Goal: Task Accomplishment & Management: Use online tool/utility

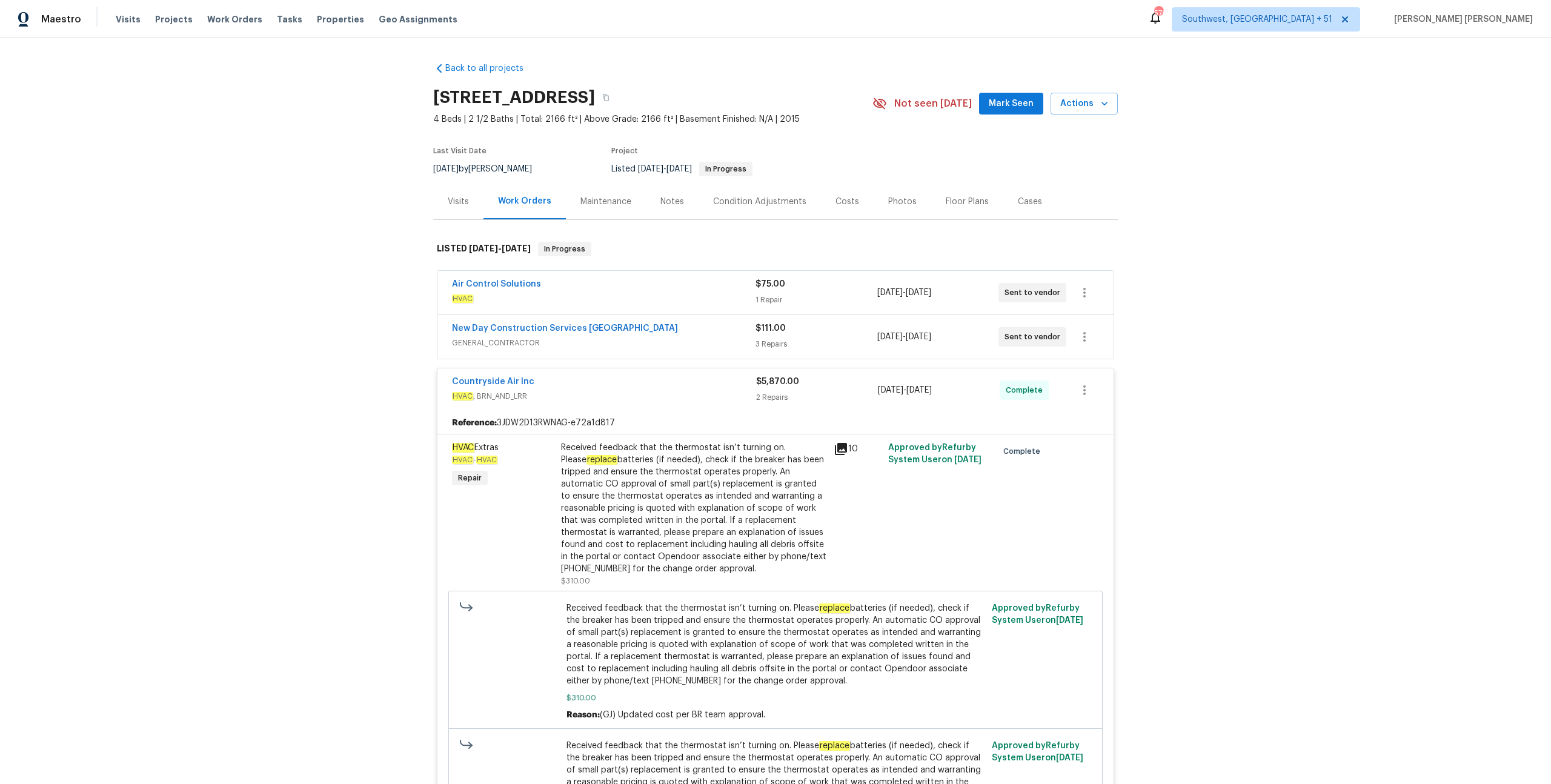
scroll to position [625, 0]
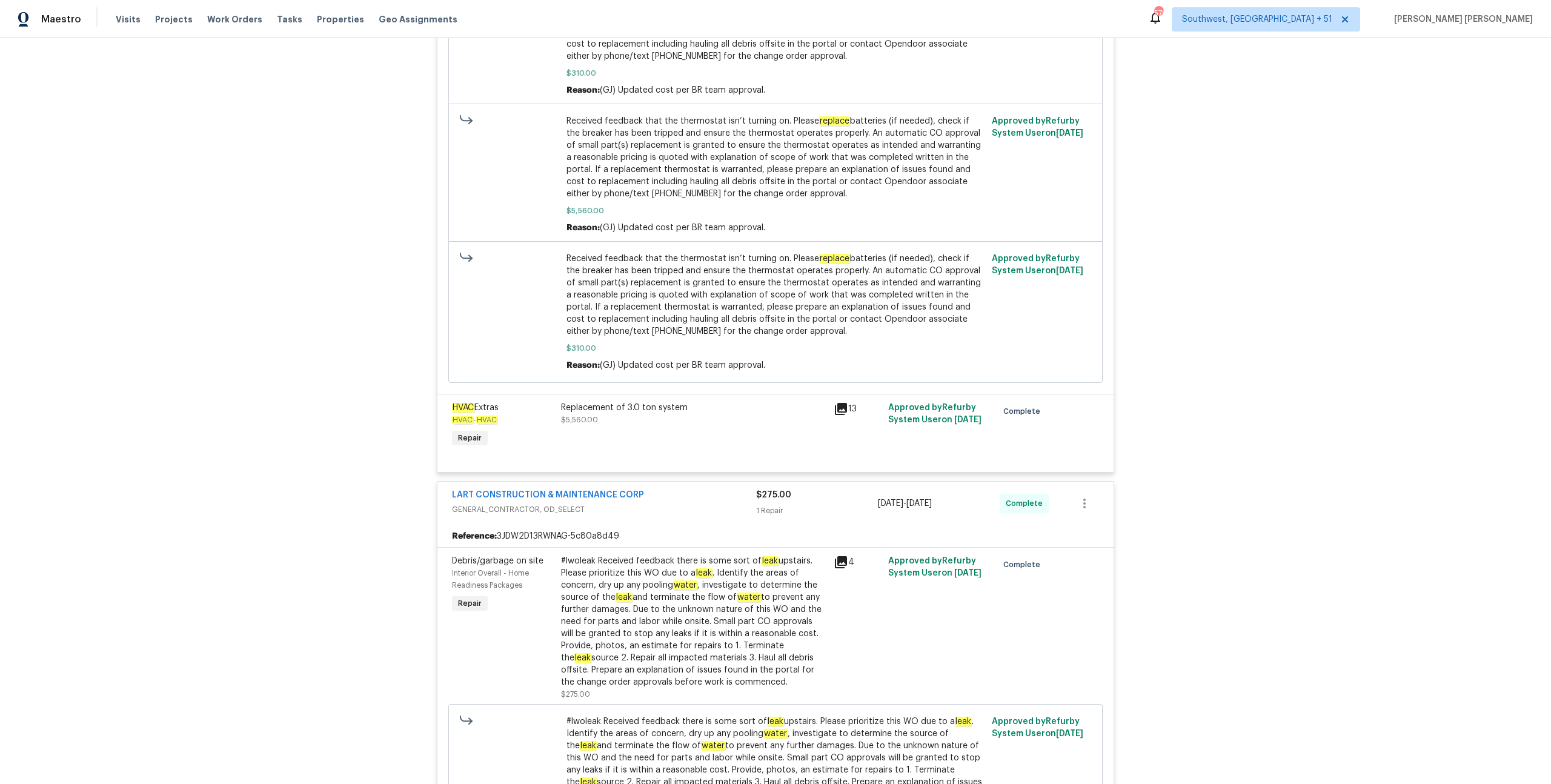
click at [230, 19] on span "Work Orders" at bounding box center [235, 19] width 55 height 12
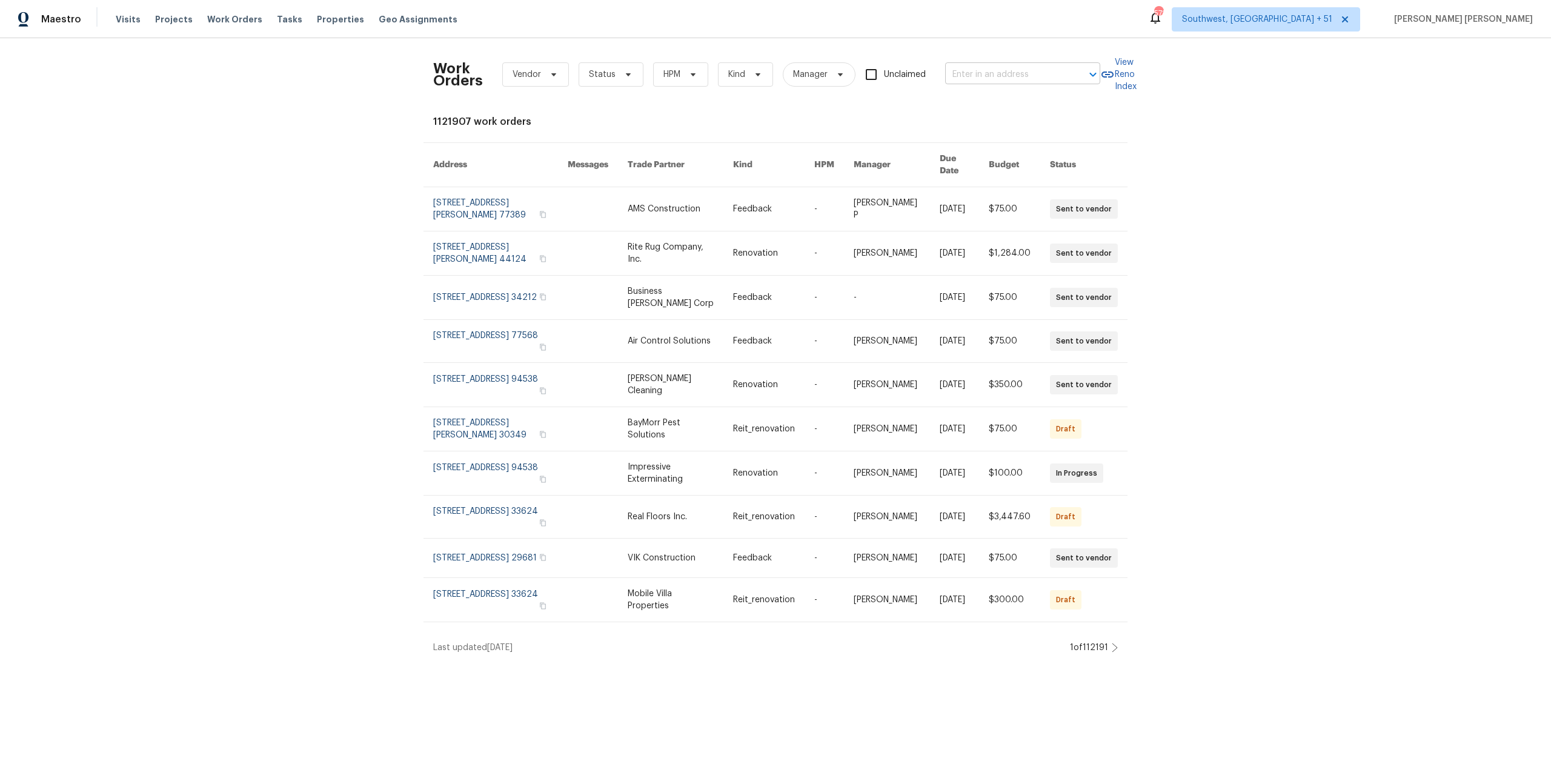
click at [992, 67] on input "text" at bounding box center [1006, 74] width 121 height 19
paste input "[STREET_ADDRESS]"
type input "[STREET_ADDRESS]"
click at [995, 105] on li "[STREET_ADDRESS]" at bounding box center [1023, 102] width 155 height 20
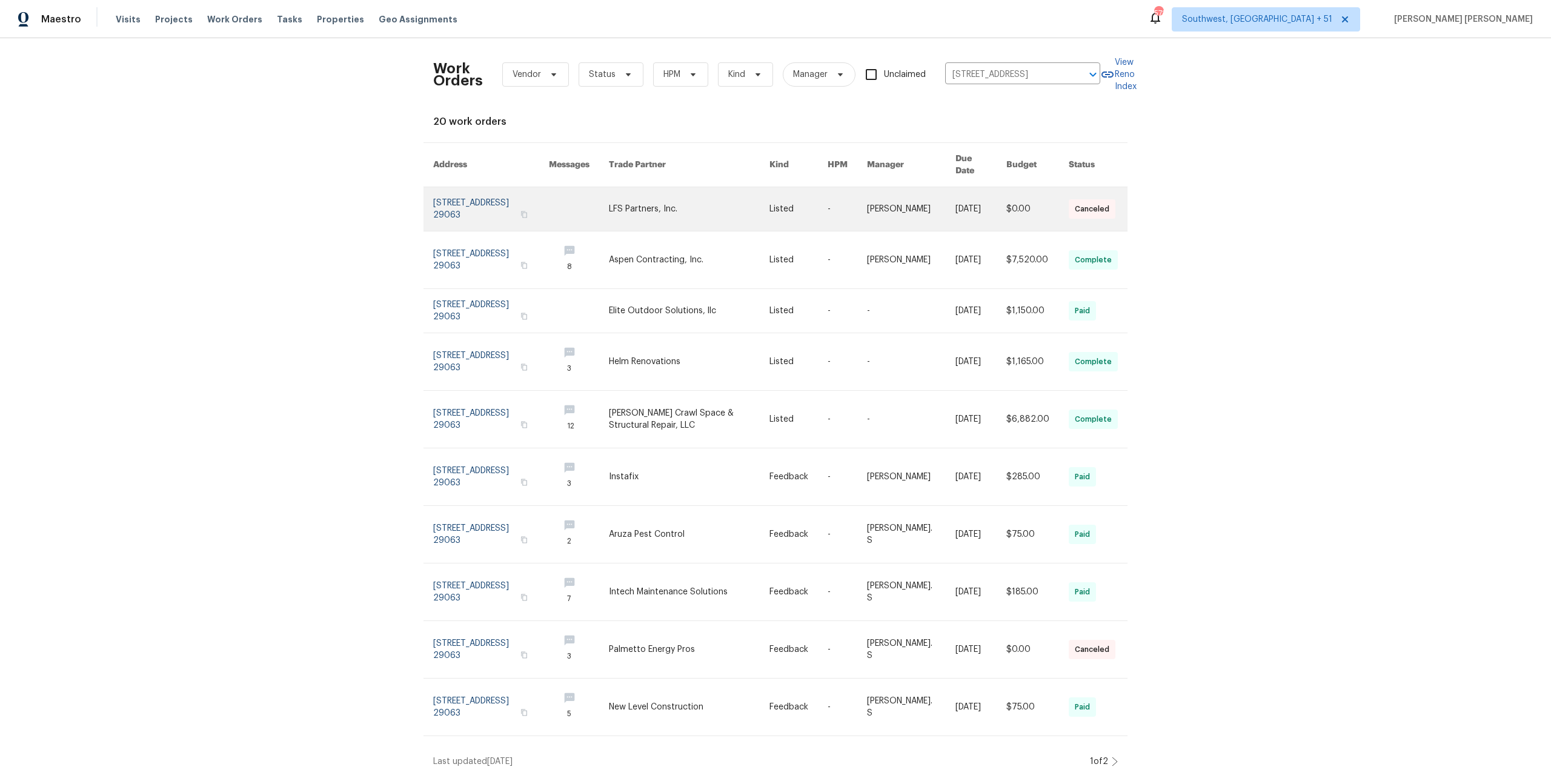
click at [945, 198] on td "[DATE]" at bounding box center [971, 210] width 51 height 45
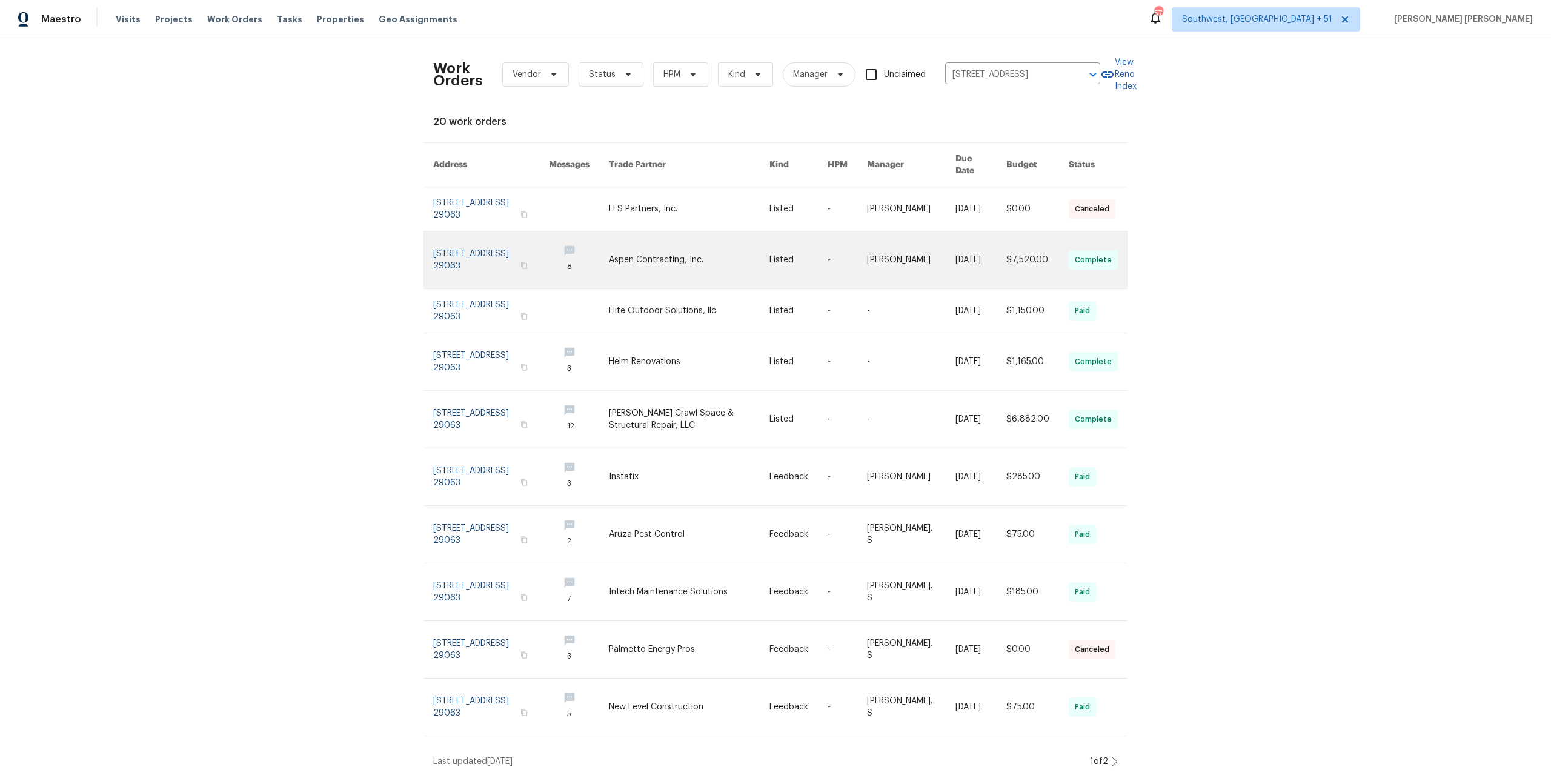
click at [934, 236] on link at bounding box center [911, 259] width 89 height 57
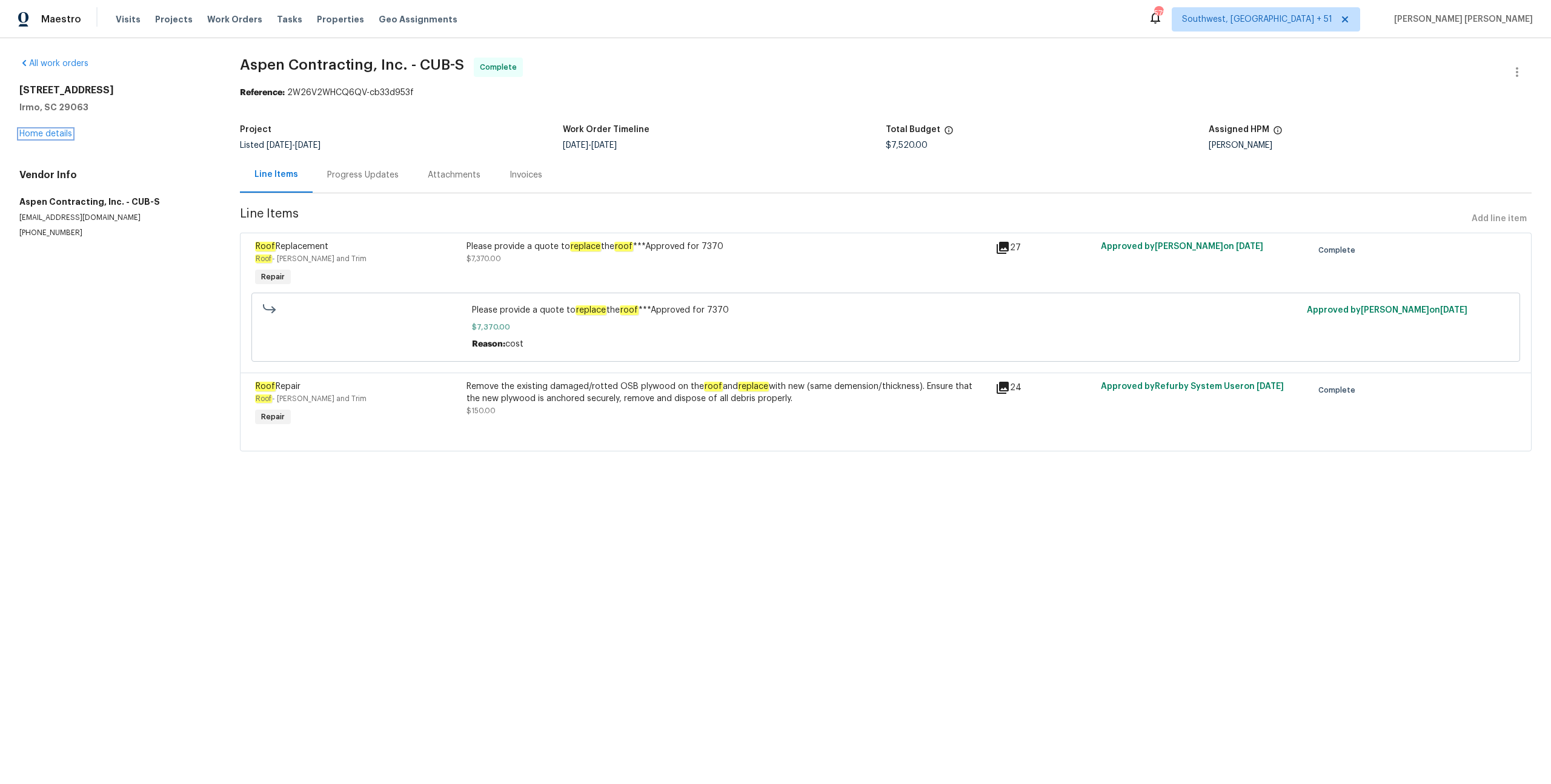
click at [46, 135] on link "Home details" at bounding box center [45, 134] width 53 height 8
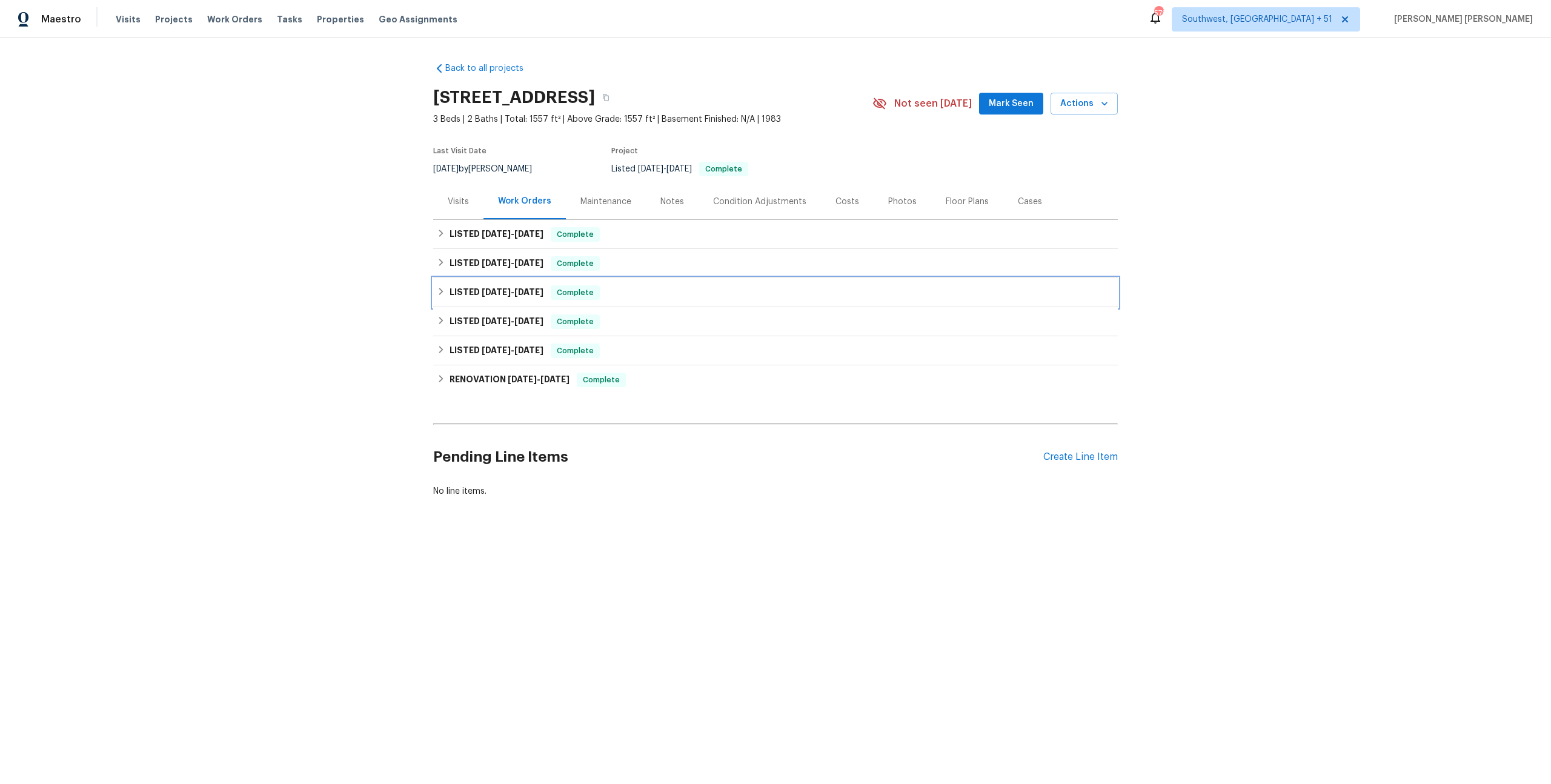
click at [510, 296] on span "[DATE] - [DATE]" at bounding box center [512, 292] width 62 height 8
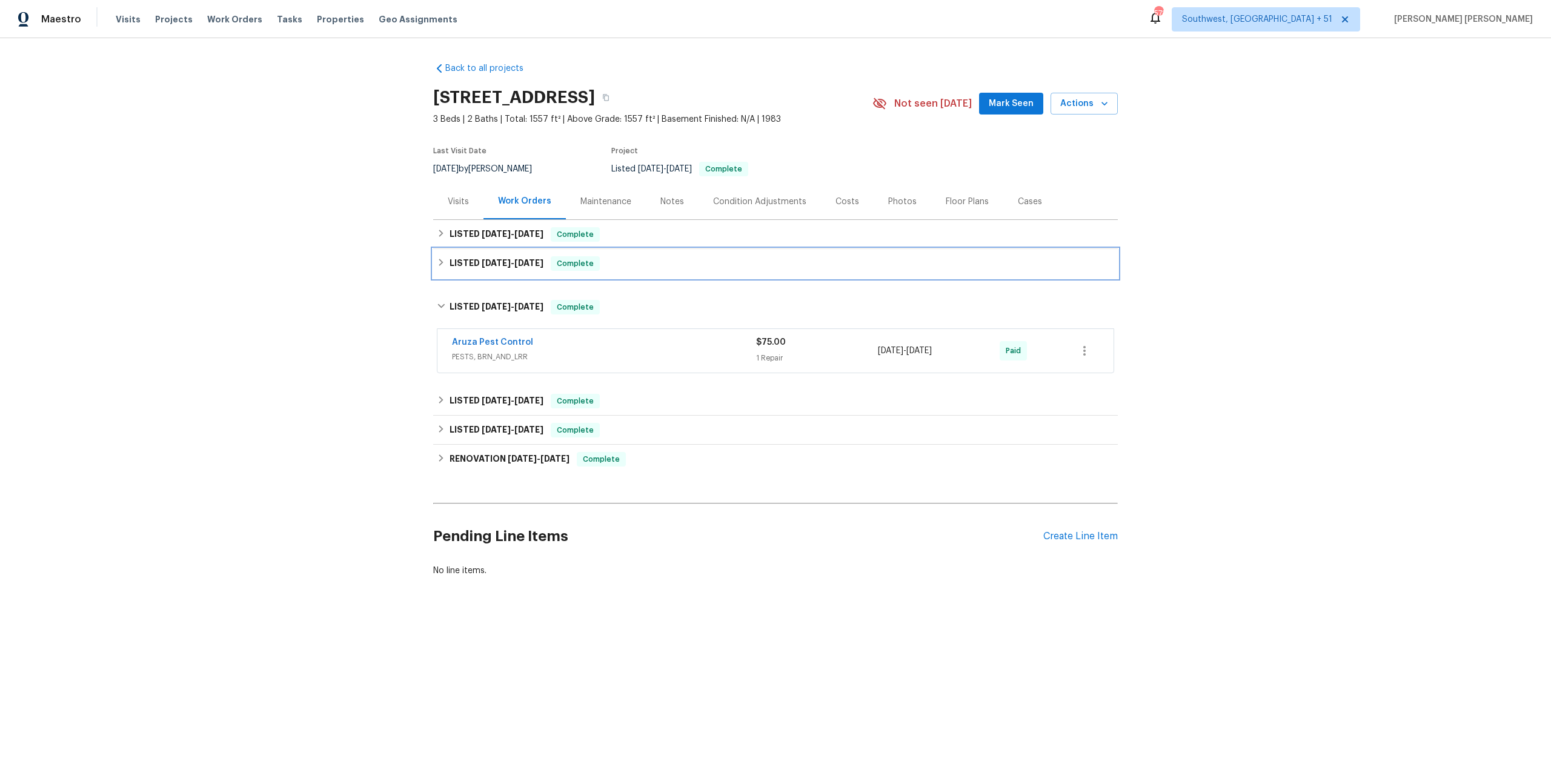
click at [552, 261] on span "Complete" at bounding box center [575, 264] width 46 height 12
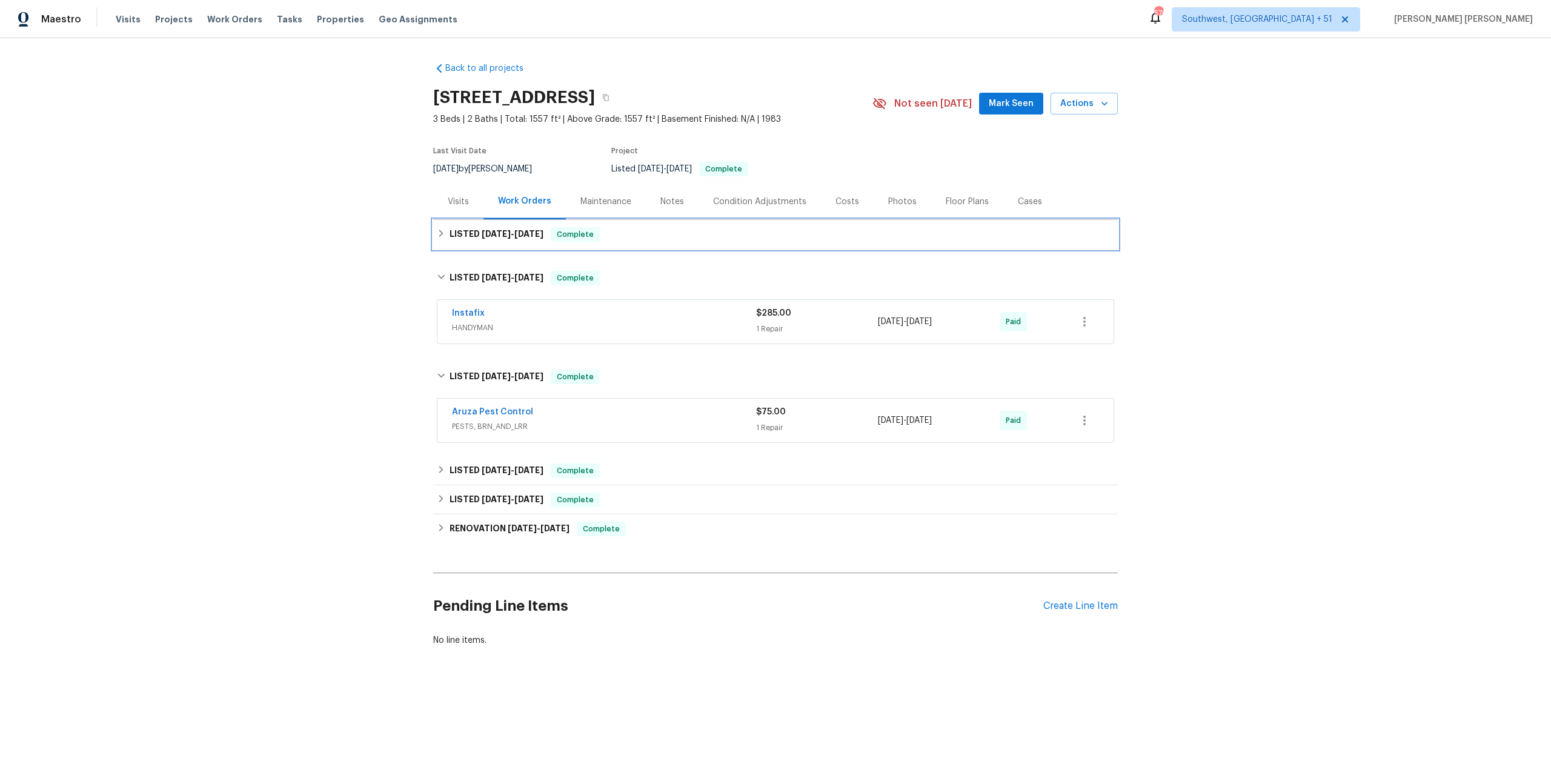
click at [590, 230] on span "Complete" at bounding box center [575, 234] width 46 height 12
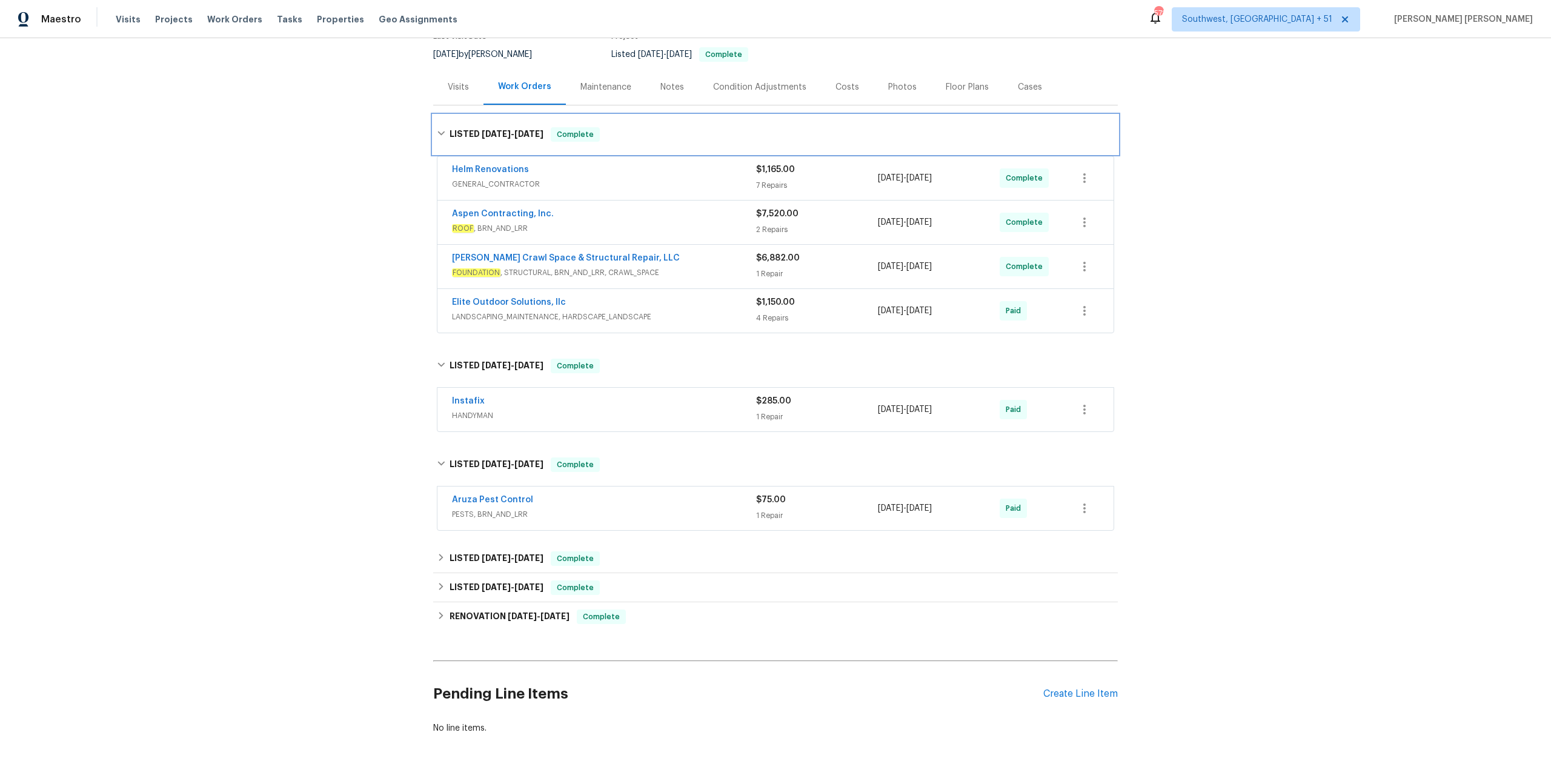
scroll to position [147, 0]
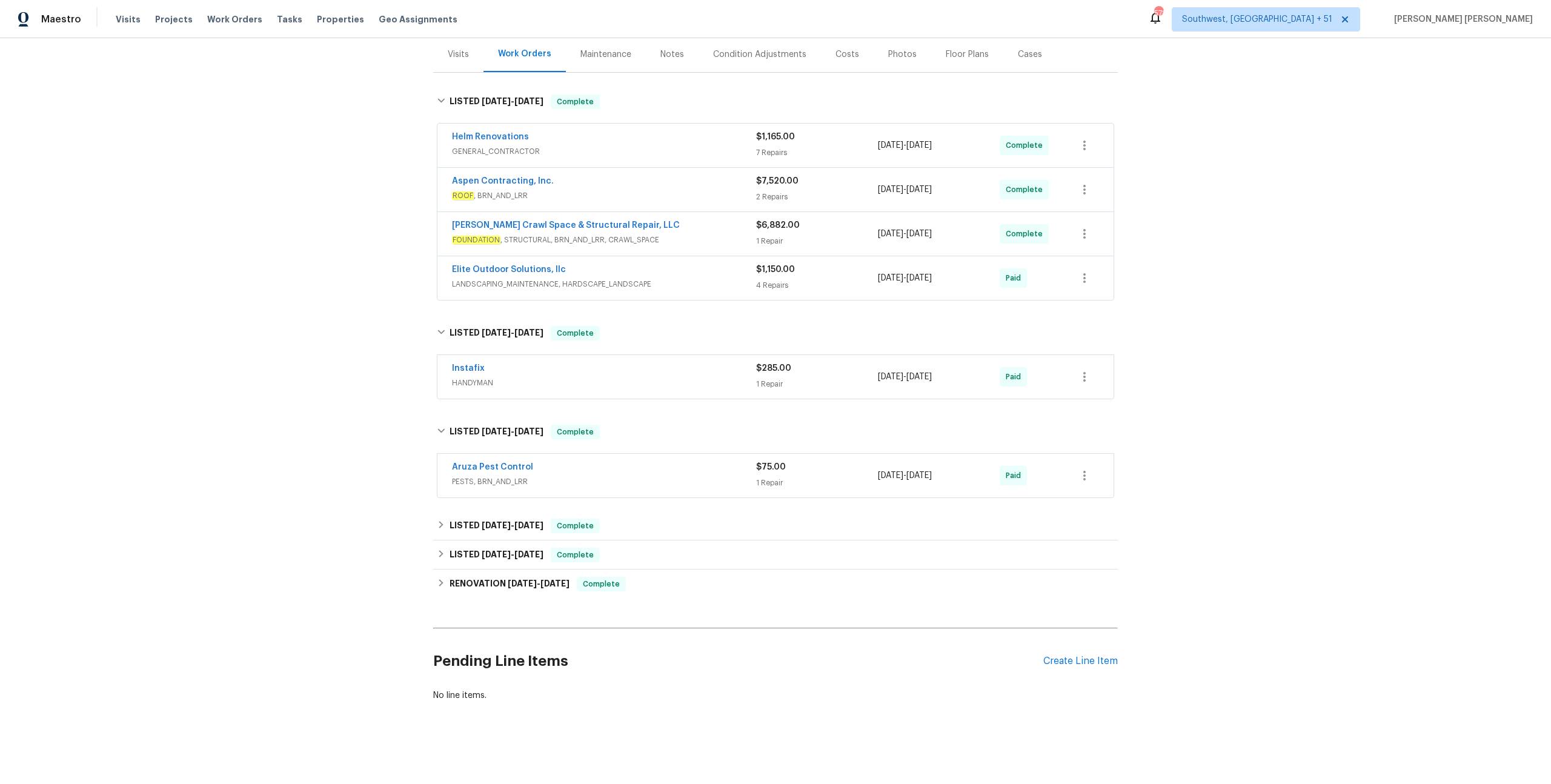
click at [678, 463] on div "Aruza Pest Control" at bounding box center [604, 468] width 304 height 15
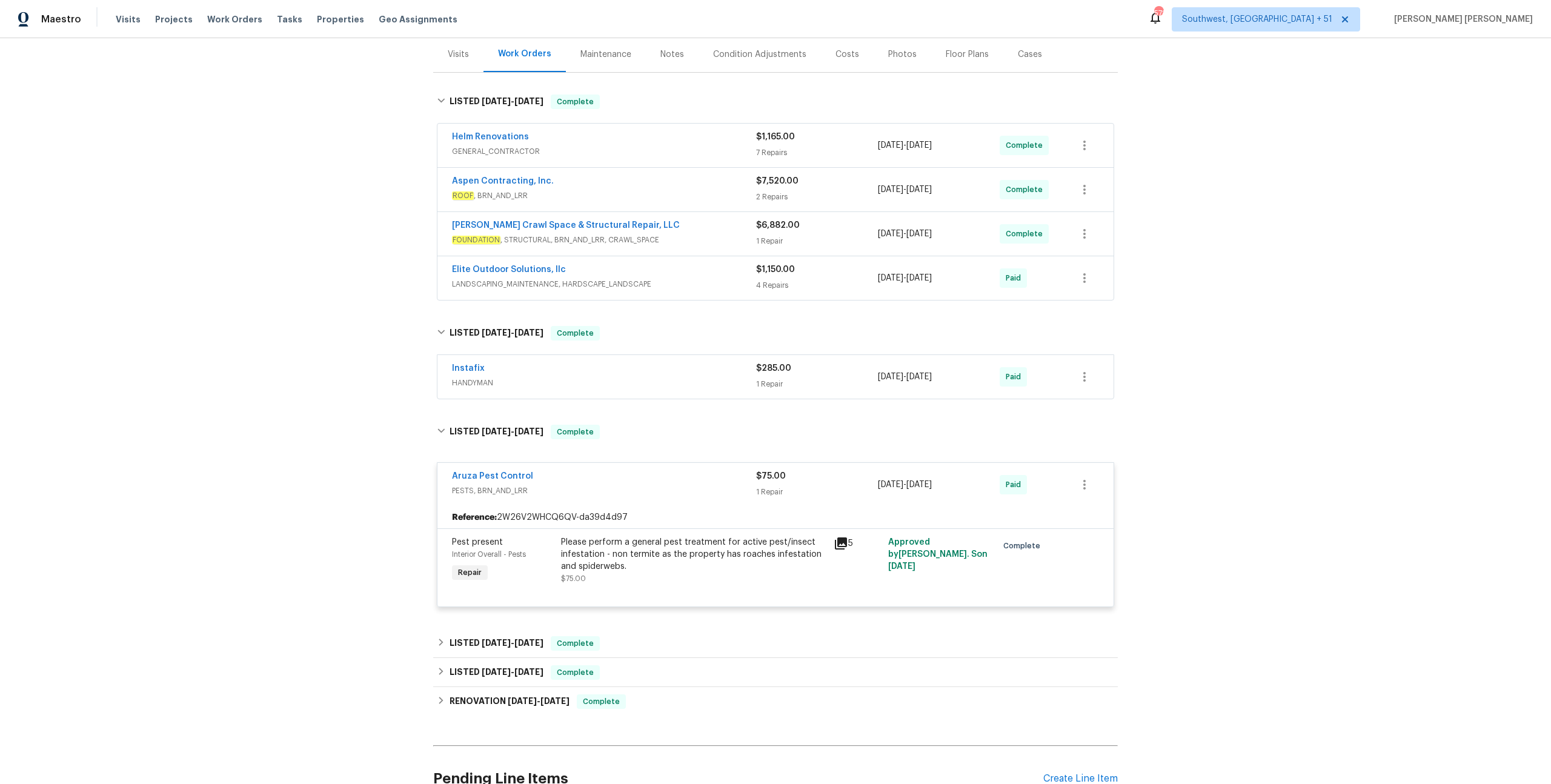
click at [707, 367] on div "Instafix" at bounding box center [604, 369] width 304 height 15
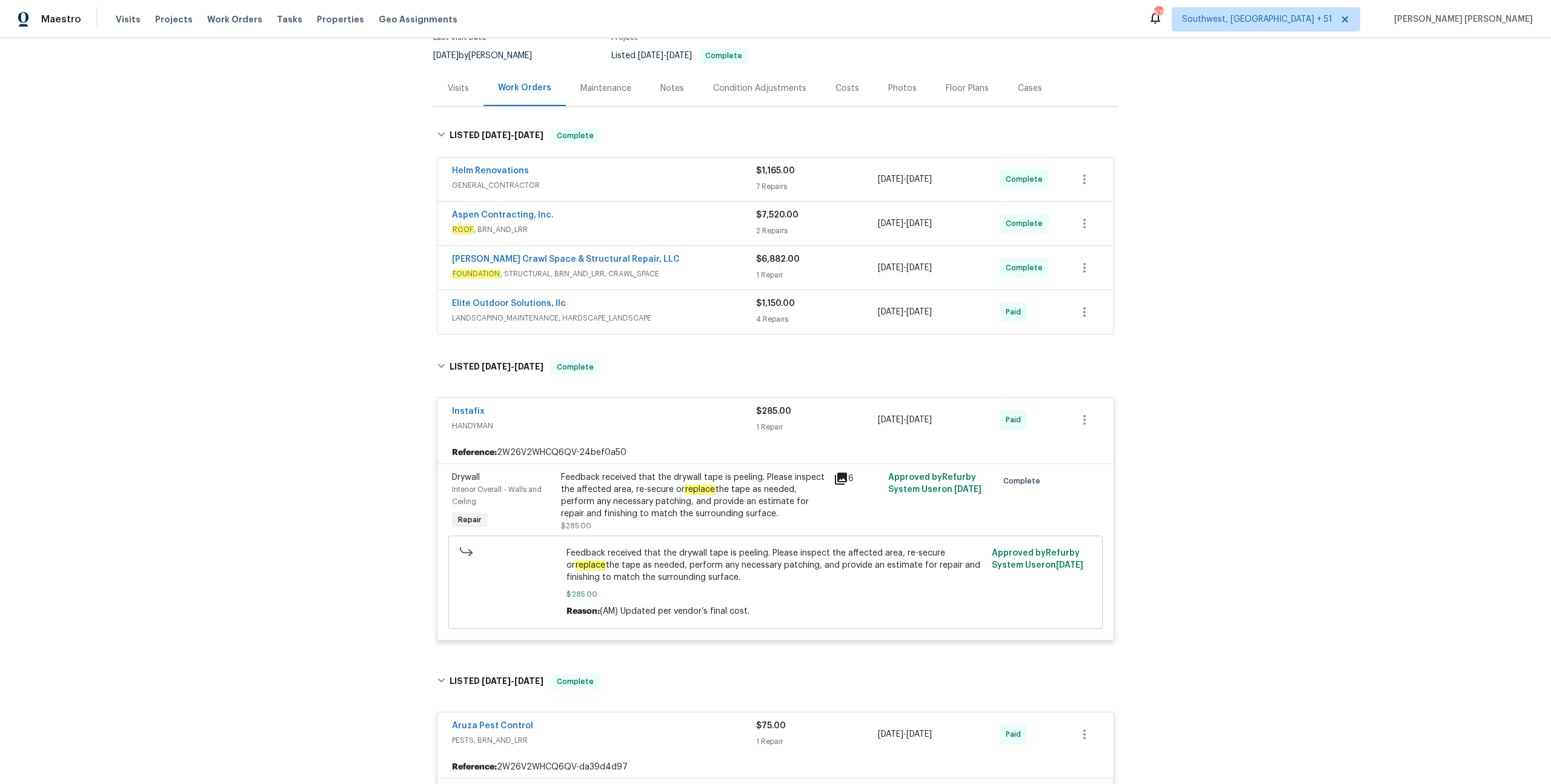
click at [723, 320] on span "LANDSCAPING_MAINTENANCE, HARDSCAPE_LANDSCAPE" at bounding box center [604, 318] width 304 height 12
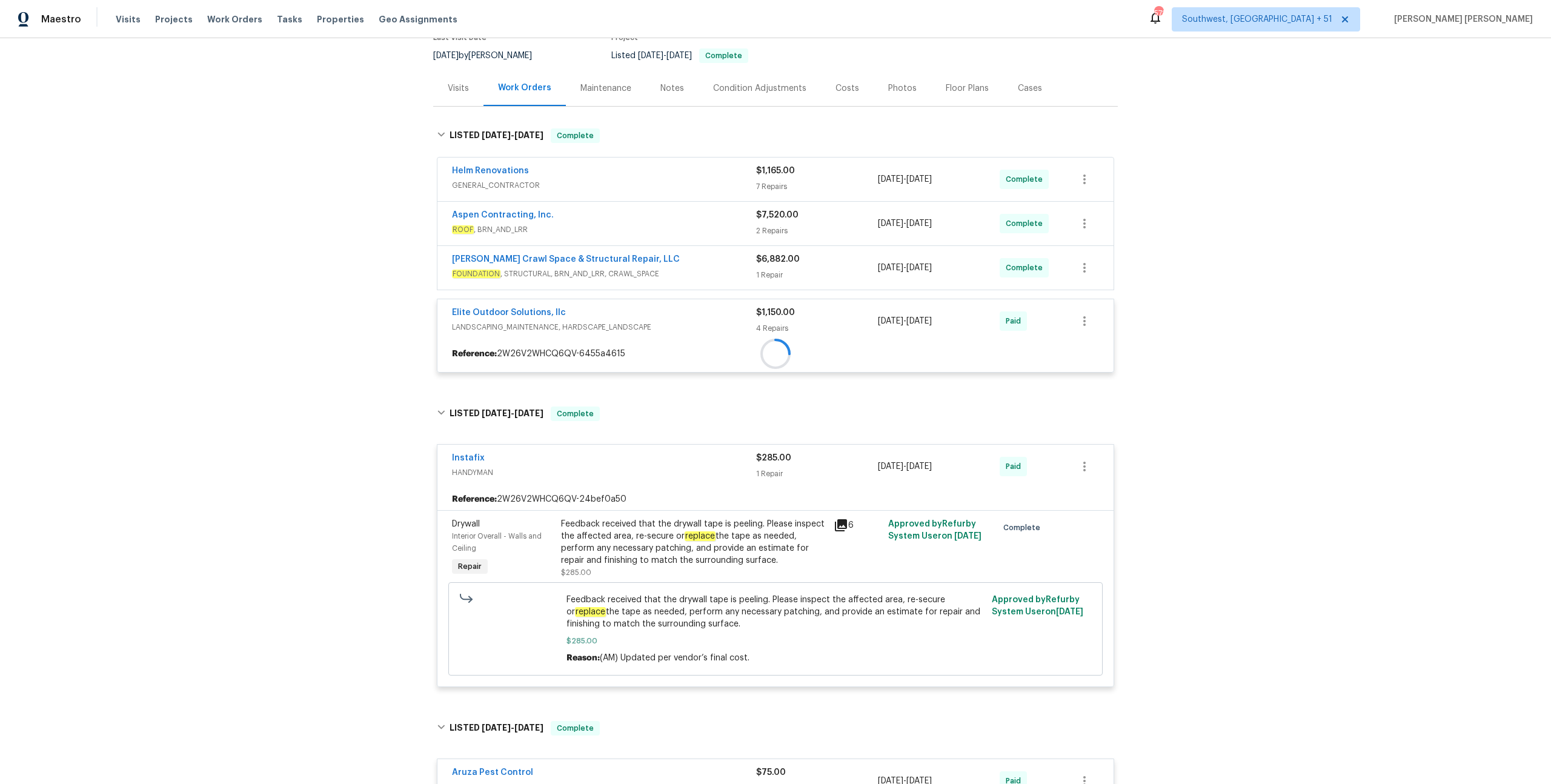
scroll to position [93, 0]
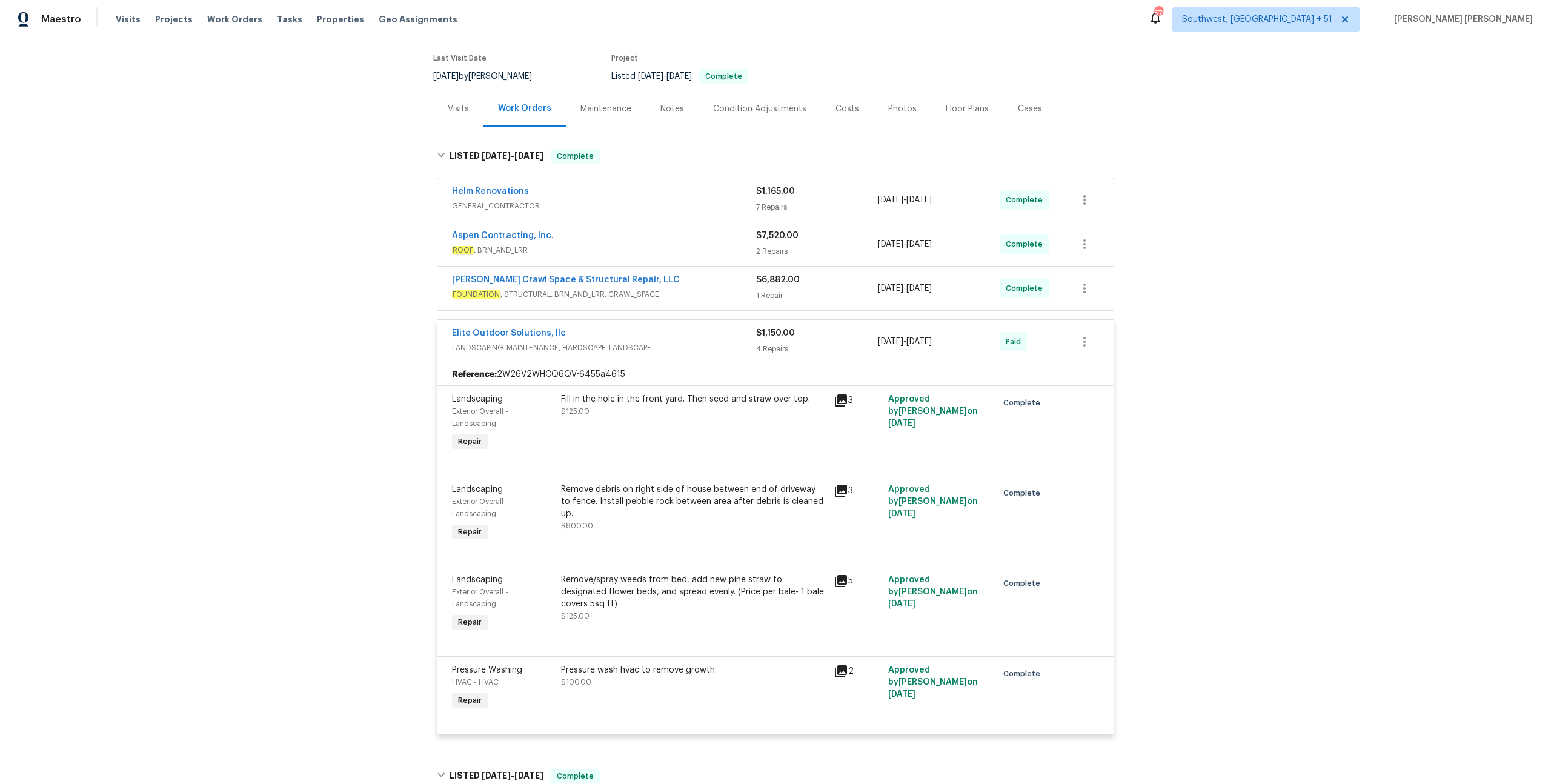
click at [726, 285] on div "[PERSON_NAME] Crawl Space & Structural Repair, LLC" at bounding box center [604, 281] width 304 height 15
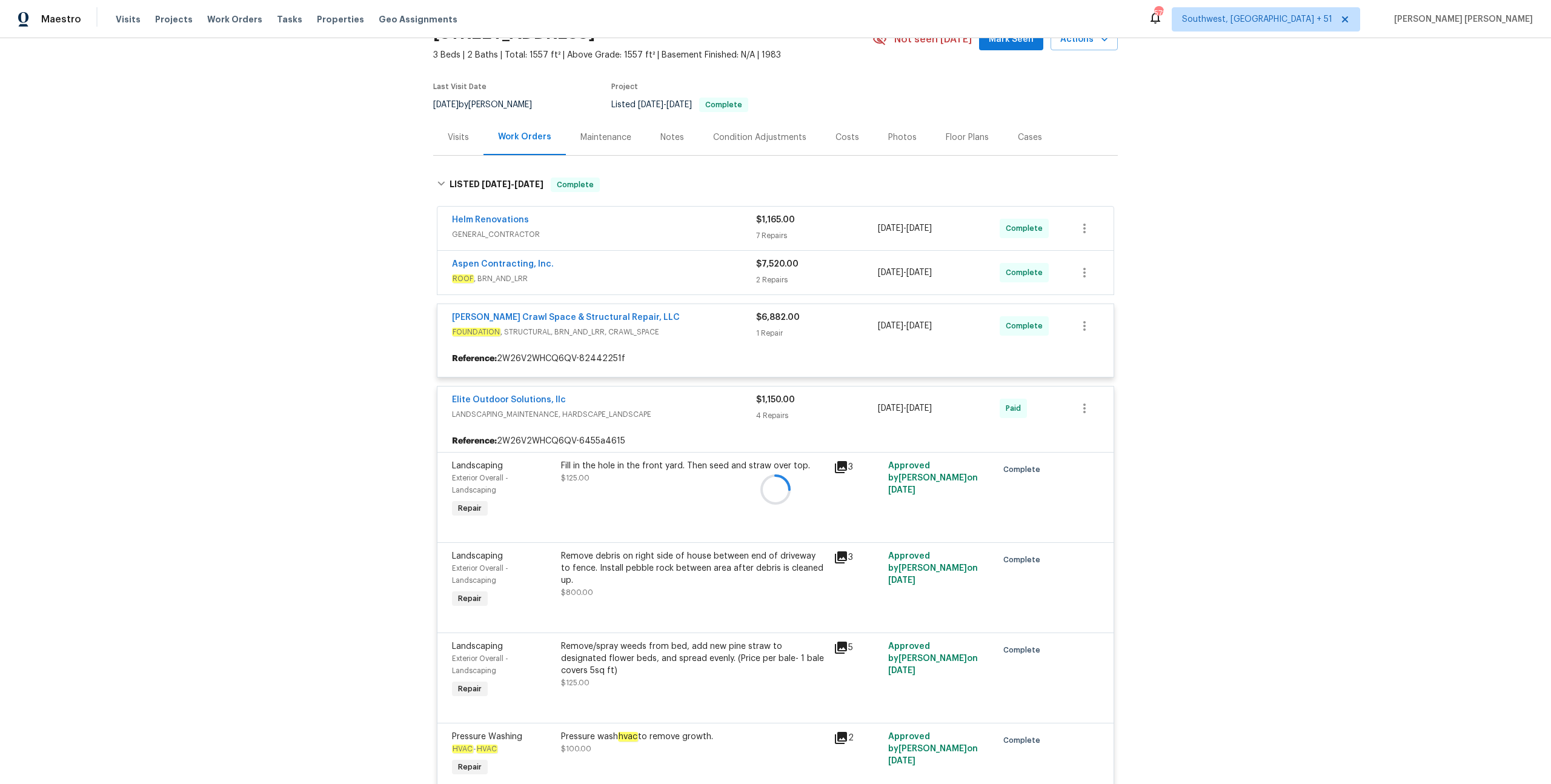
scroll to position [64, 0]
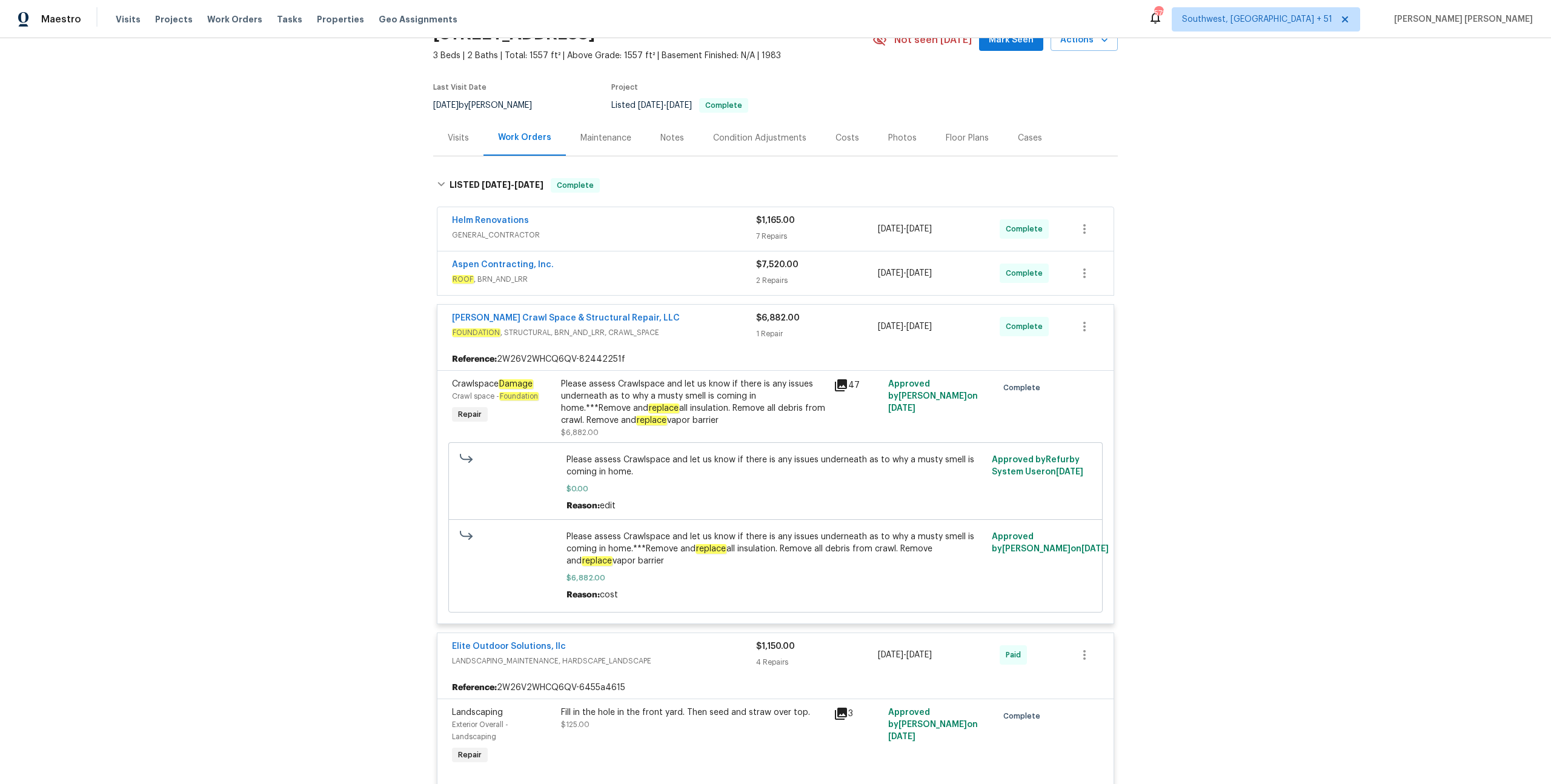
click at [731, 266] on div "Aspen Contracting, Inc." at bounding box center [604, 266] width 304 height 15
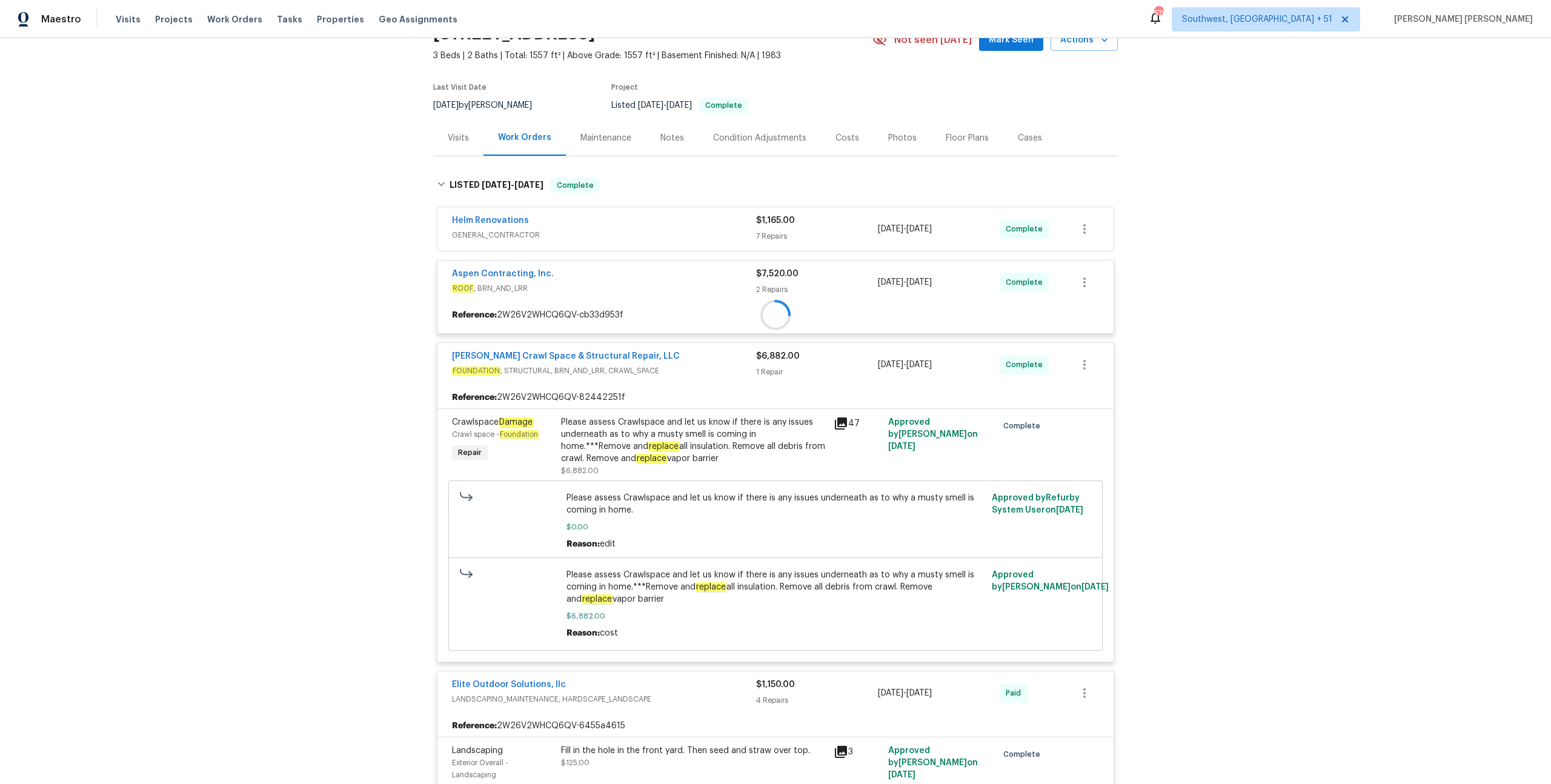
scroll to position [48, 0]
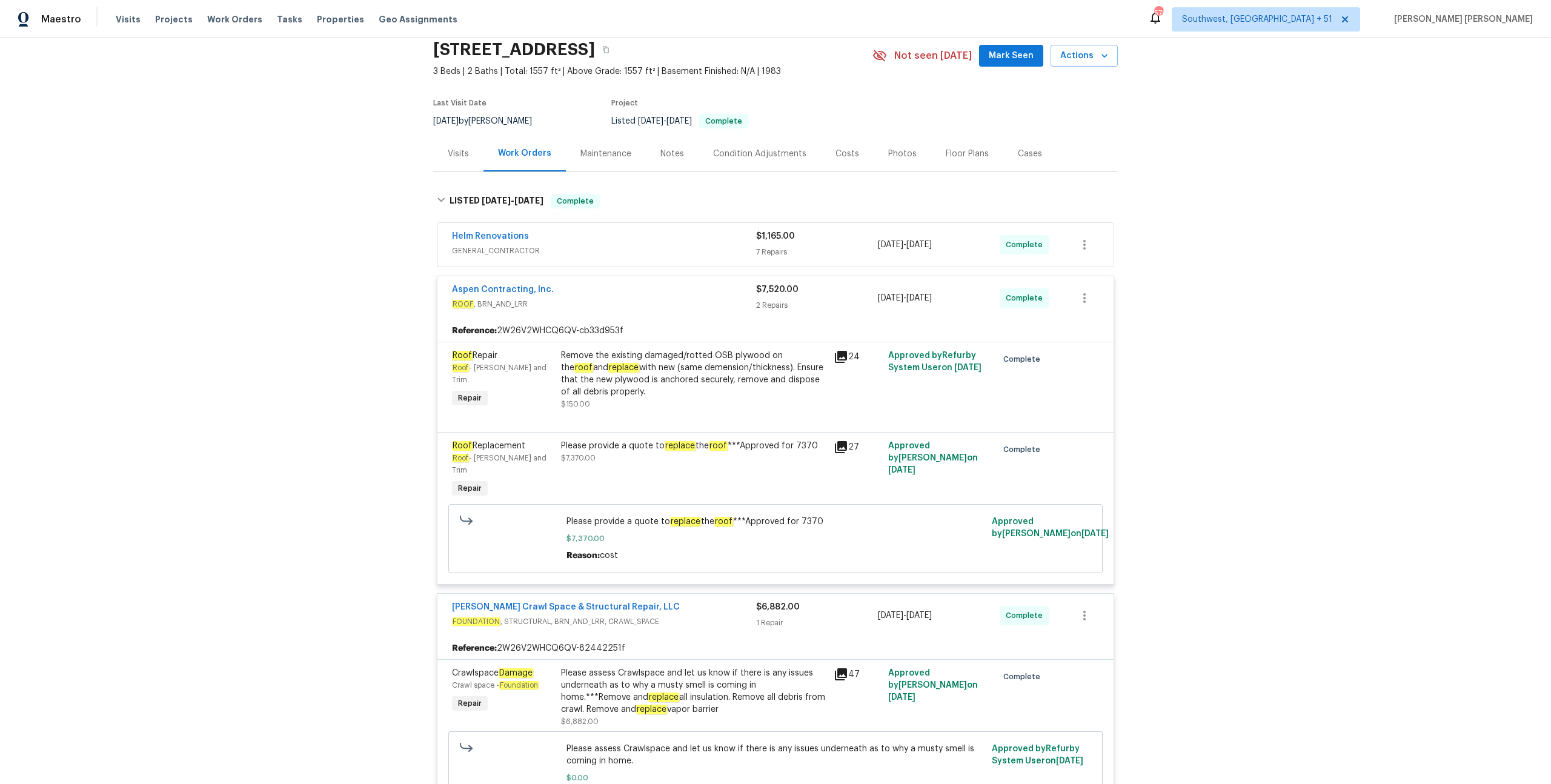
click at [735, 235] on div "Helm Renovations" at bounding box center [604, 238] width 304 height 15
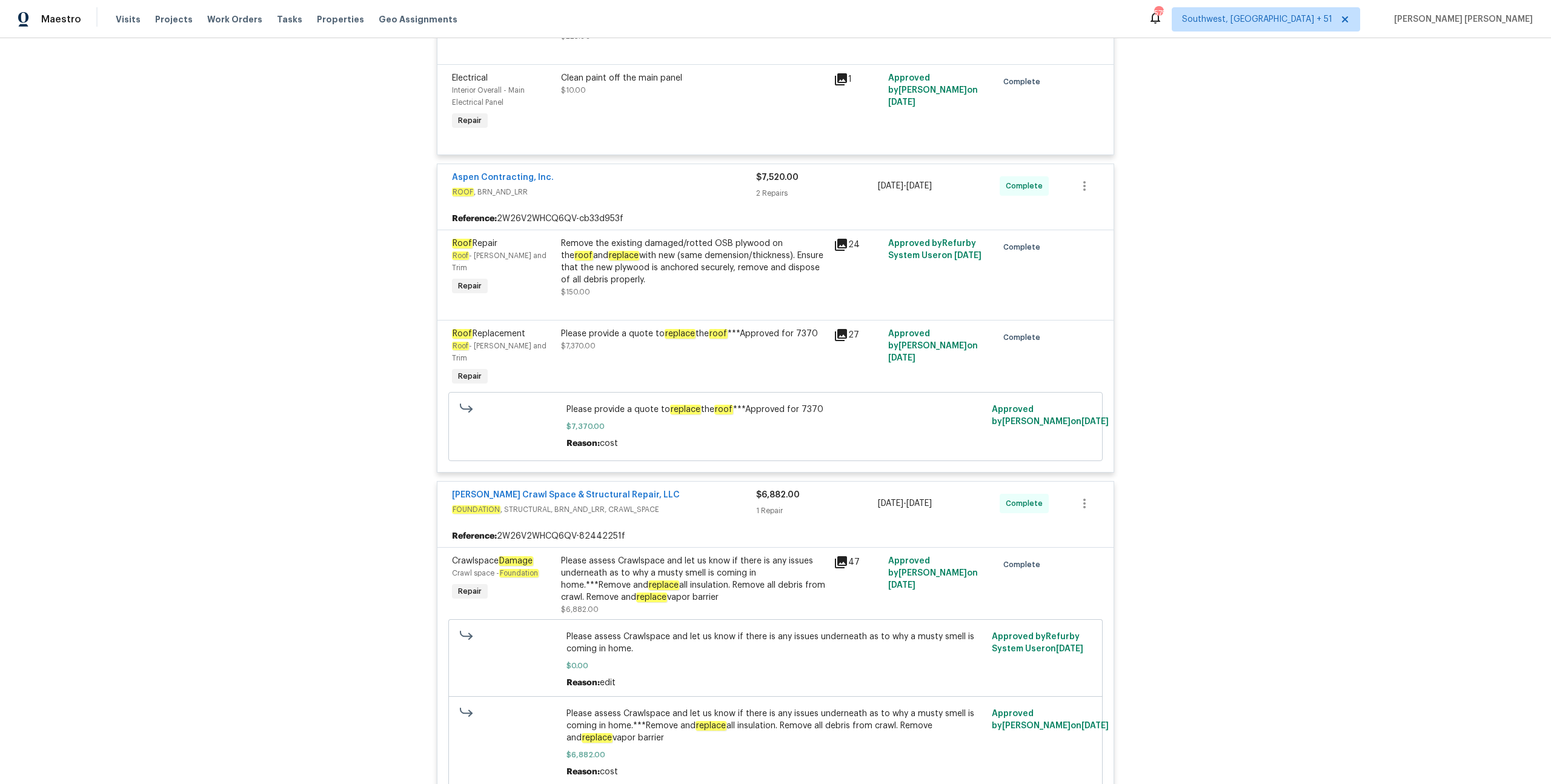
scroll to position [872, 0]
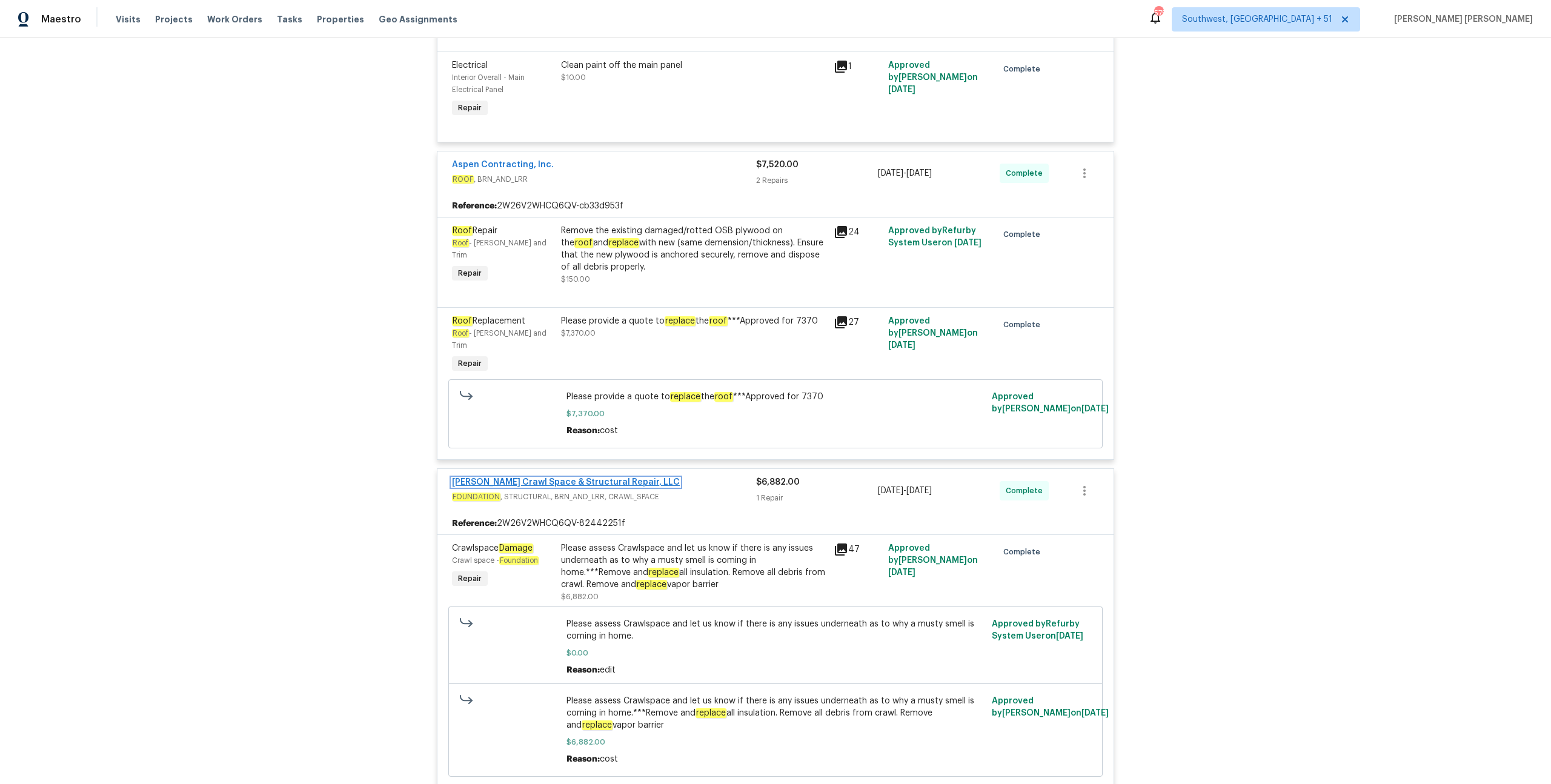
click at [505, 478] on link "[PERSON_NAME] Crawl Space & Structural Repair, LLC" at bounding box center [566, 482] width 228 height 8
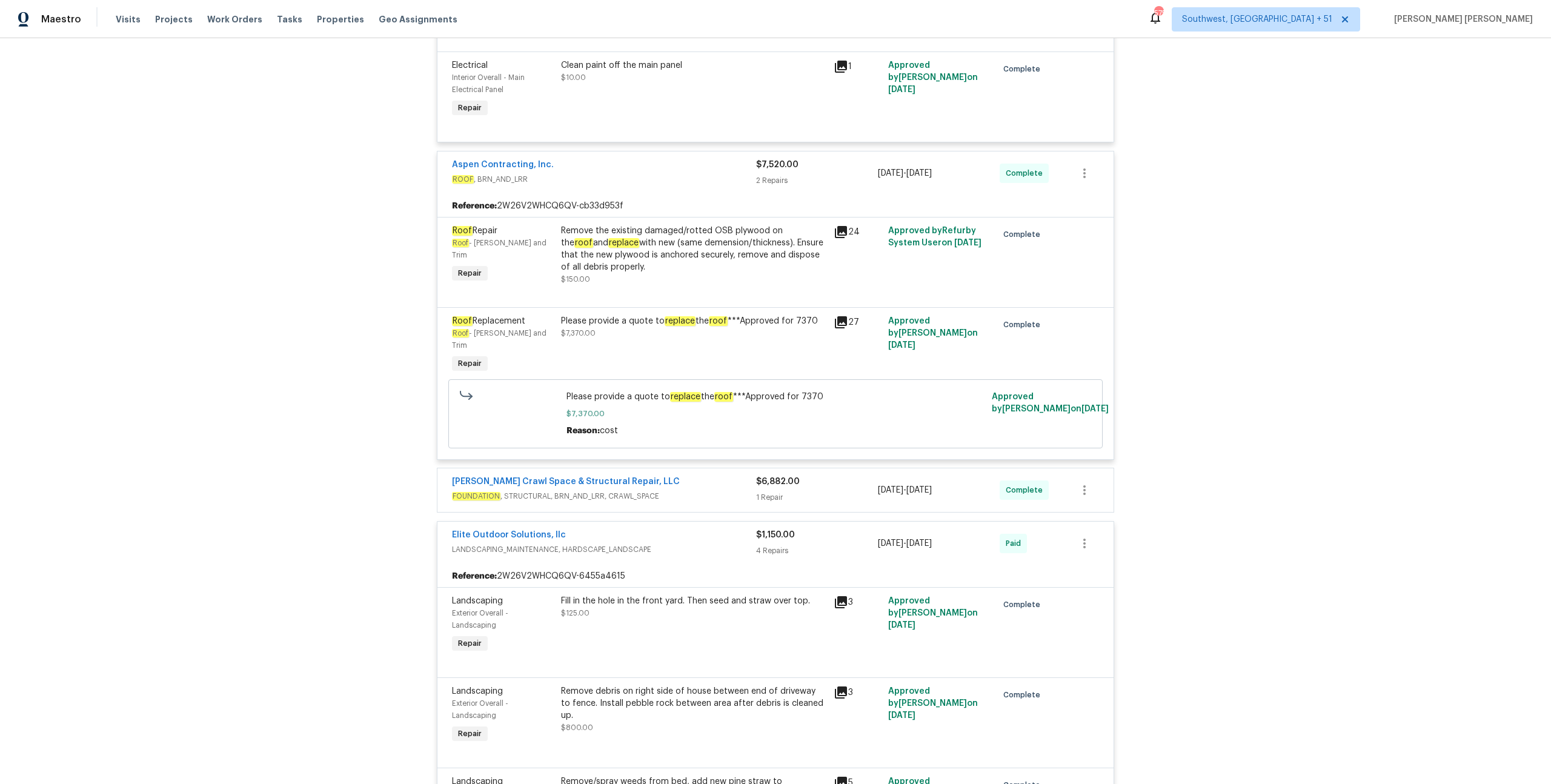
click at [722, 490] on span "FOUNDATION , STRUCTURAL, BRN_AND_LRR, CRAWL_SPACE" at bounding box center [604, 496] width 304 height 12
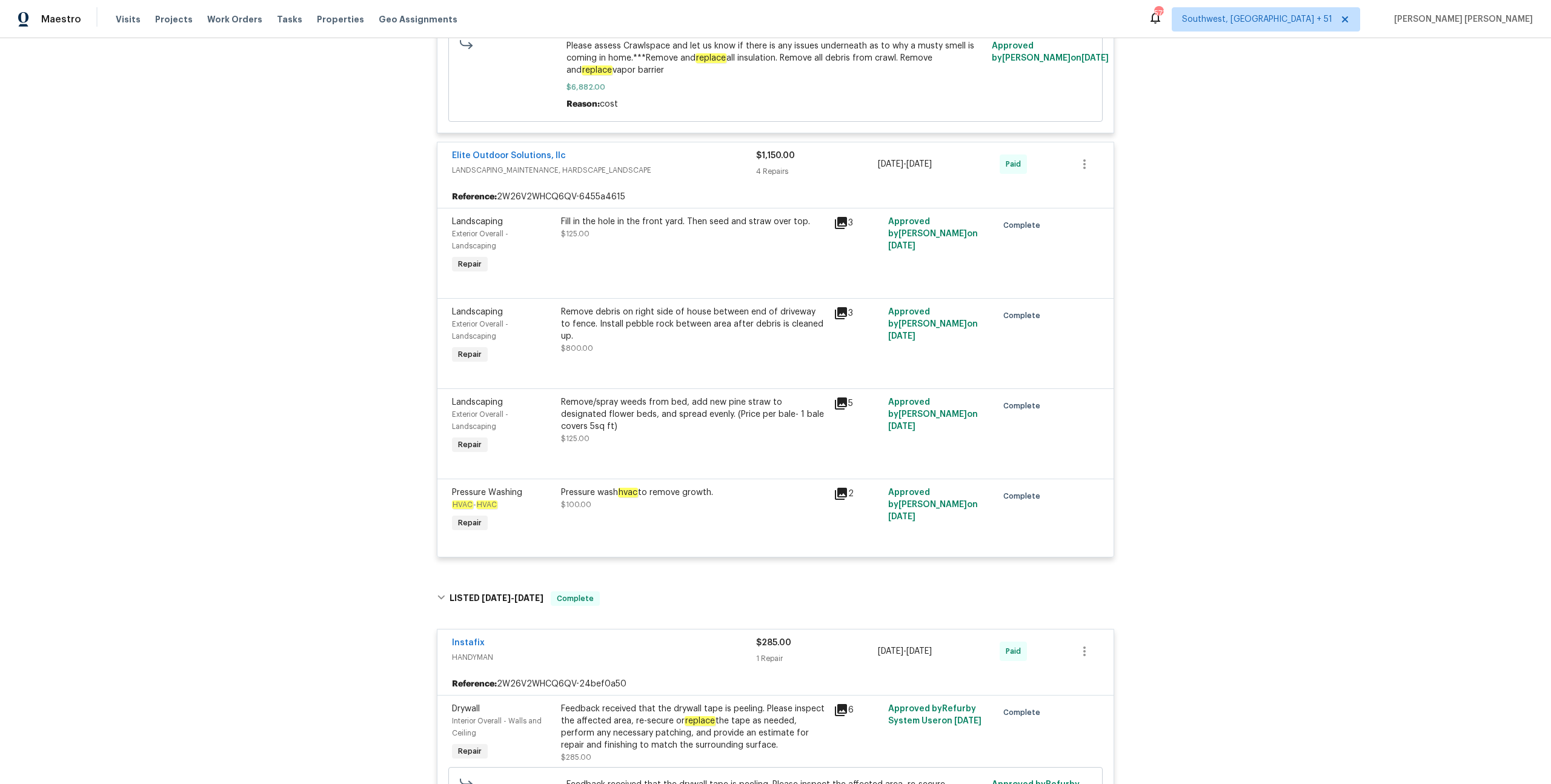
scroll to position [1554, 0]
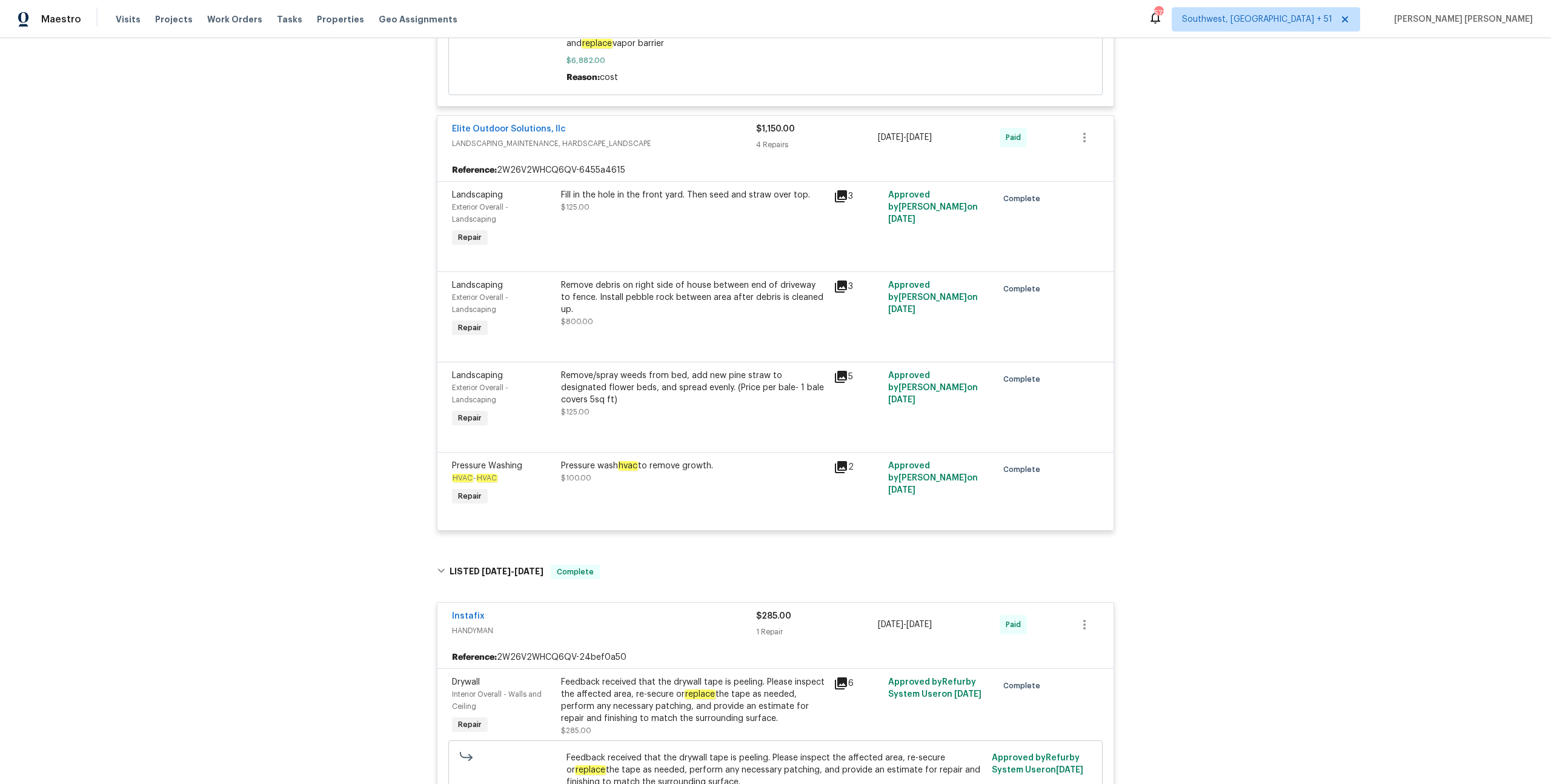
click at [630, 468] on div "Pressure wash hvac to remove growth. $100.00" at bounding box center [693, 471] width 265 height 24
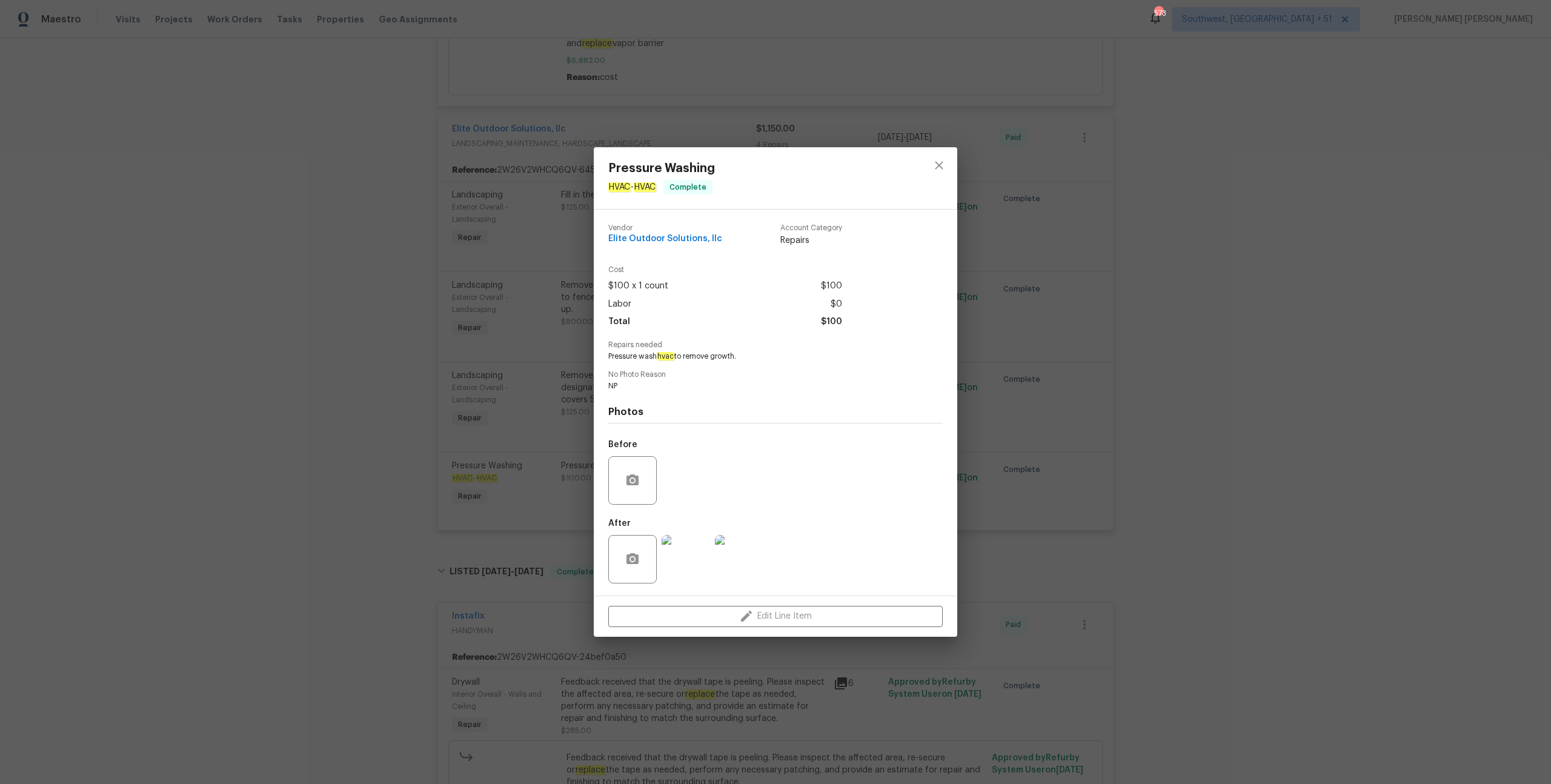
click at [744, 557] on img at bounding box center [739, 558] width 49 height 49
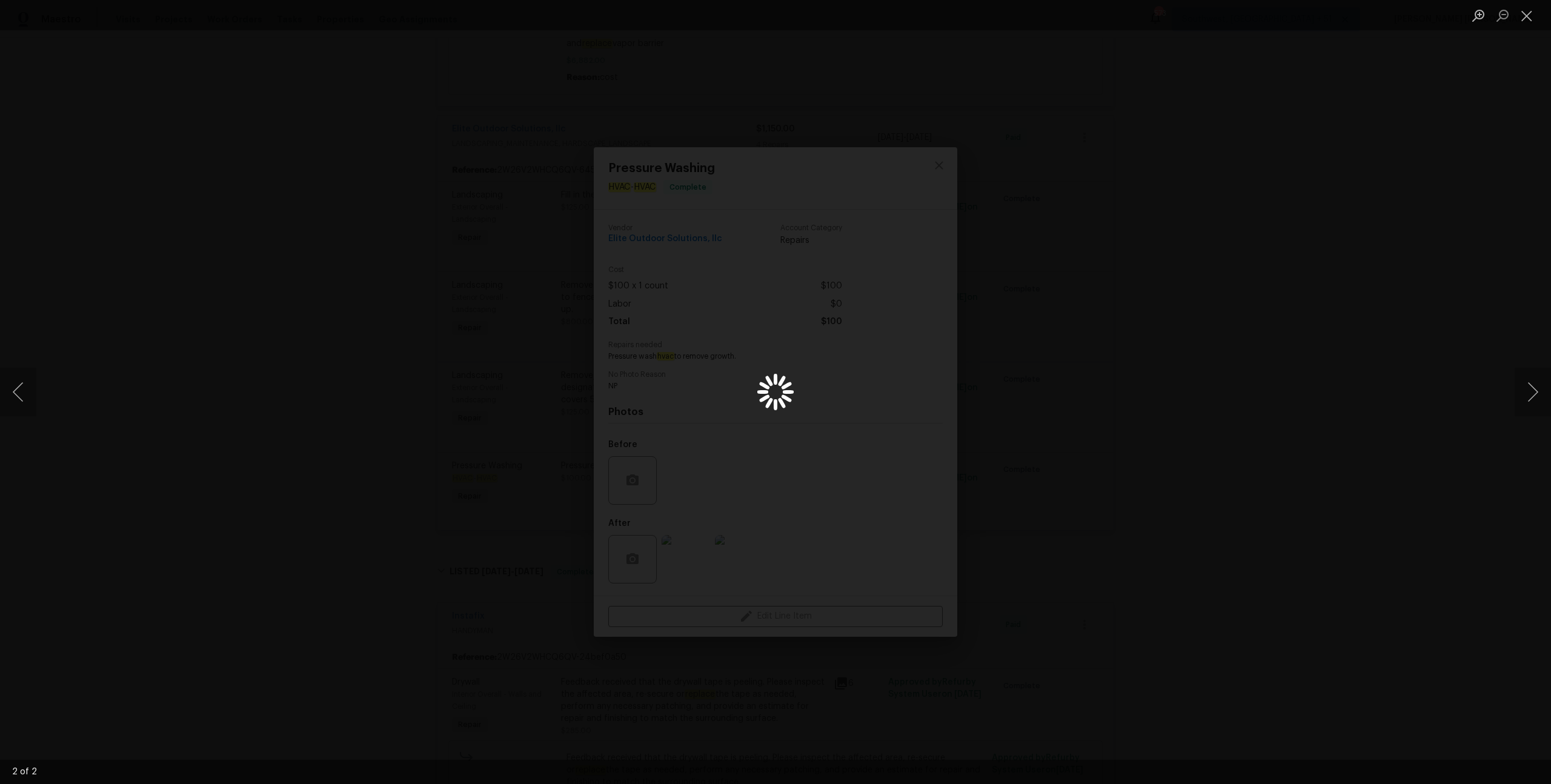
click at [1011, 429] on div "Lightbox" at bounding box center [775, 392] width 1551 height 784
click at [1524, 387] on button "Next image" at bounding box center [1533, 392] width 36 height 49
click at [1528, 16] on button "Close lightbox" at bounding box center [1526, 16] width 24 height 21
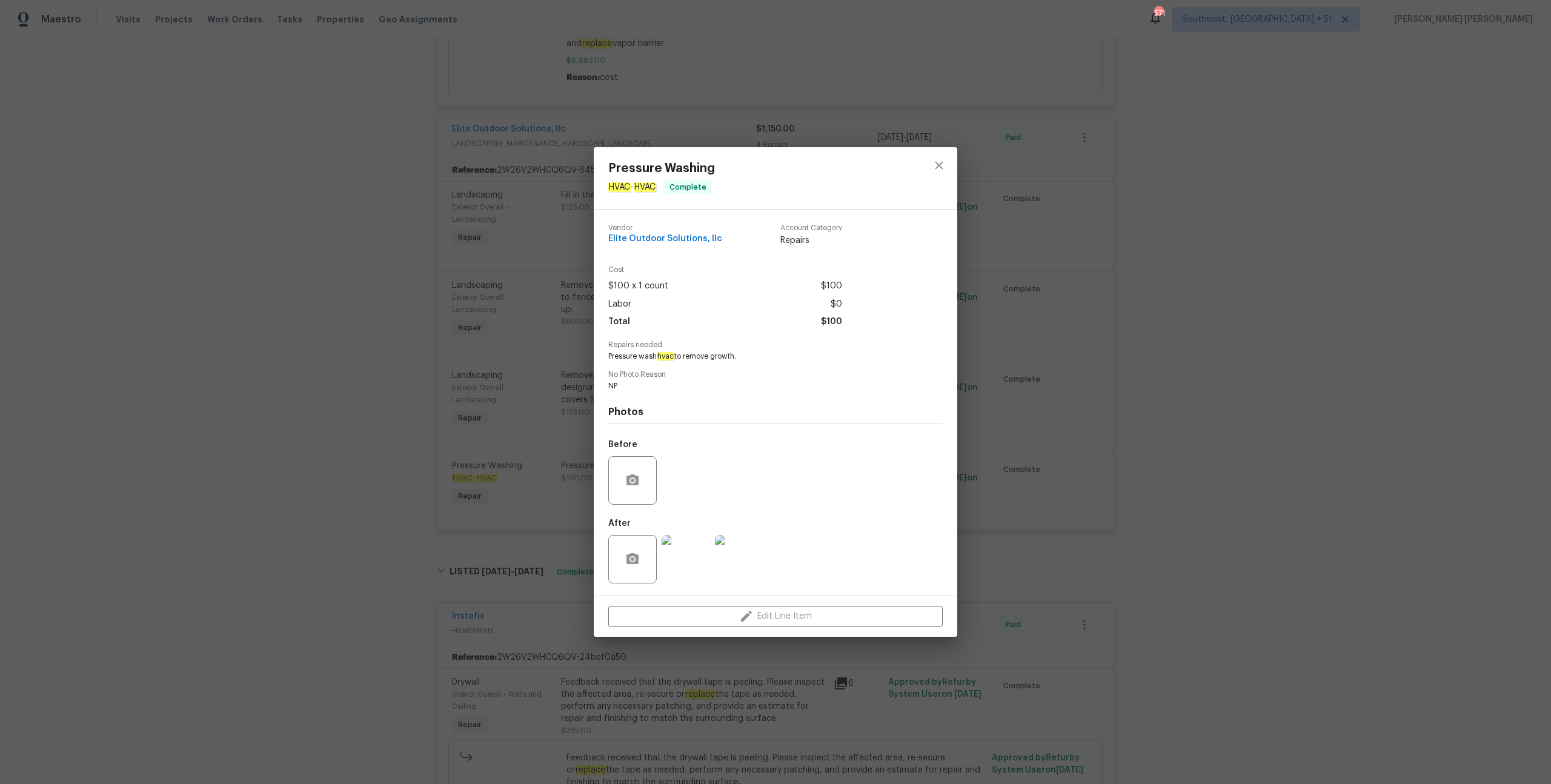
click at [1353, 181] on div "Pressure Washing HVAC - HVAC Complete Vendor Elite Outdoor Solutions, llc Accou…" at bounding box center [775, 392] width 1551 height 784
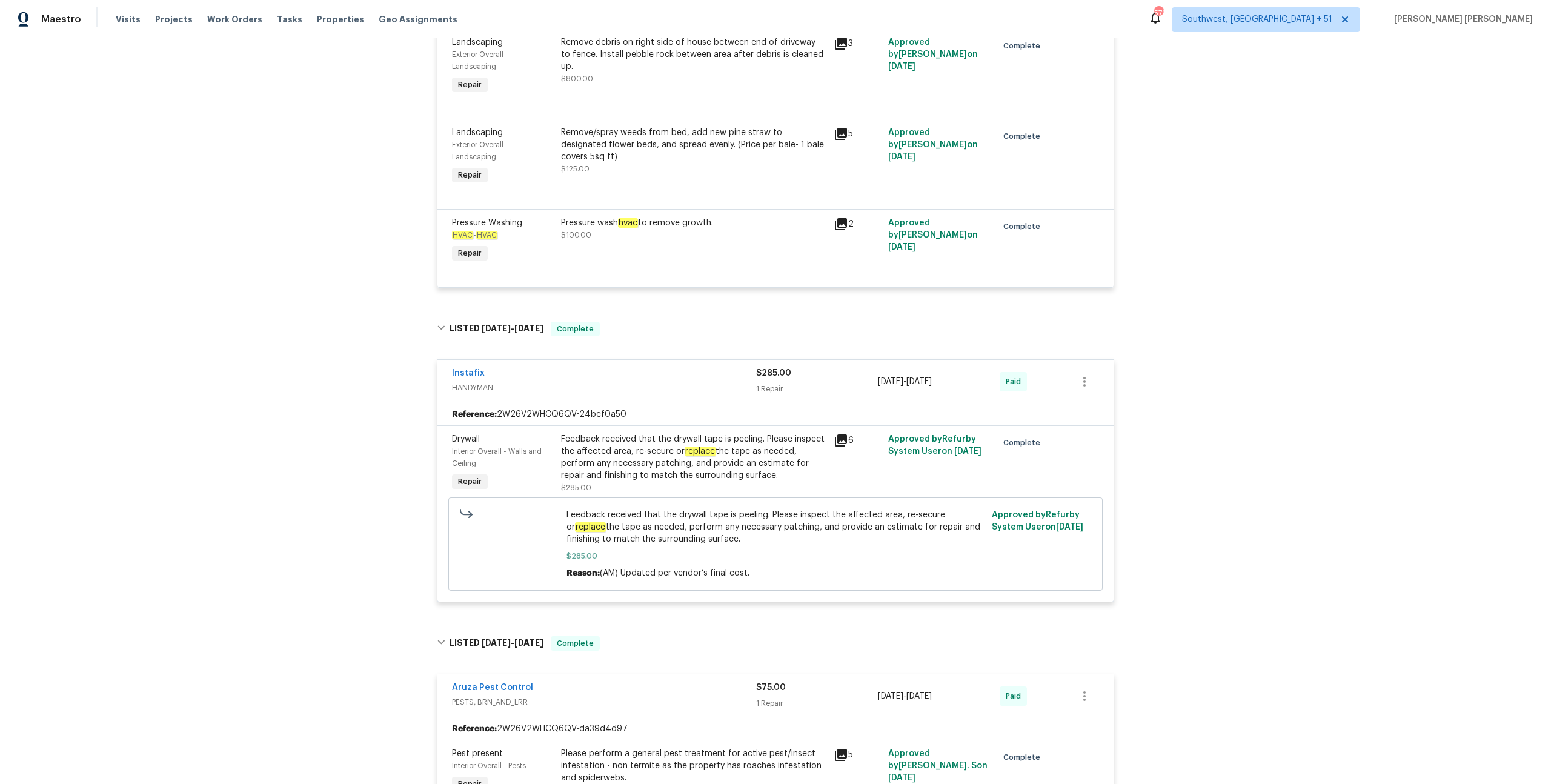
scroll to position [1789, 0]
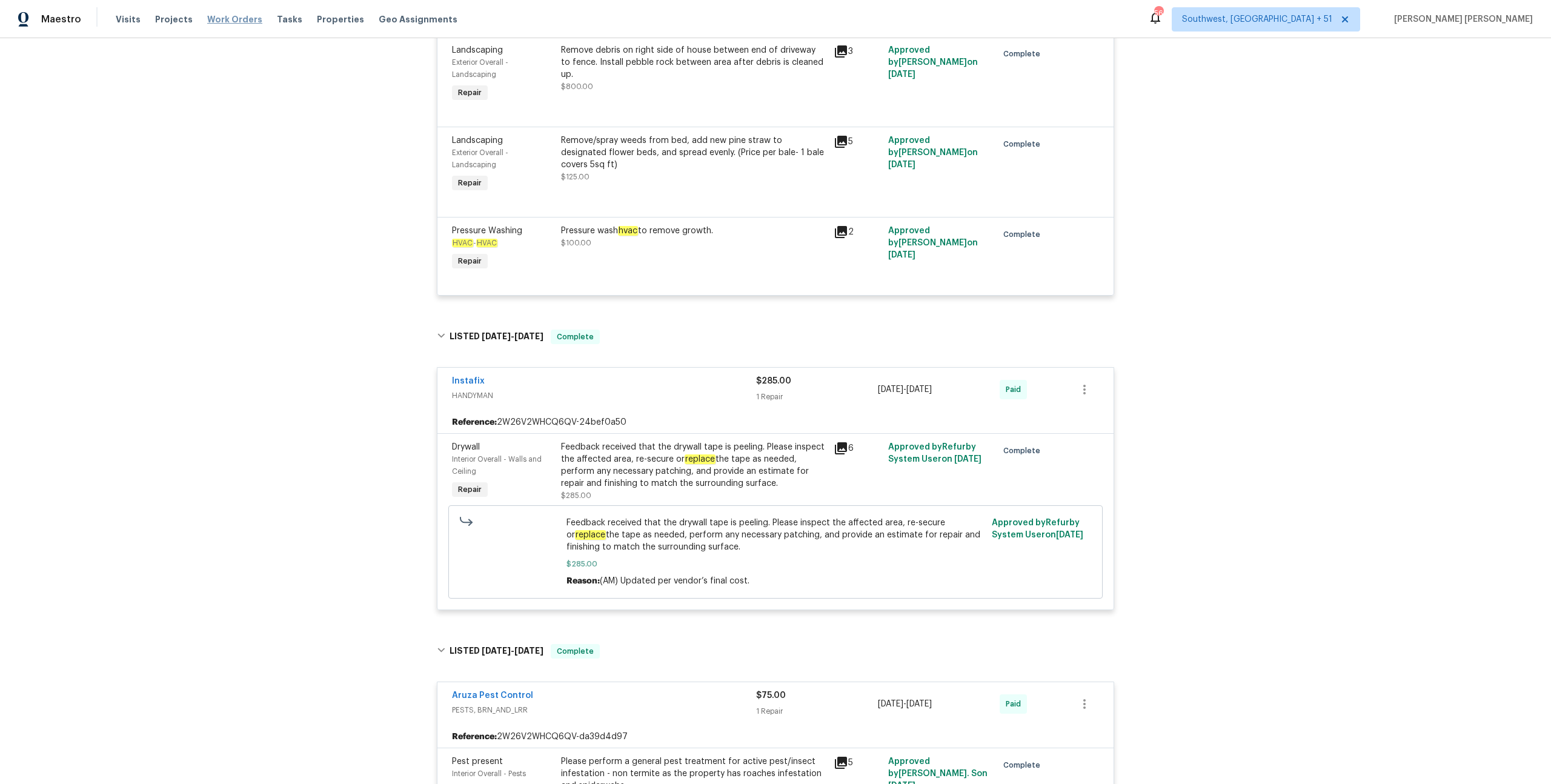
click at [234, 21] on span "Work Orders" at bounding box center [235, 19] width 55 height 12
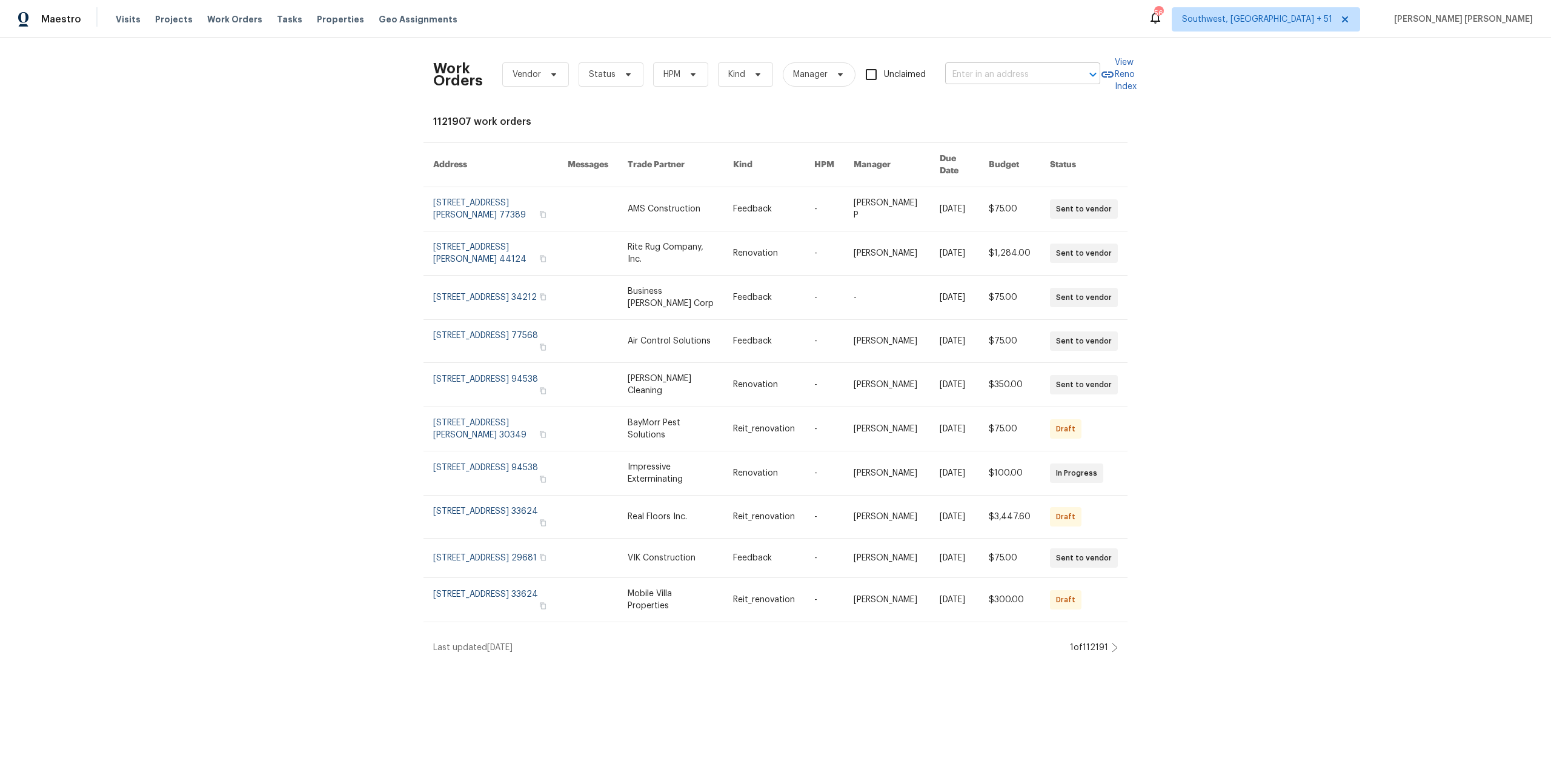
click at [1054, 80] on input "text" at bounding box center [1006, 74] width 121 height 19
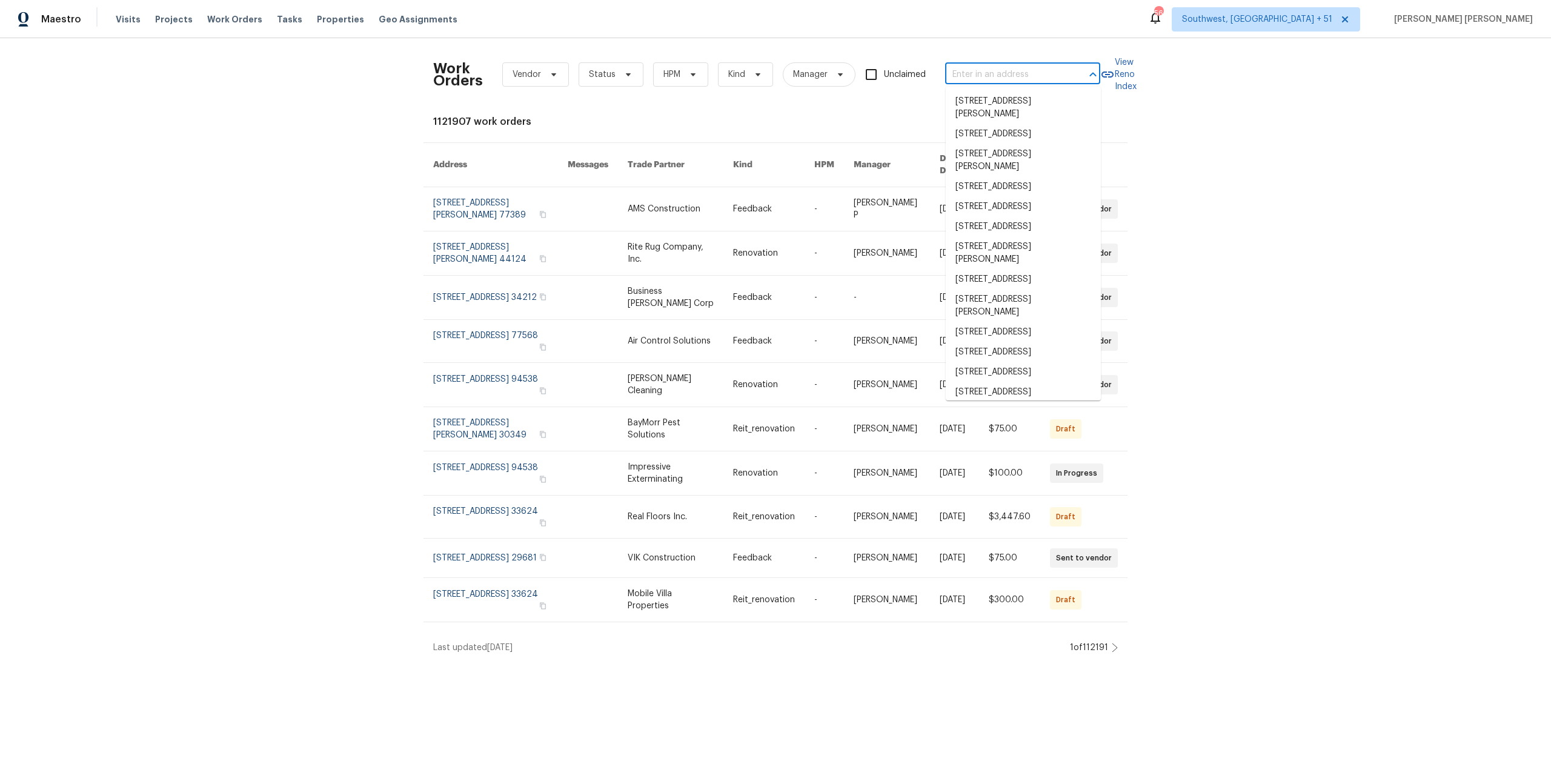
paste input "[STREET_ADDRESS]"
type input "[STREET_ADDRESS]"
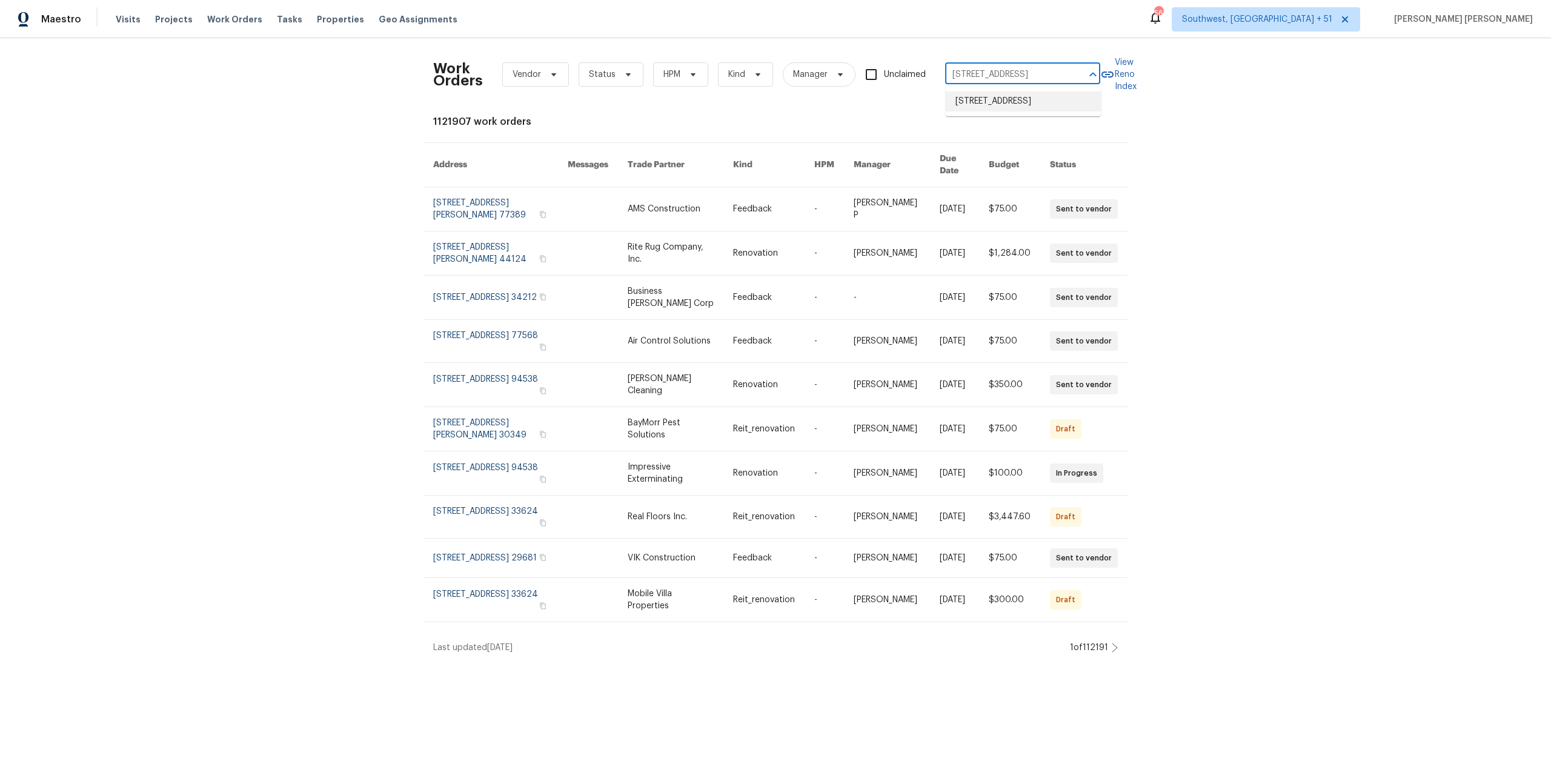
click at [1045, 103] on li "[STREET_ADDRESS]" at bounding box center [1023, 102] width 155 height 20
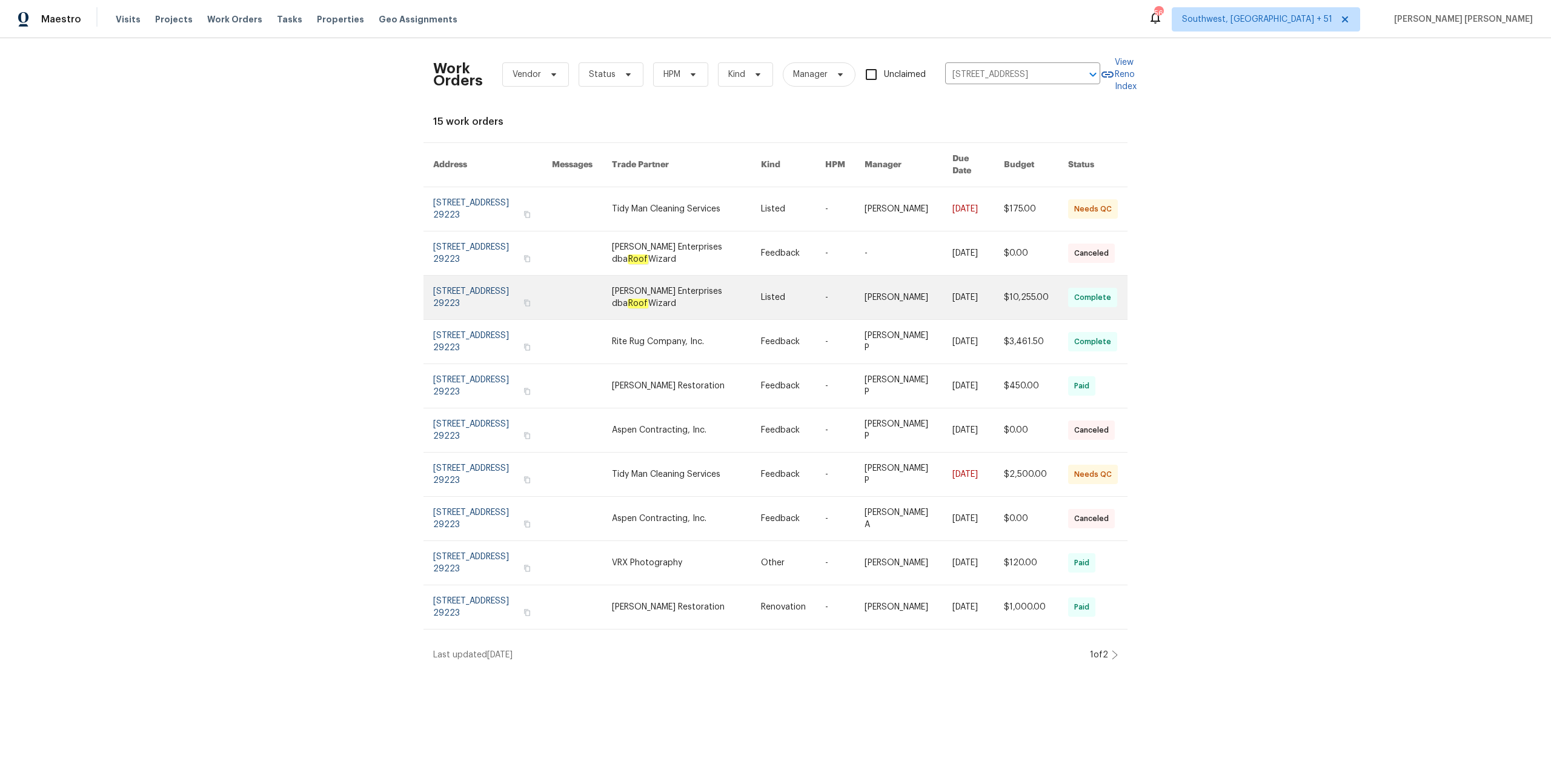
click at [993, 272] on link at bounding box center [978, 253] width 51 height 44
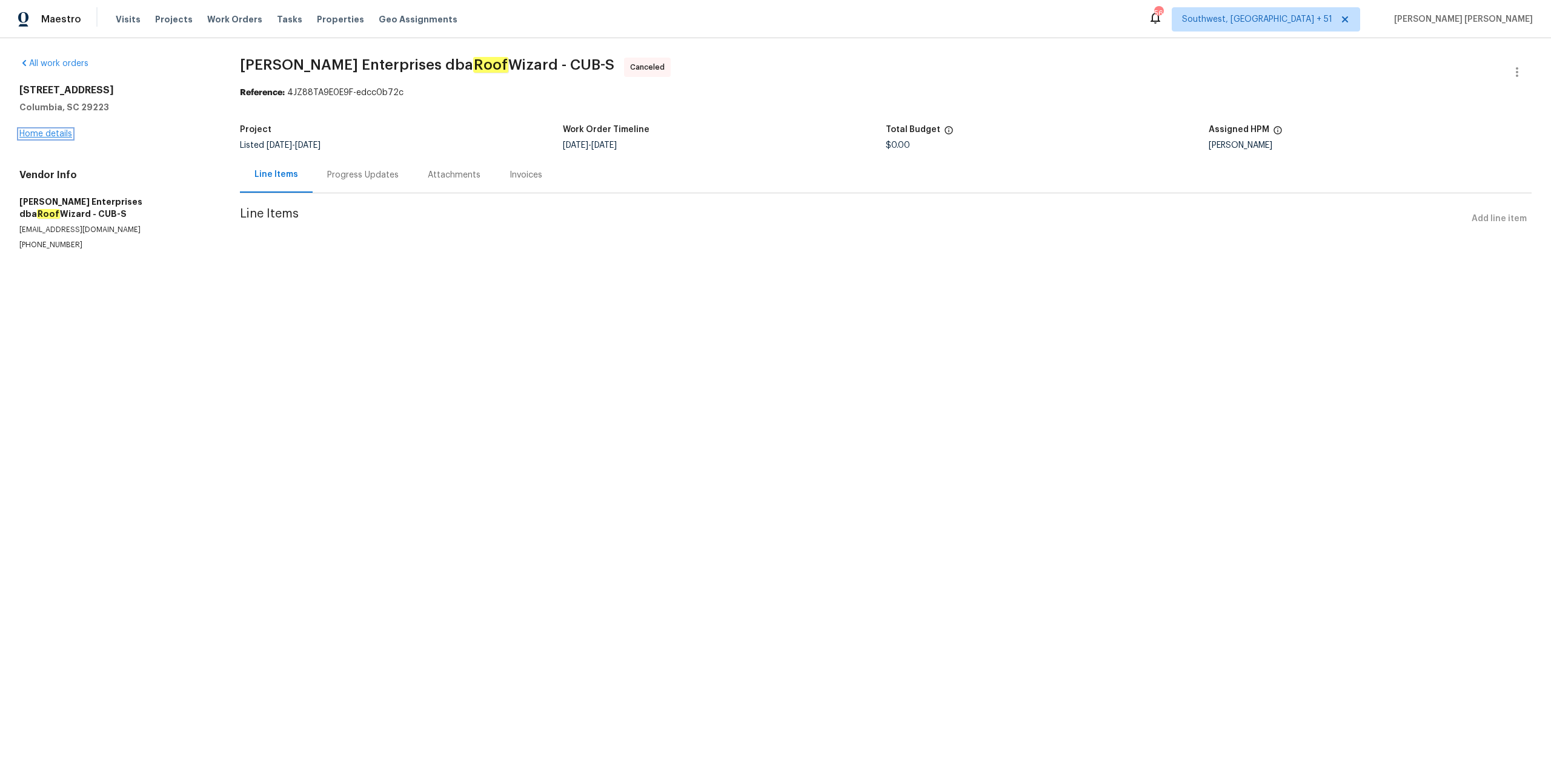
click at [60, 135] on link "Home details" at bounding box center [45, 134] width 53 height 8
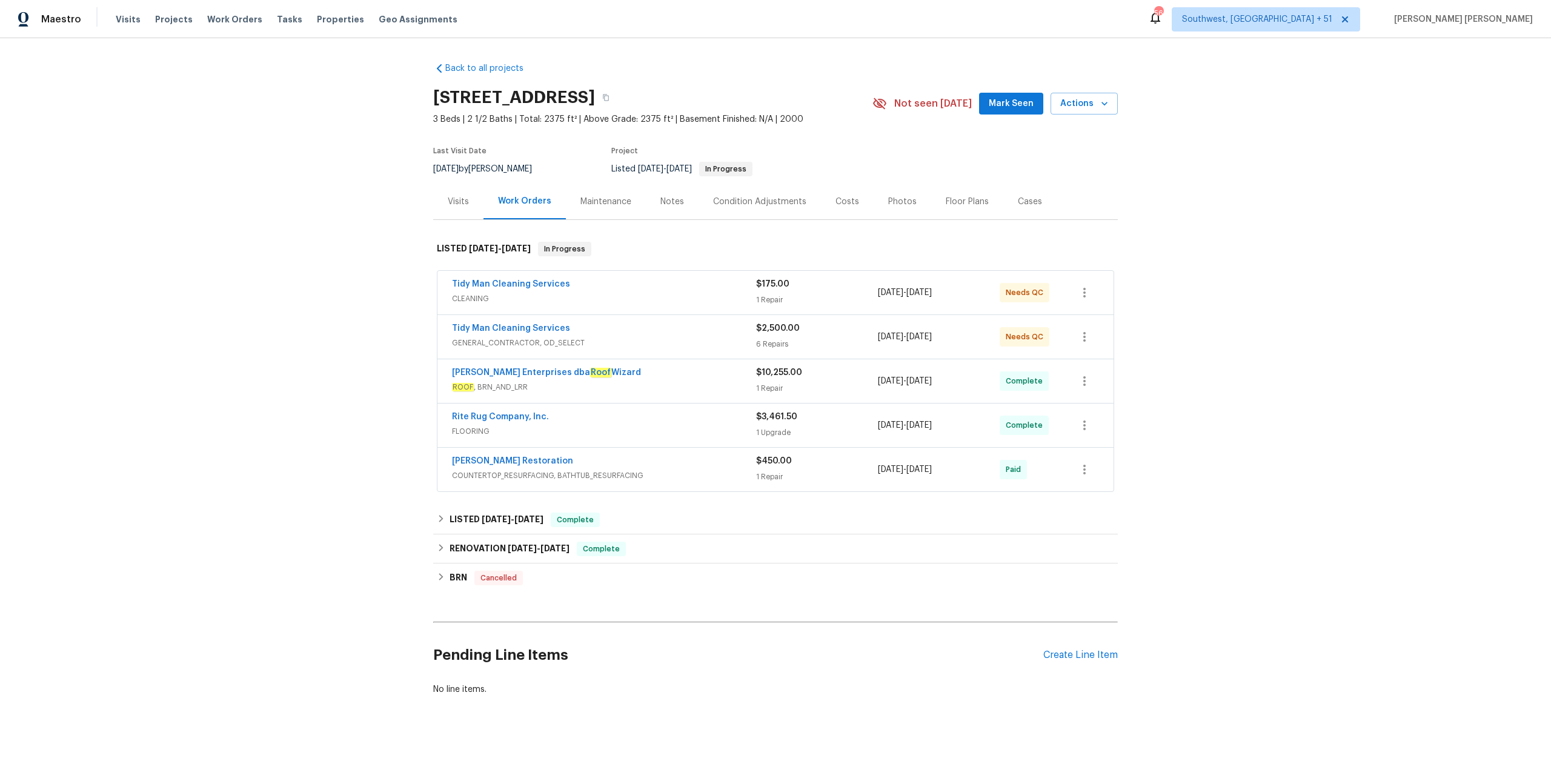
click at [648, 470] on span "COUNTERTOP_RESURFACING, BATHTUB_RESURFACING" at bounding box center [604, 475] width 304 height 12
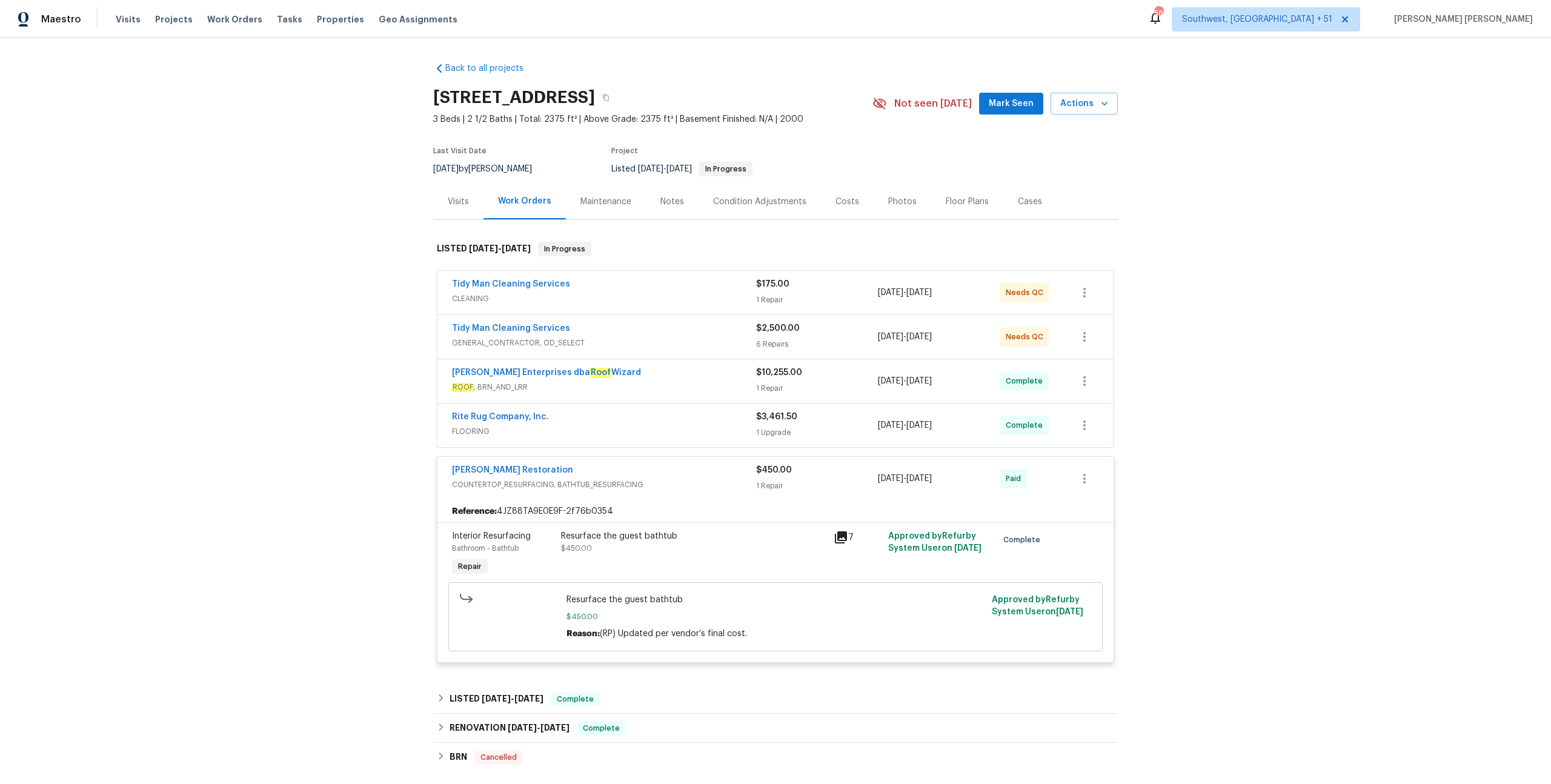
click at [696, 423] on div "Rite Rug Company, Inc." at bounding box center [604, 418] width 304 height 15
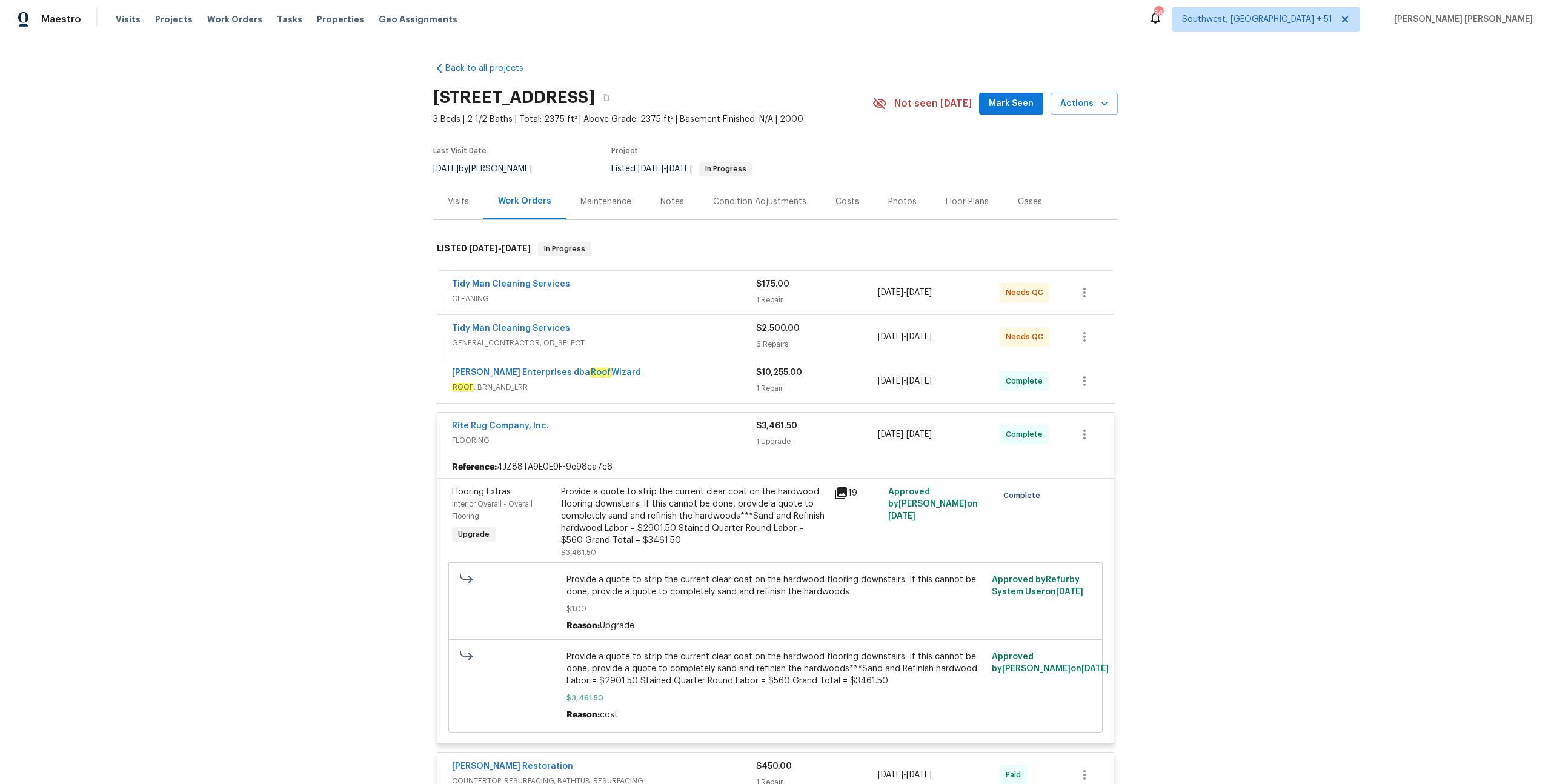
click at [716, 375] on div "[PERSON_NAME] Enterprises dba Roof Wizard" at bounding box center [604, 374] width 304 height 15
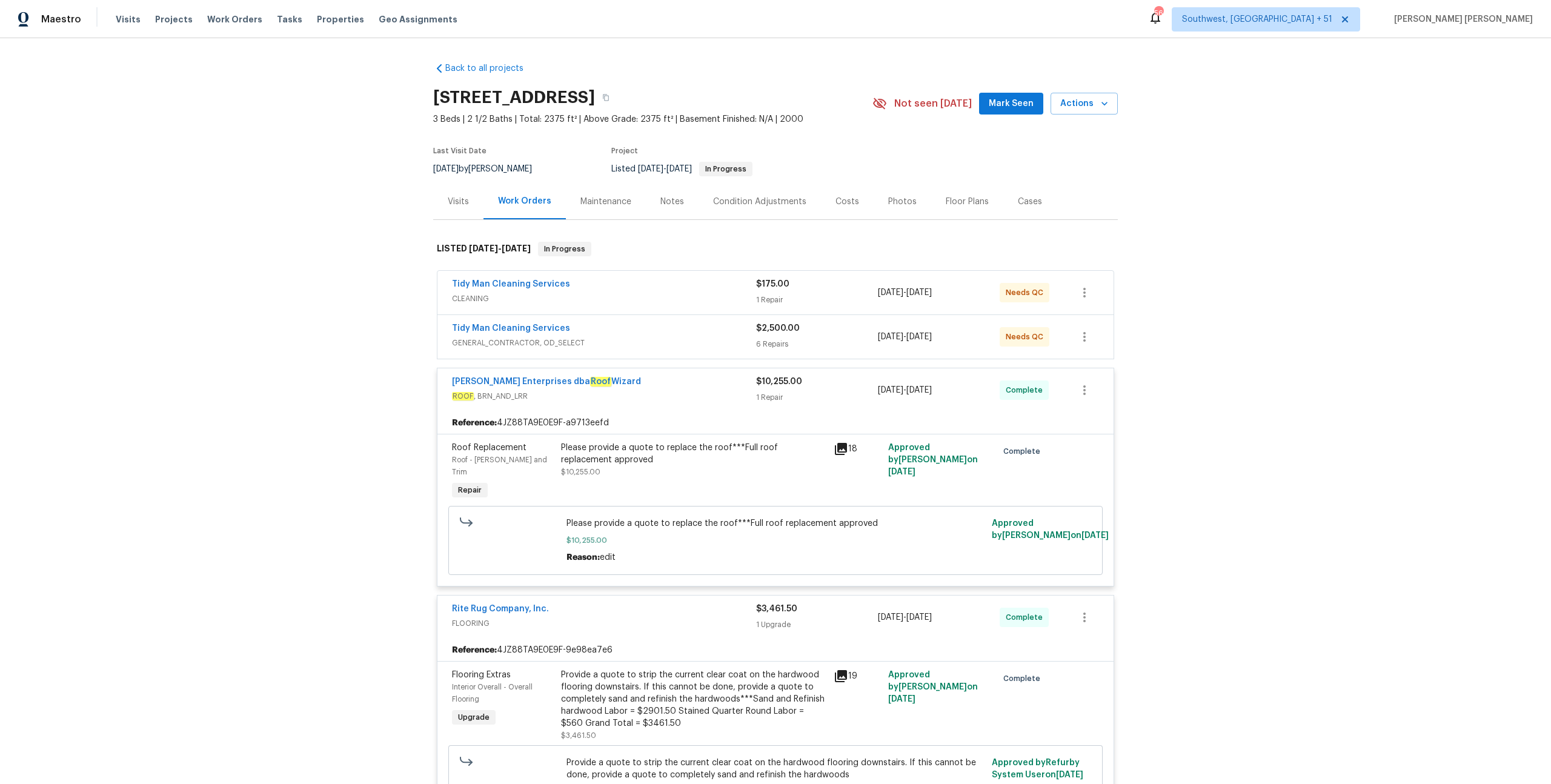
click at [734, 334] on div "Tidy Man Cleaning Services" at bounding box center [604, 330] width 304 height 15
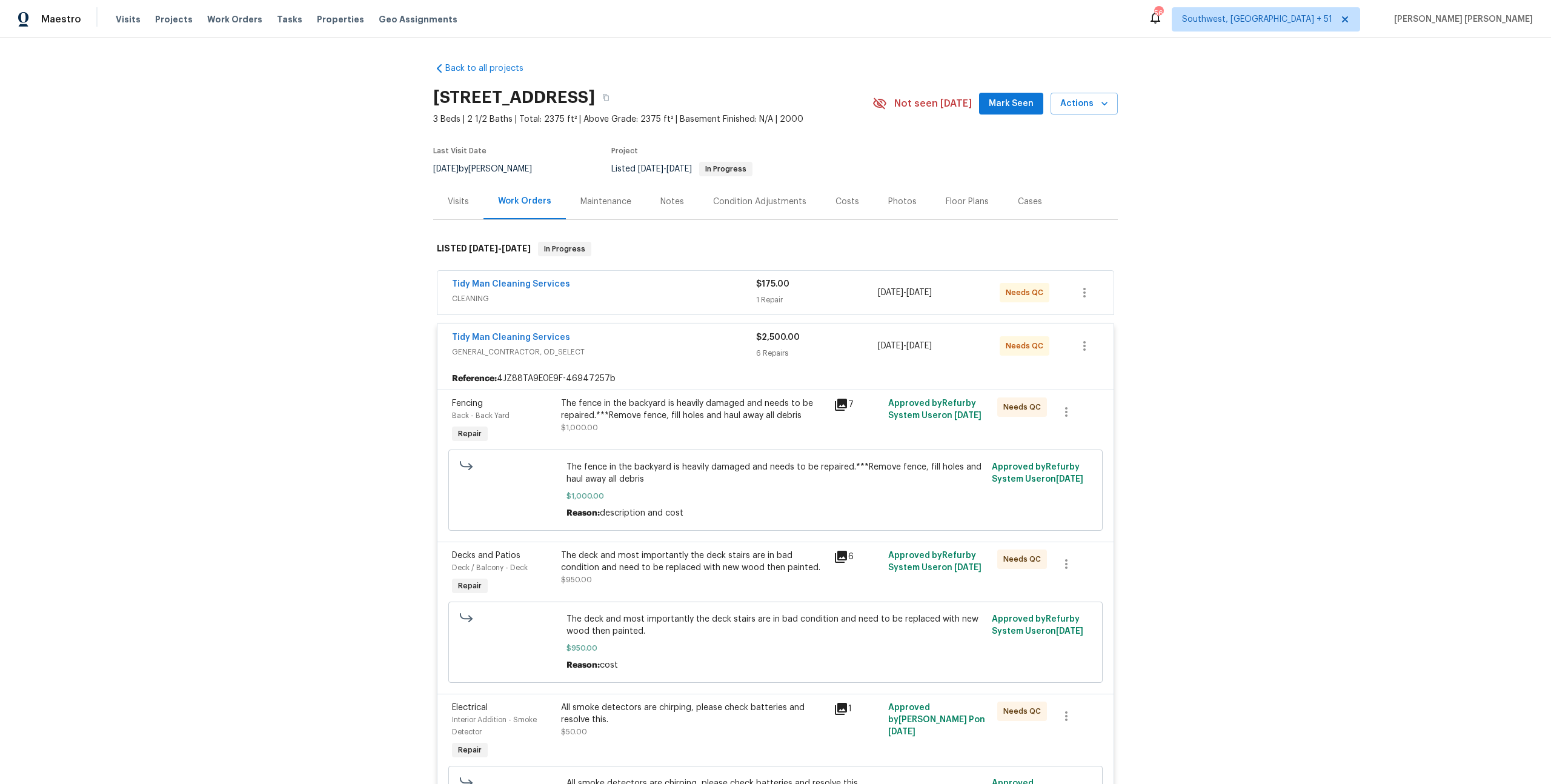
click at [736, 291] on div "Tidy Man Cleaning Services" at bounding box center [604, 285] width 304 height 15
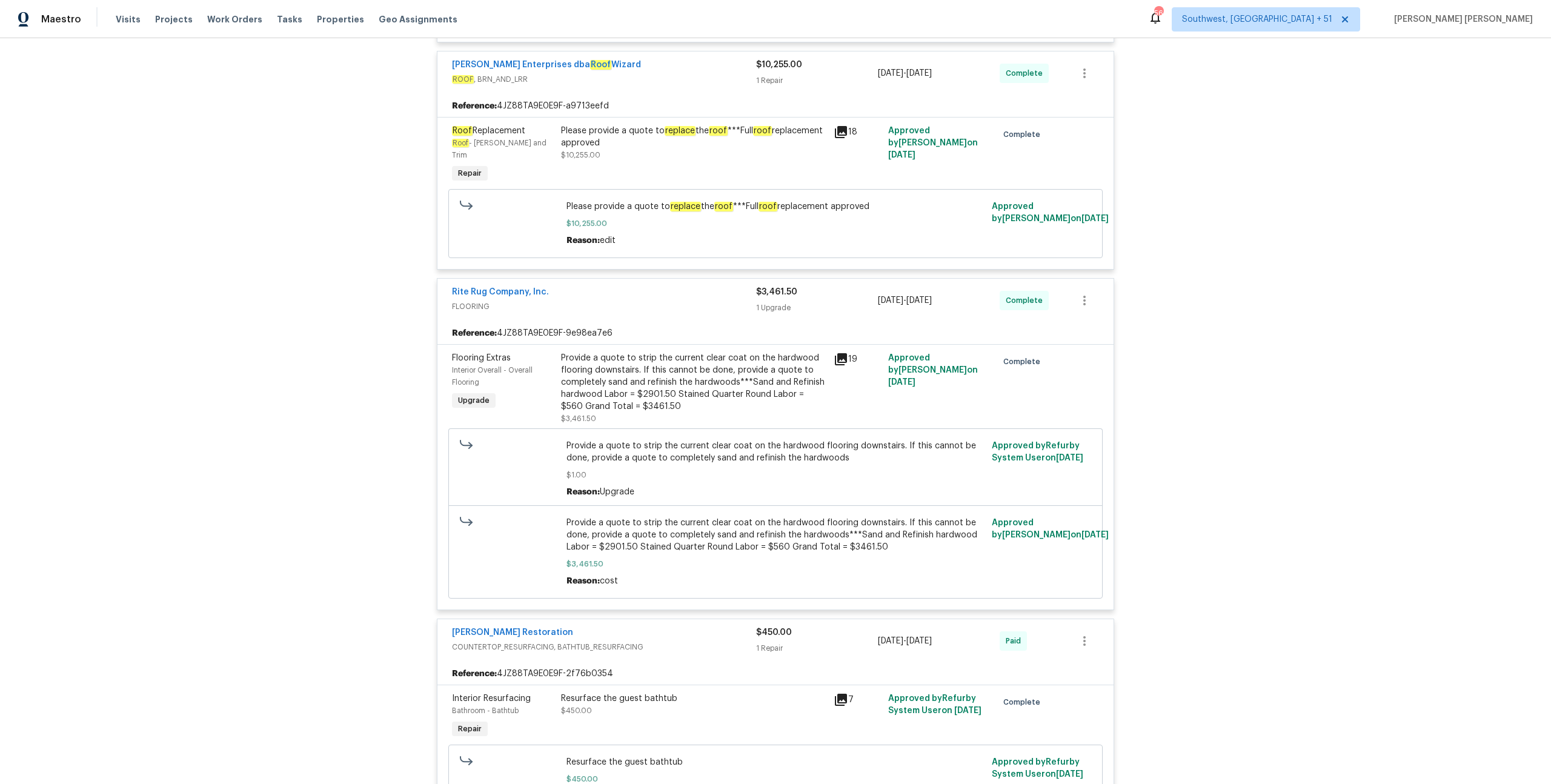
scroll to position [1566, 0]
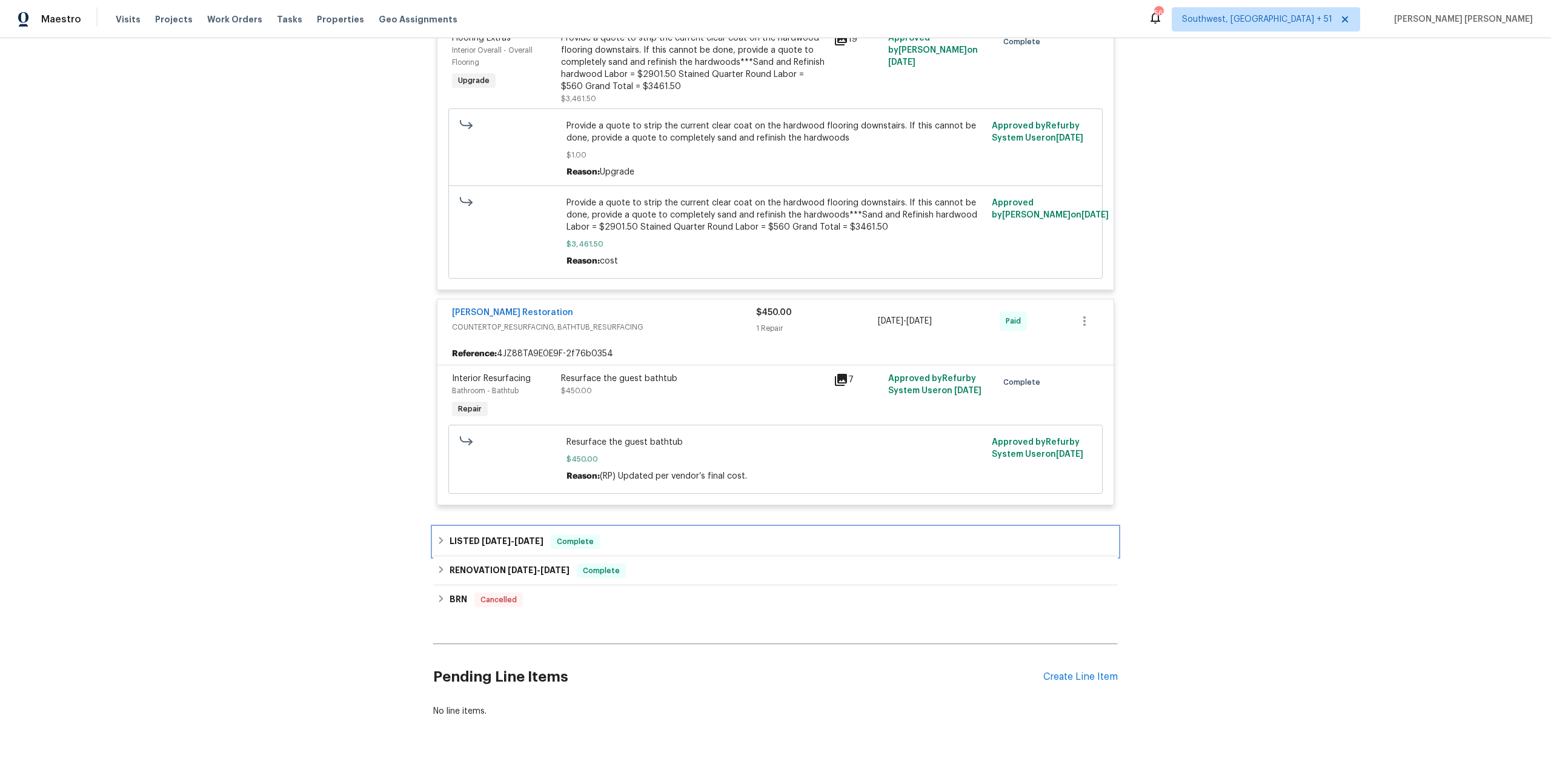
click at [507, 537] on span "[DATE]" at bounding box center [496, 541] width 29 height 8
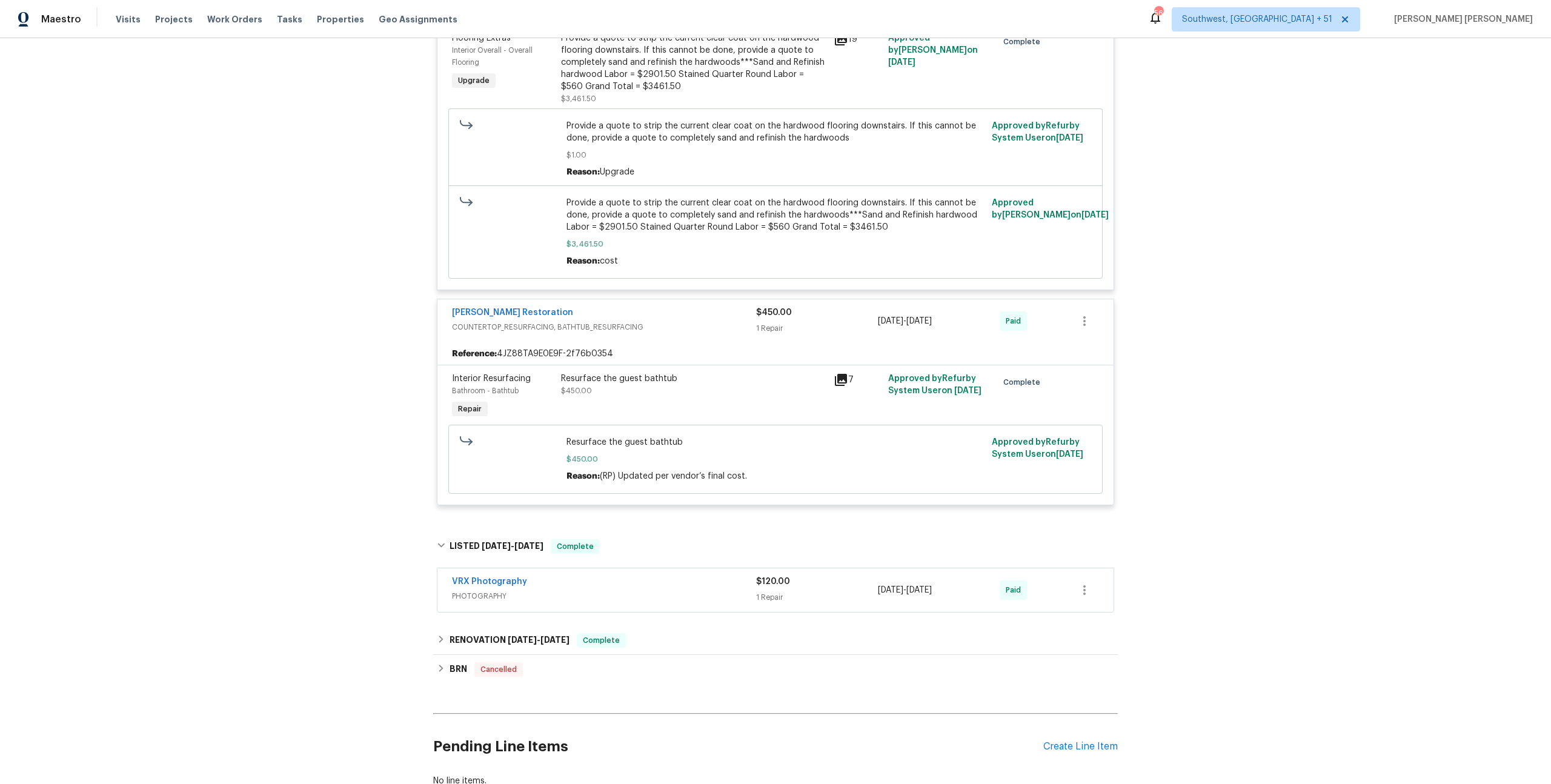
click at [629, 575] on div "VRX Photography" at bounding box center [604, 582] width 304 height 15
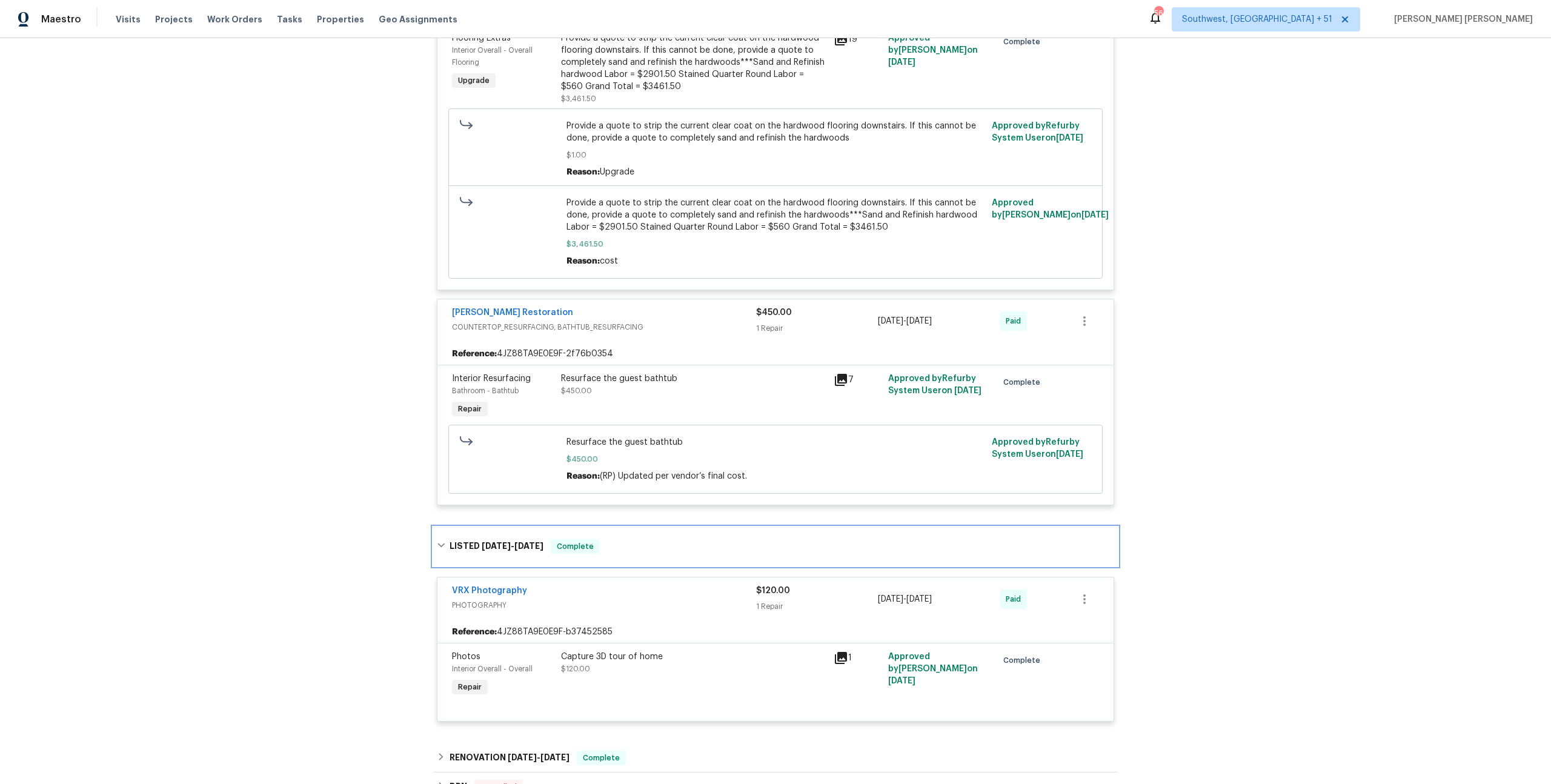
click at [548, 539] on div "LISTED [DATE] - [DATE] Complete" at bounding box center [776, 546] width 678 height 15
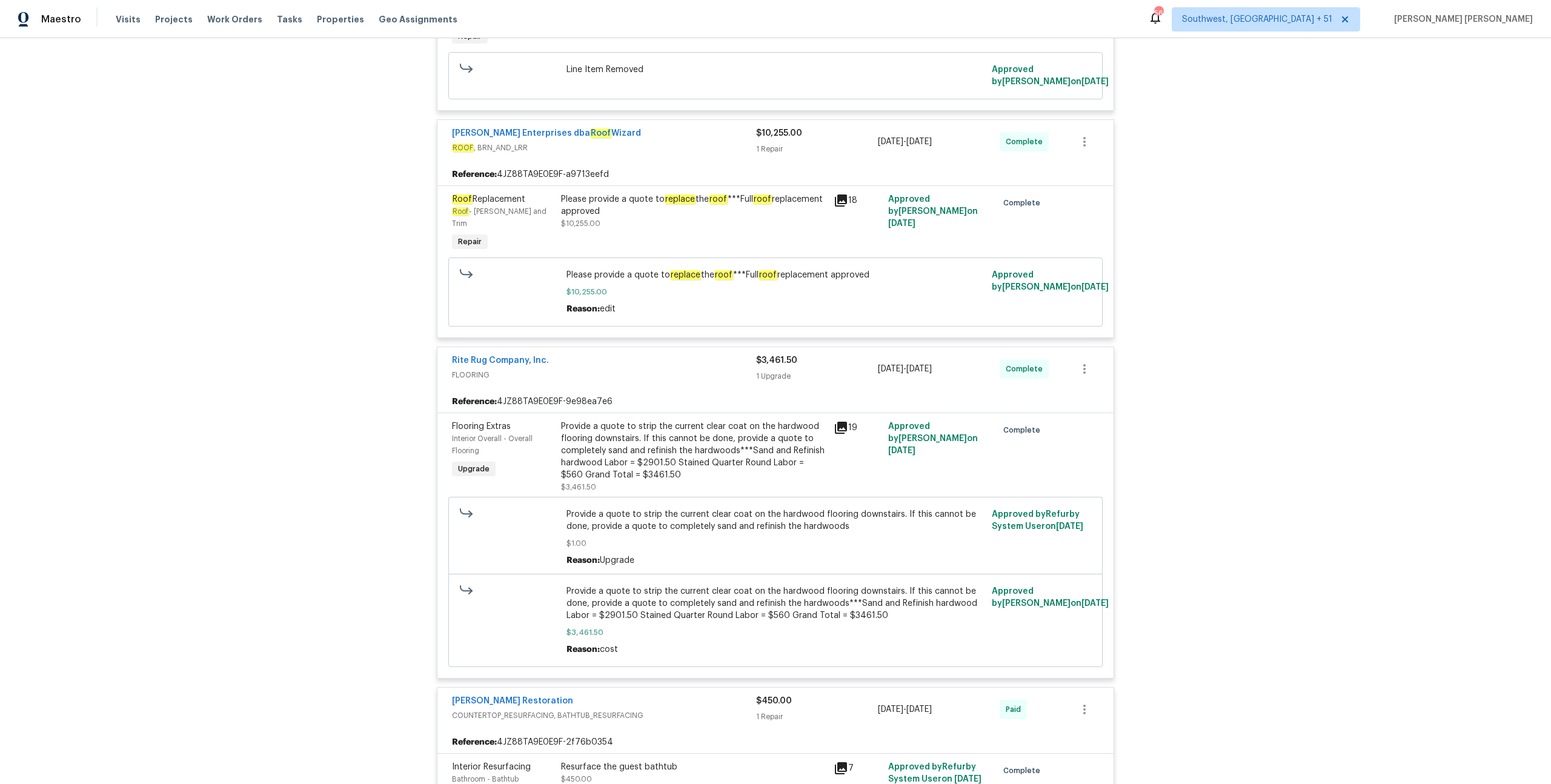
scroll to position [1176, 0]
click at [240, 18] on span "Work Orders" at bounding box center [235, 19] width 55 height 12
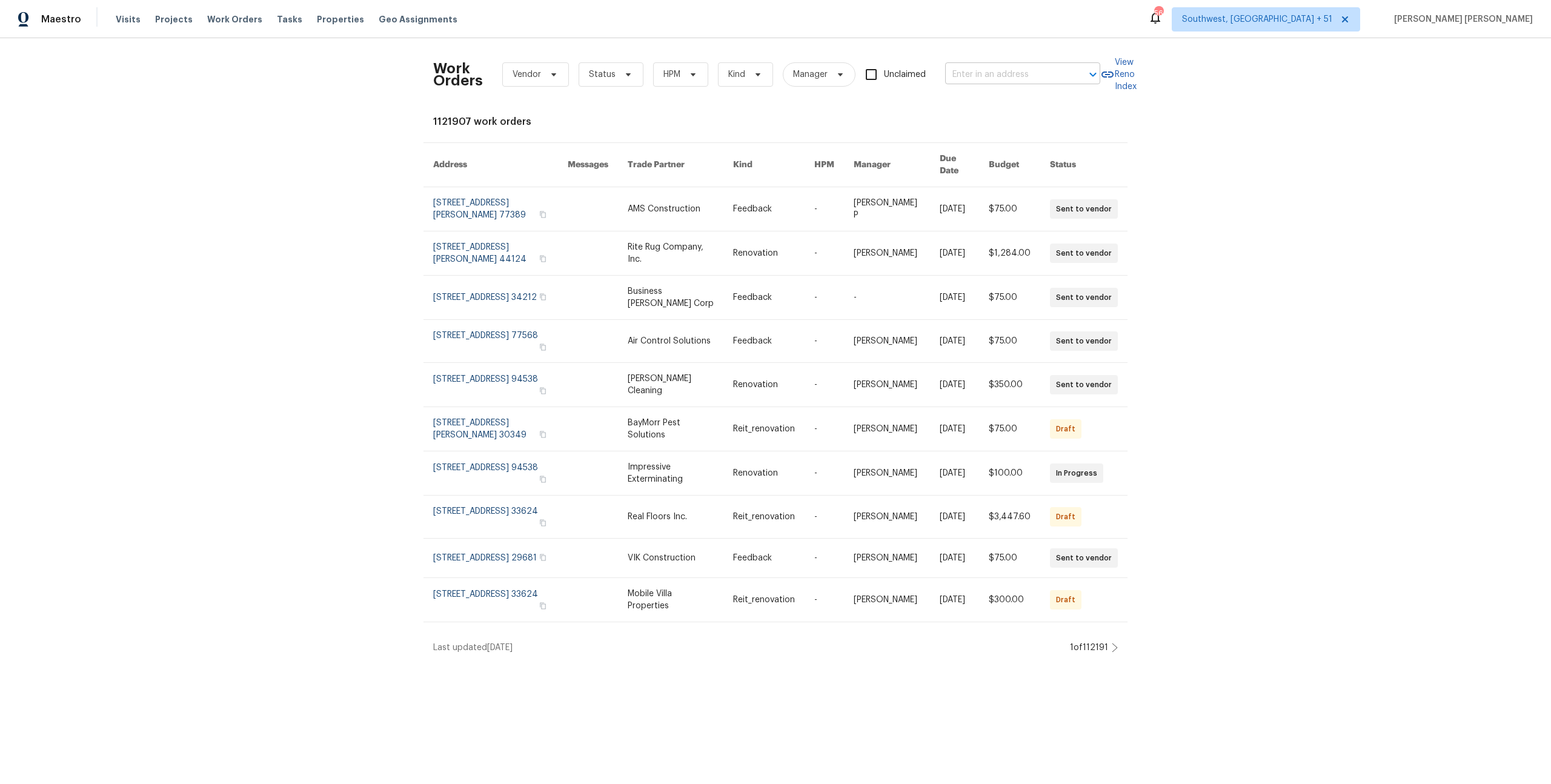
click at [1013, 81] on input "text" at bounding box center [1006, 74] width 121 height 19
paste input "[STREET_ADDRESS]"
type input "[STREET_ADDRESS]"
click at [1015, 111] on li "[STREET_ADDRESS]" at bounding box center [1023, 102] width 155 height 20
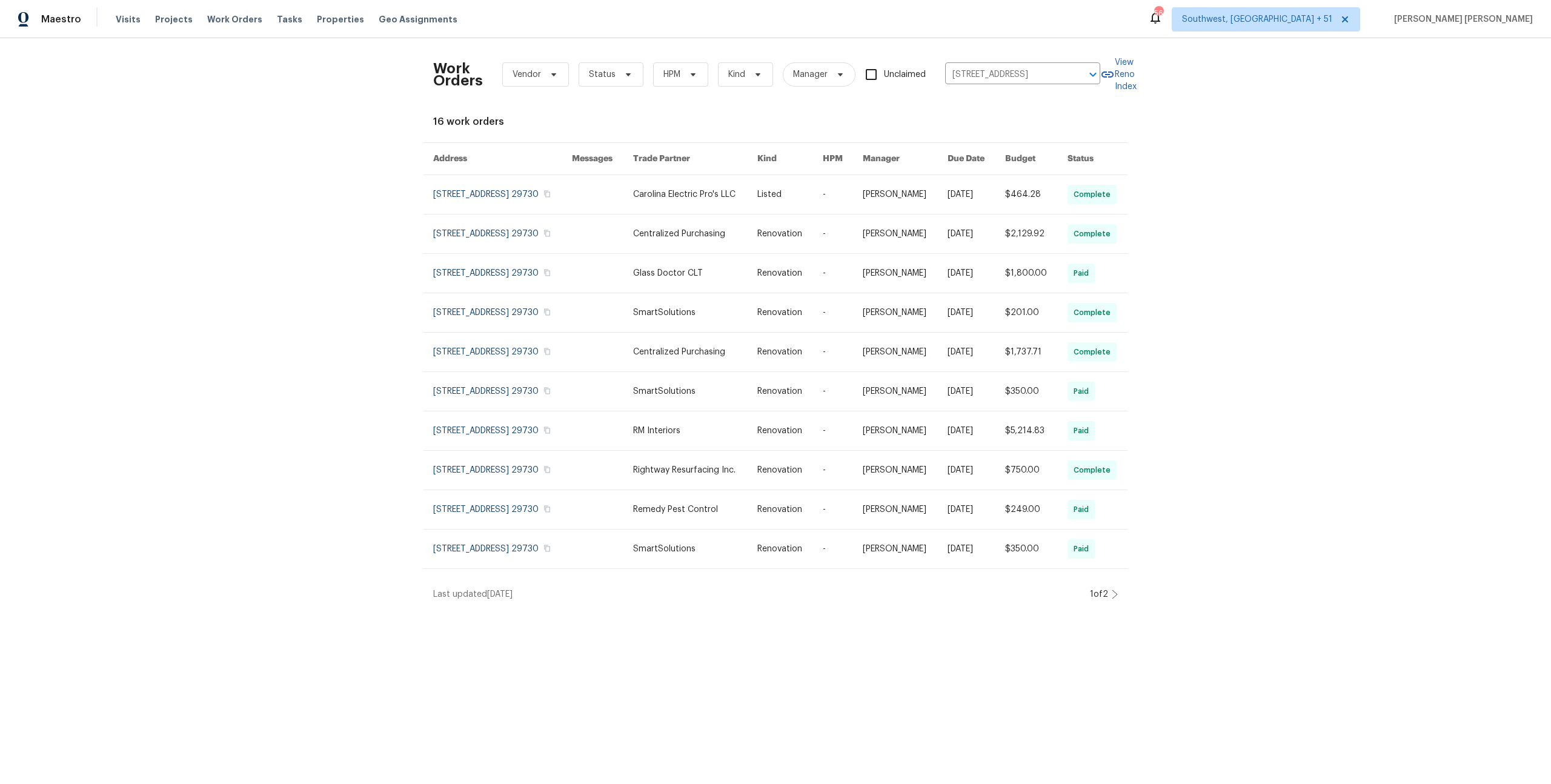
click at [970, 211] on link at bounding box center [977, 194] width 58 height 39
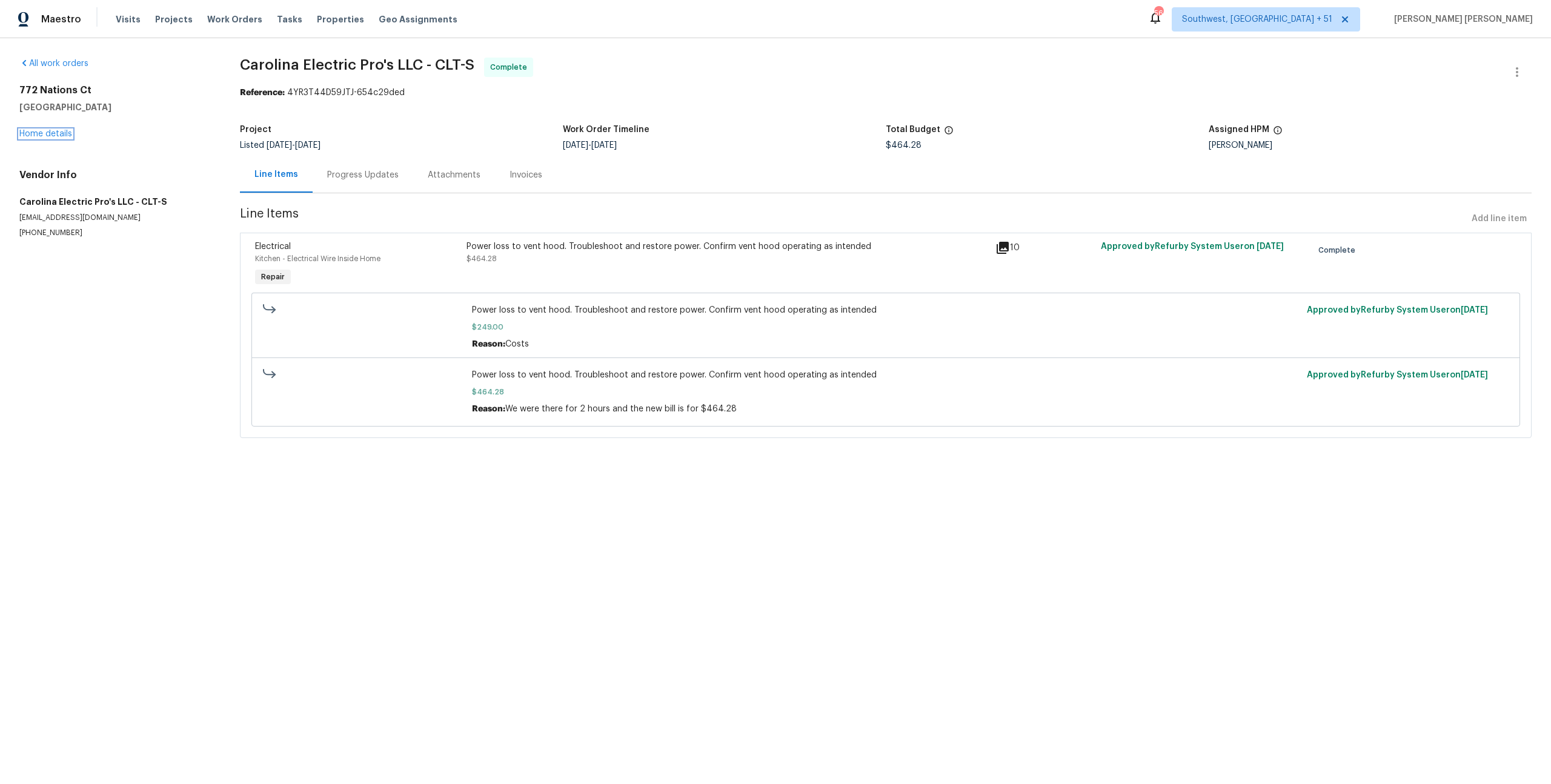
click at [45, 133] on link "Home details" at bounding box center [45, 134] width 53 height 8
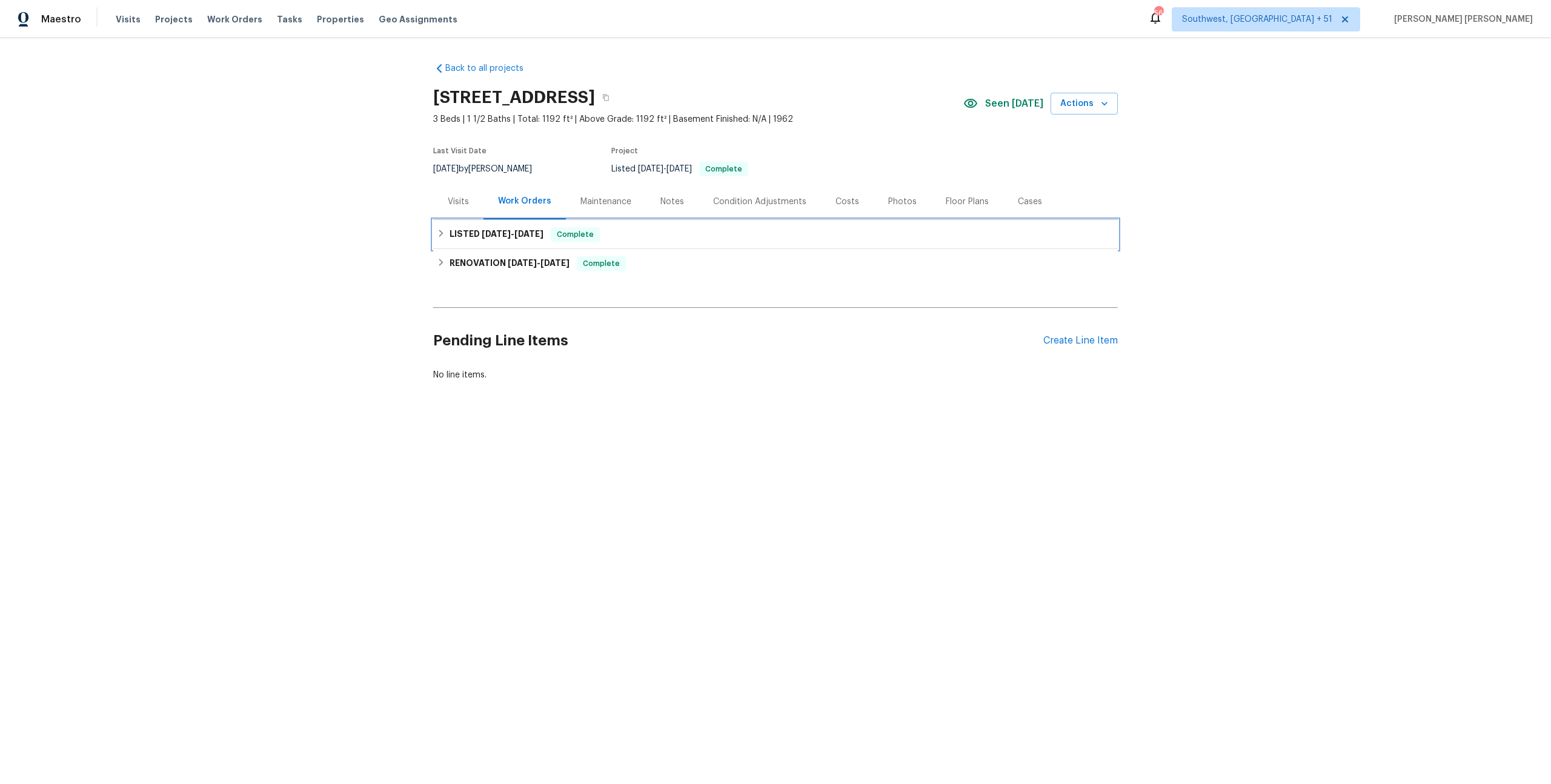
click at [627, 235] on div "LISTED [DATE] - [DATE] Complete" at bounding box center [776, 235] width 678 height 15
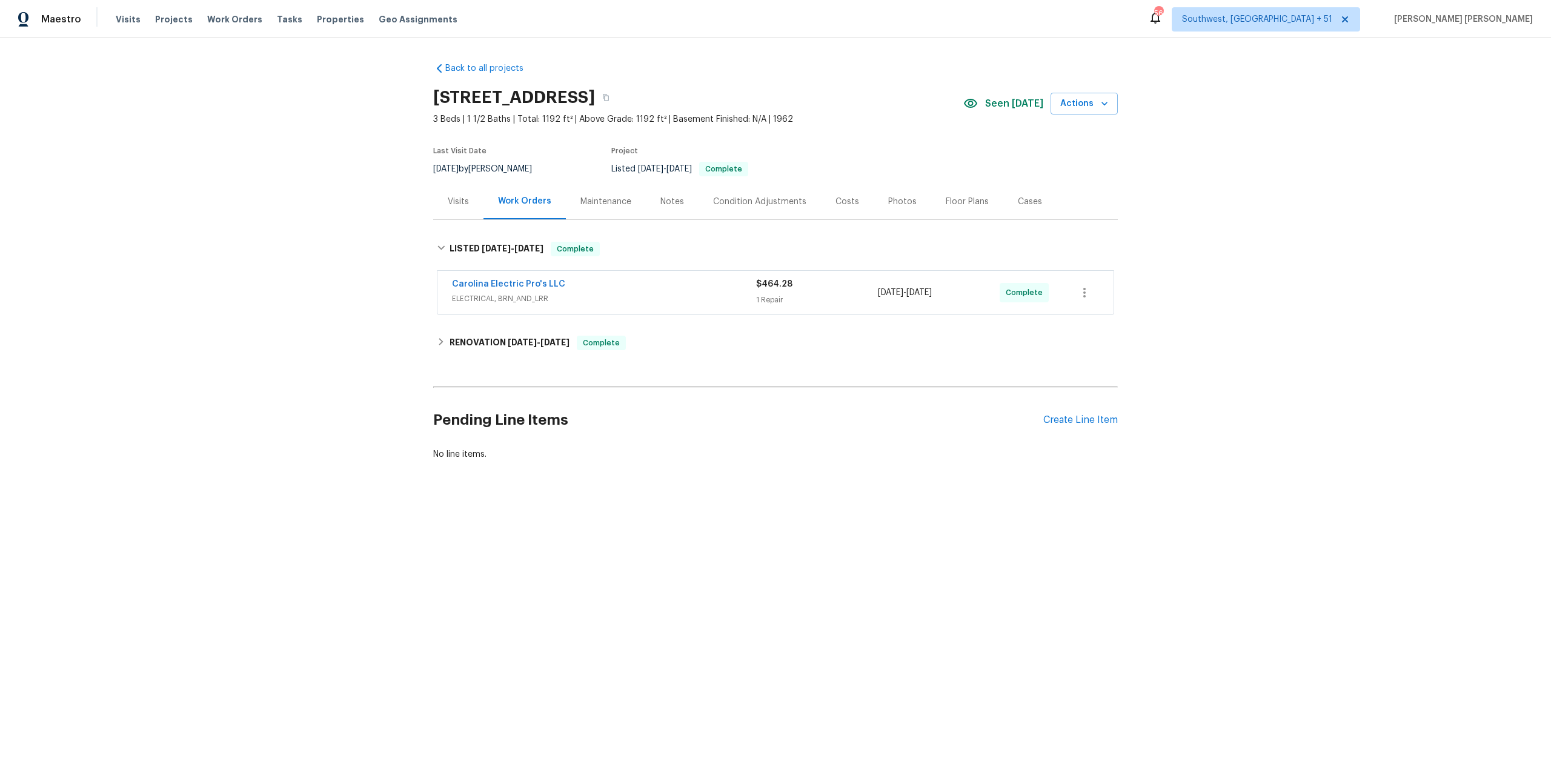
click at [650, 283] on div "Carolina Electric Pro's LLC" at bounding box center [604, 285] width 304 height 15
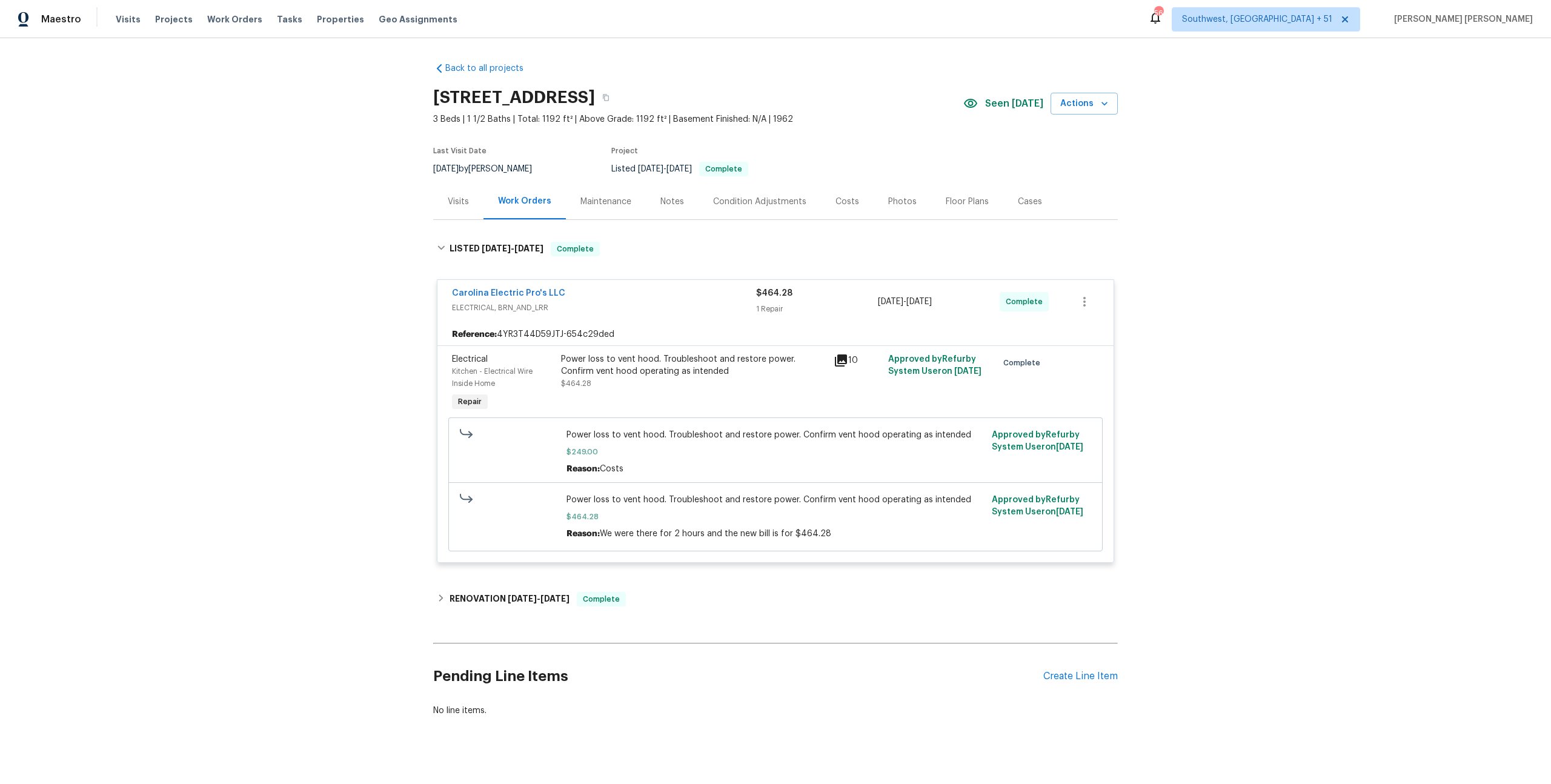
scroll to position [17, 0]
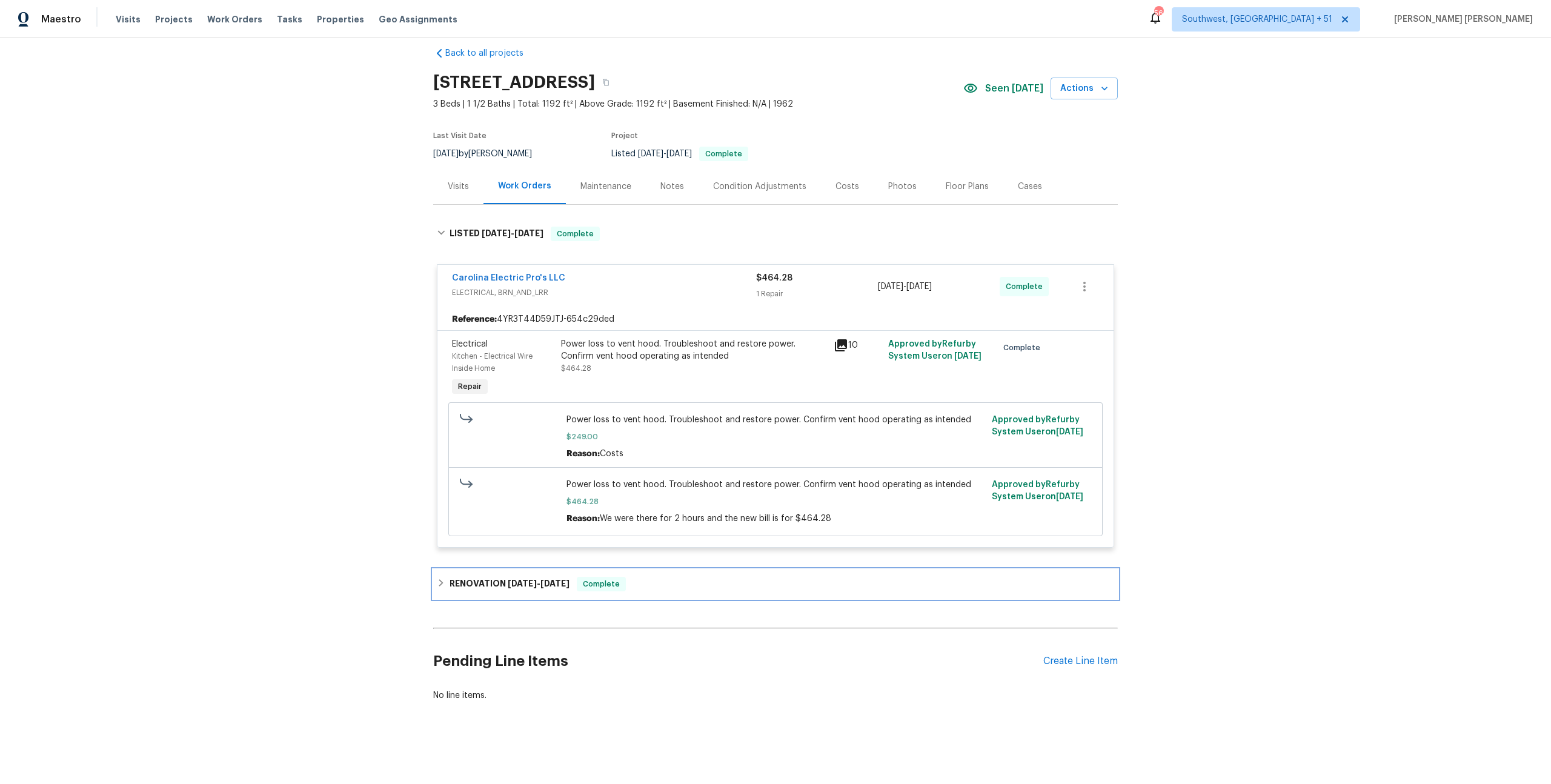
click at [639, 582] on div "RENOVATION [DATE] - [DATE] Complete" at bounding box center [776, 584] width 678 height 15
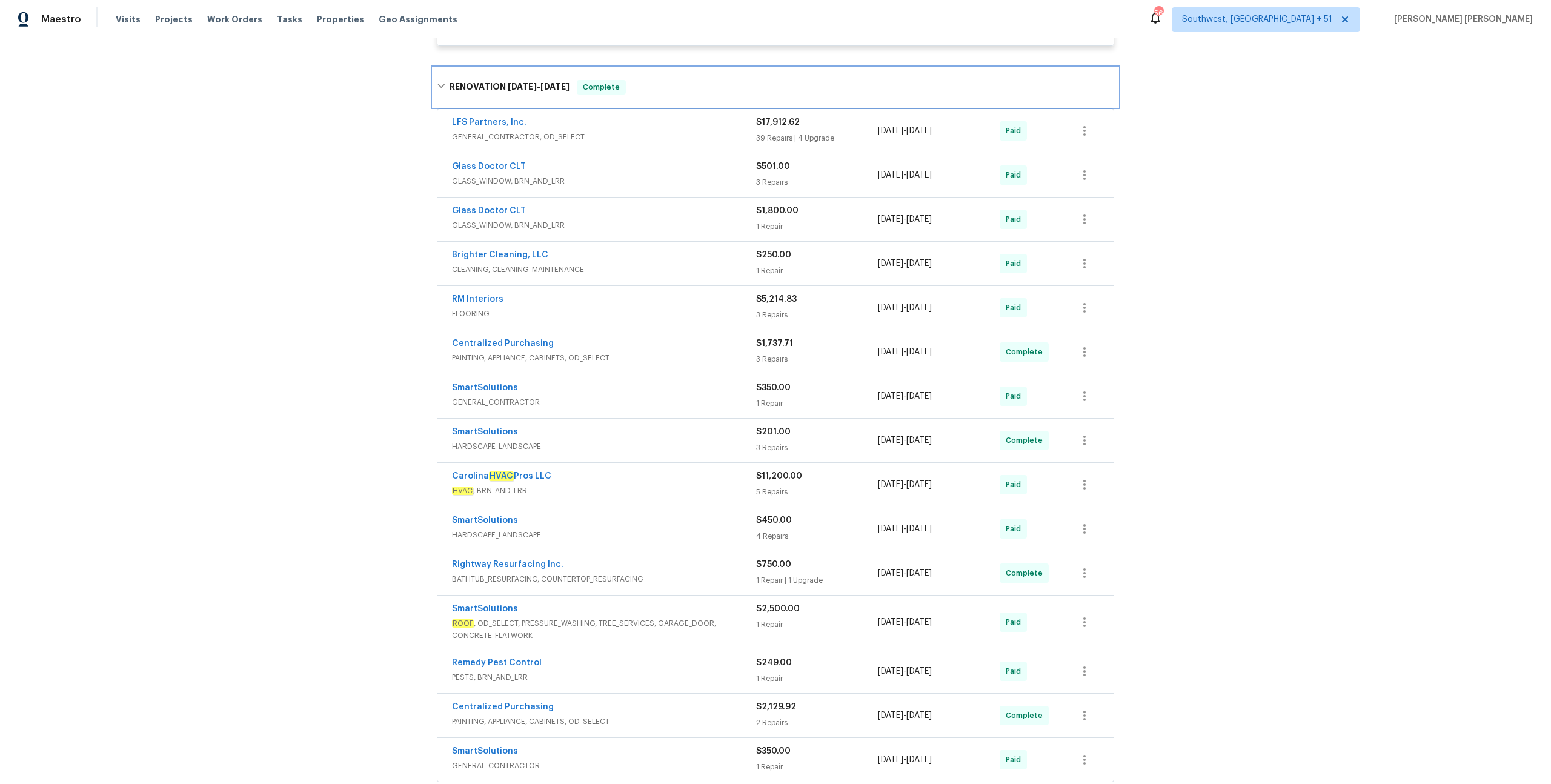
scroll to position [531, 0]
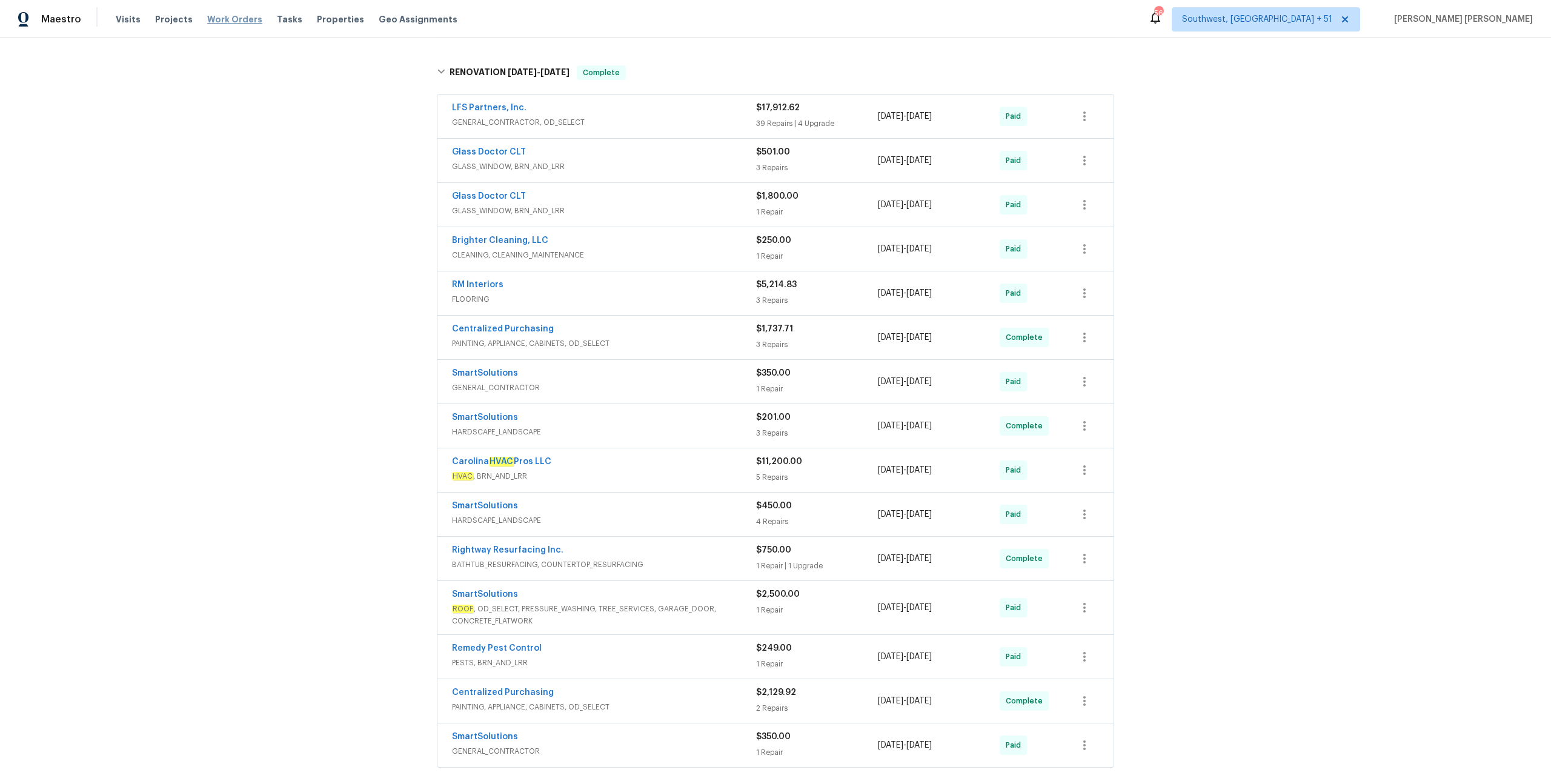
click at [241, 18] on span "Work Orders" at bounding box center [235, 19] width 55 height 12
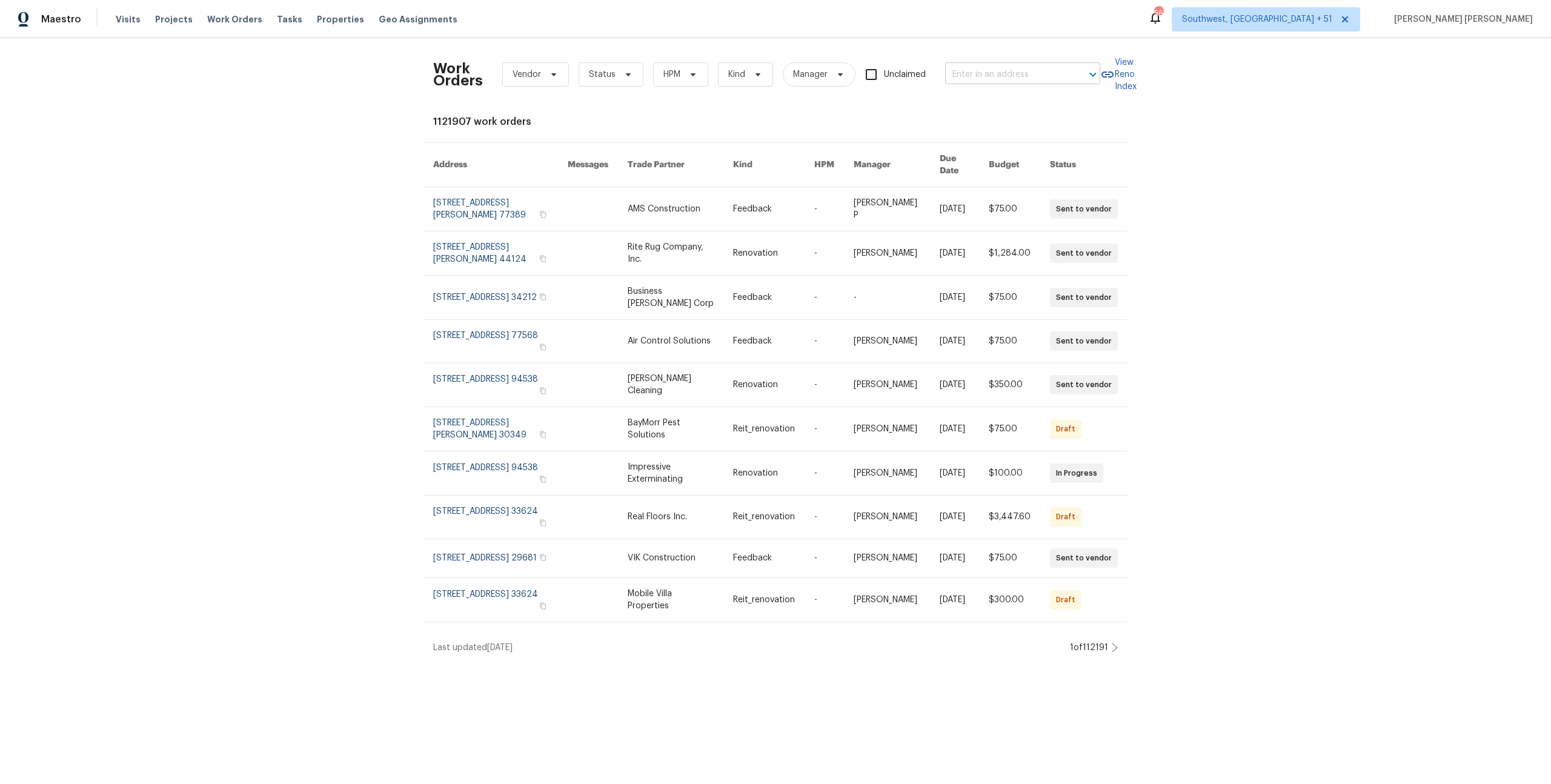
click at [989, 78] on input "text" at bounding box center [1006, 74] width 121 height 19
paste input "[STREET_ADDRESS]"
type input "[STREET_ADDRESS]"
click at [996, 94] on li "[STREET_ADDRESS]" at bounding box center [1023, 102] width 155 height 20
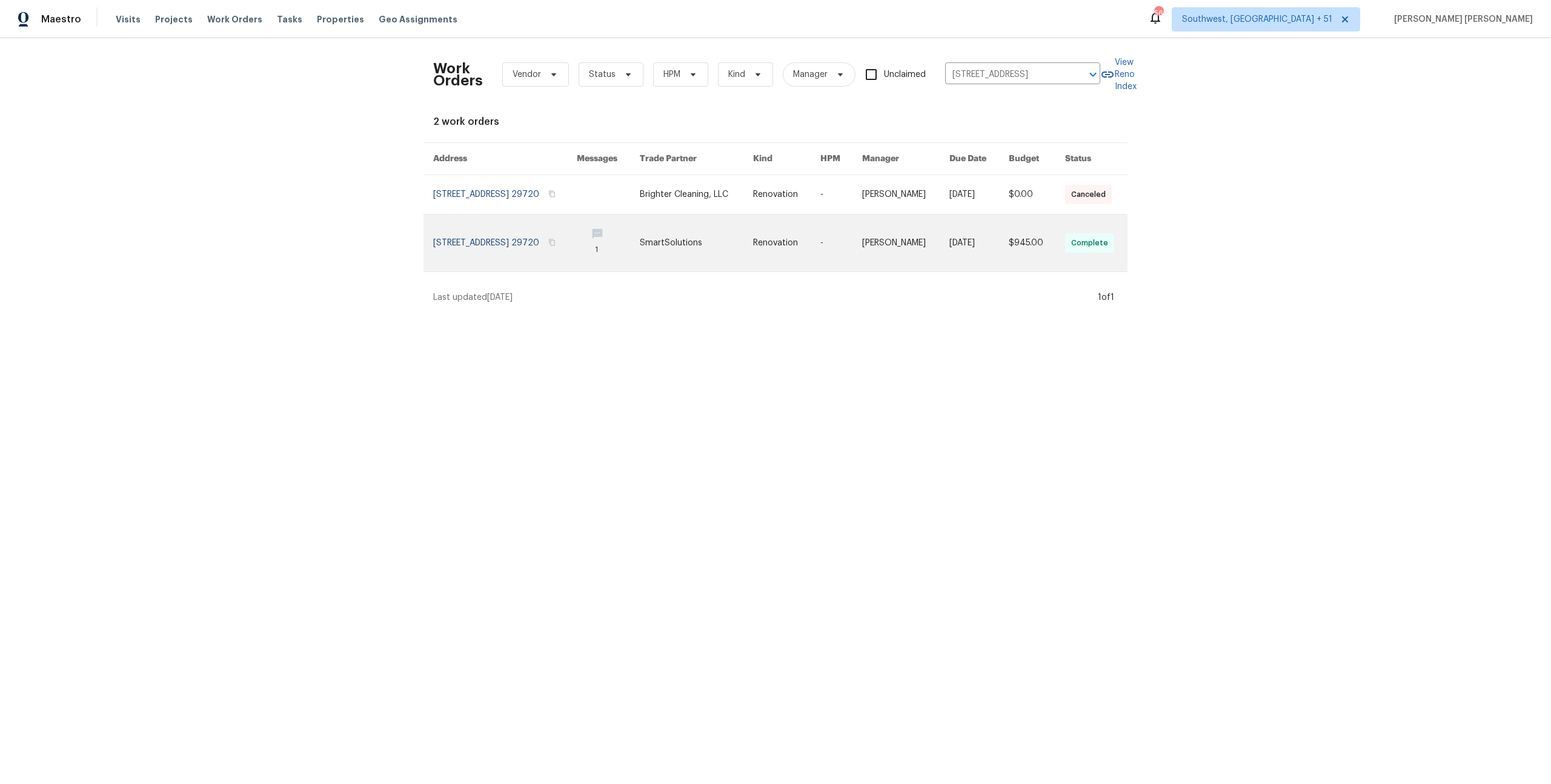
click at [925, 241] on link at bounding box center [906, 243] width 88 height 57
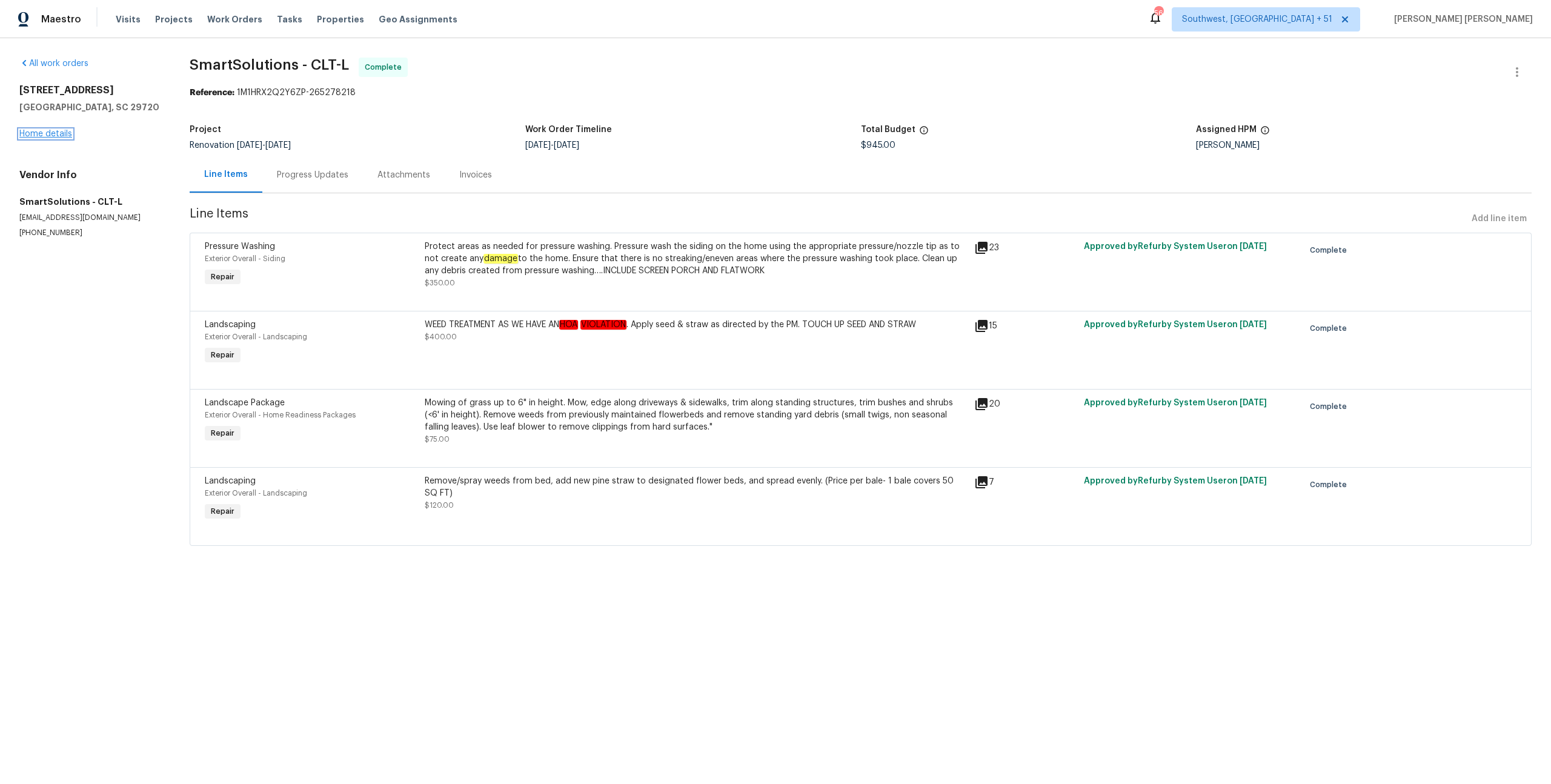
click at [40, 135] on link "Home details" at bounding box center [45, 134] width 53 height 8
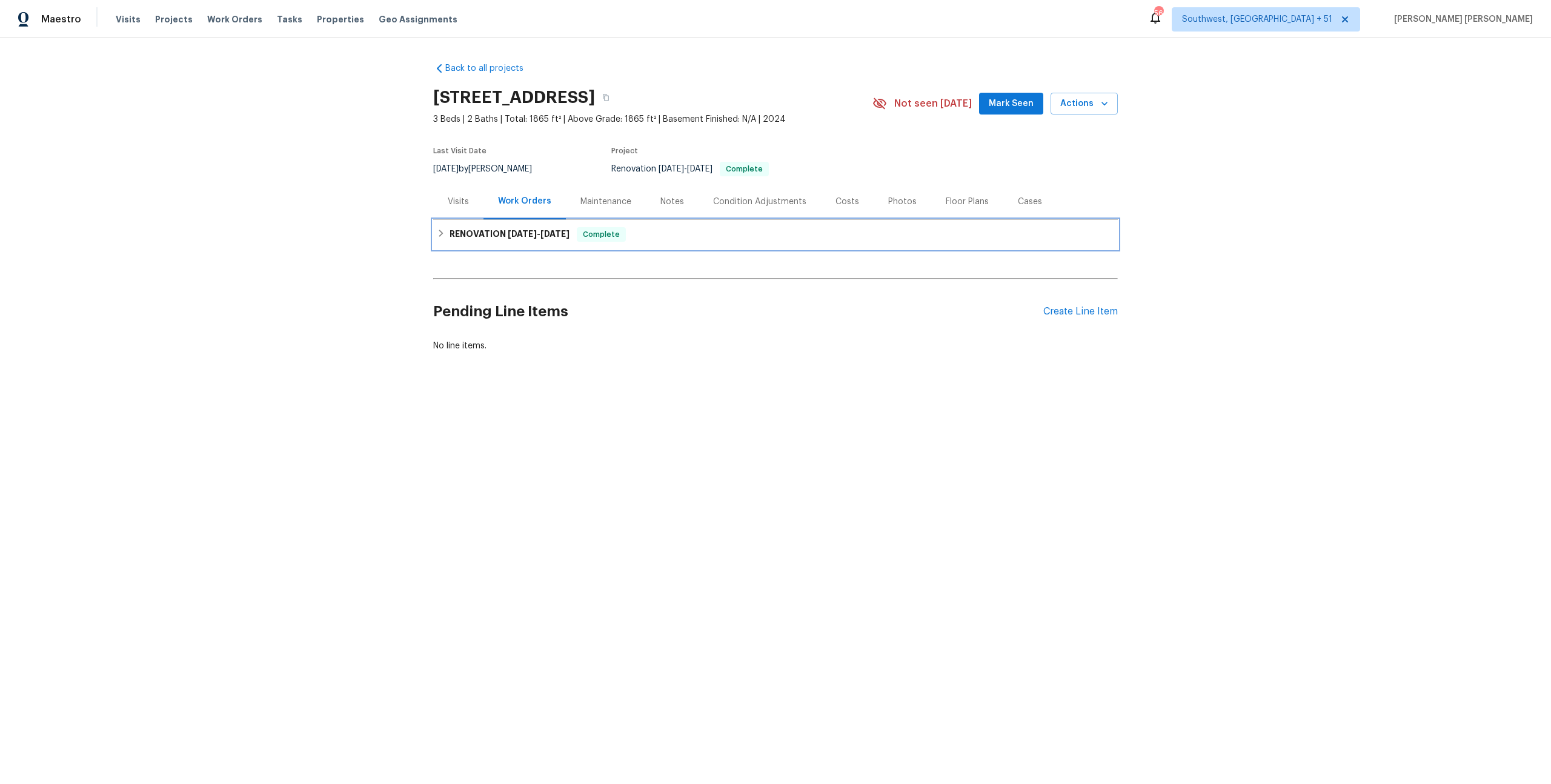
click at [566, 230] on span "[DATE]" at bounding box center [554, 234] width 29 height 8
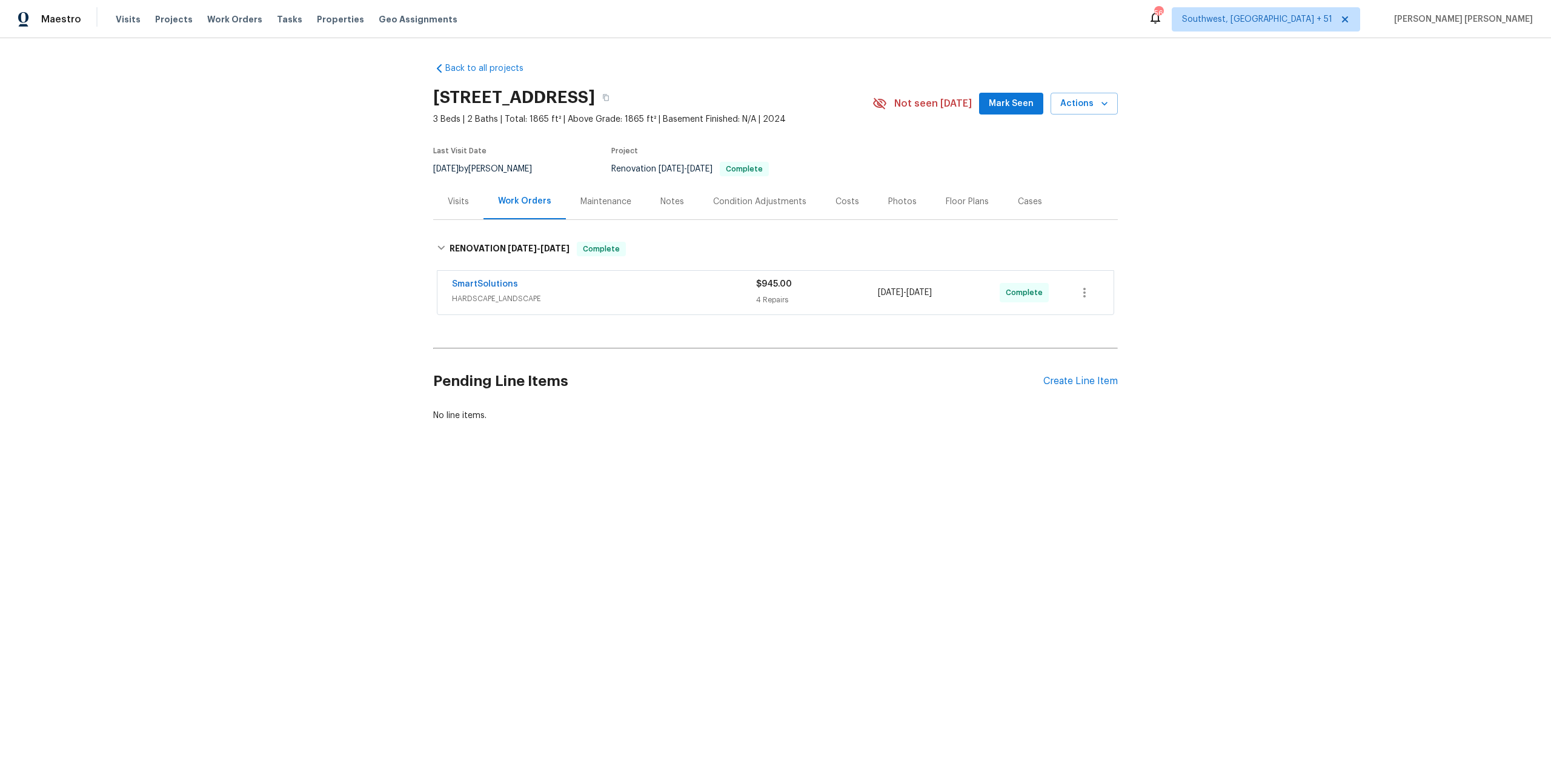
click at [664, 287] on div "SmartSolutions" at bounding box center [604, 285] width 304 height 15
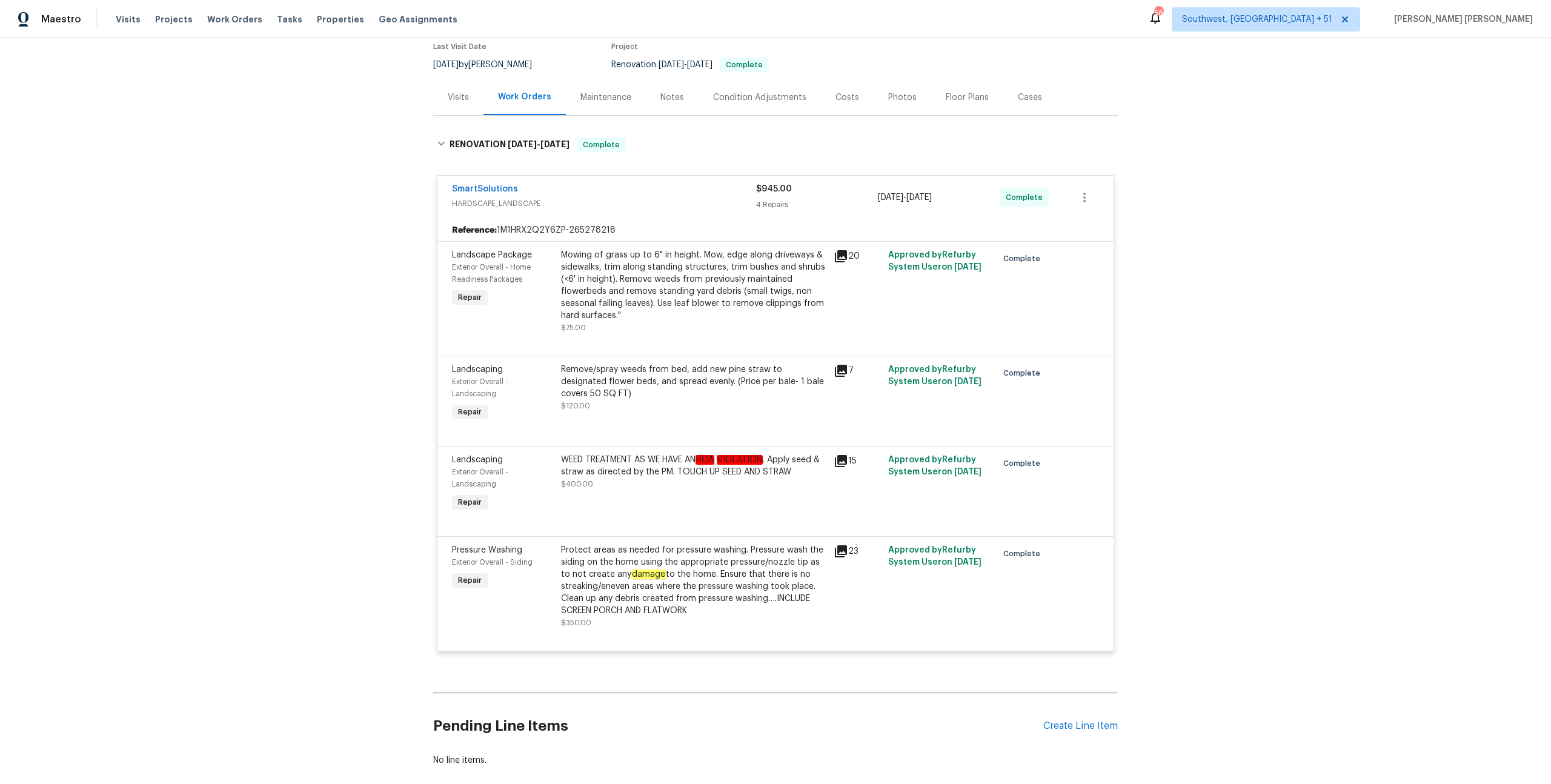
scroll to position [107, 0]
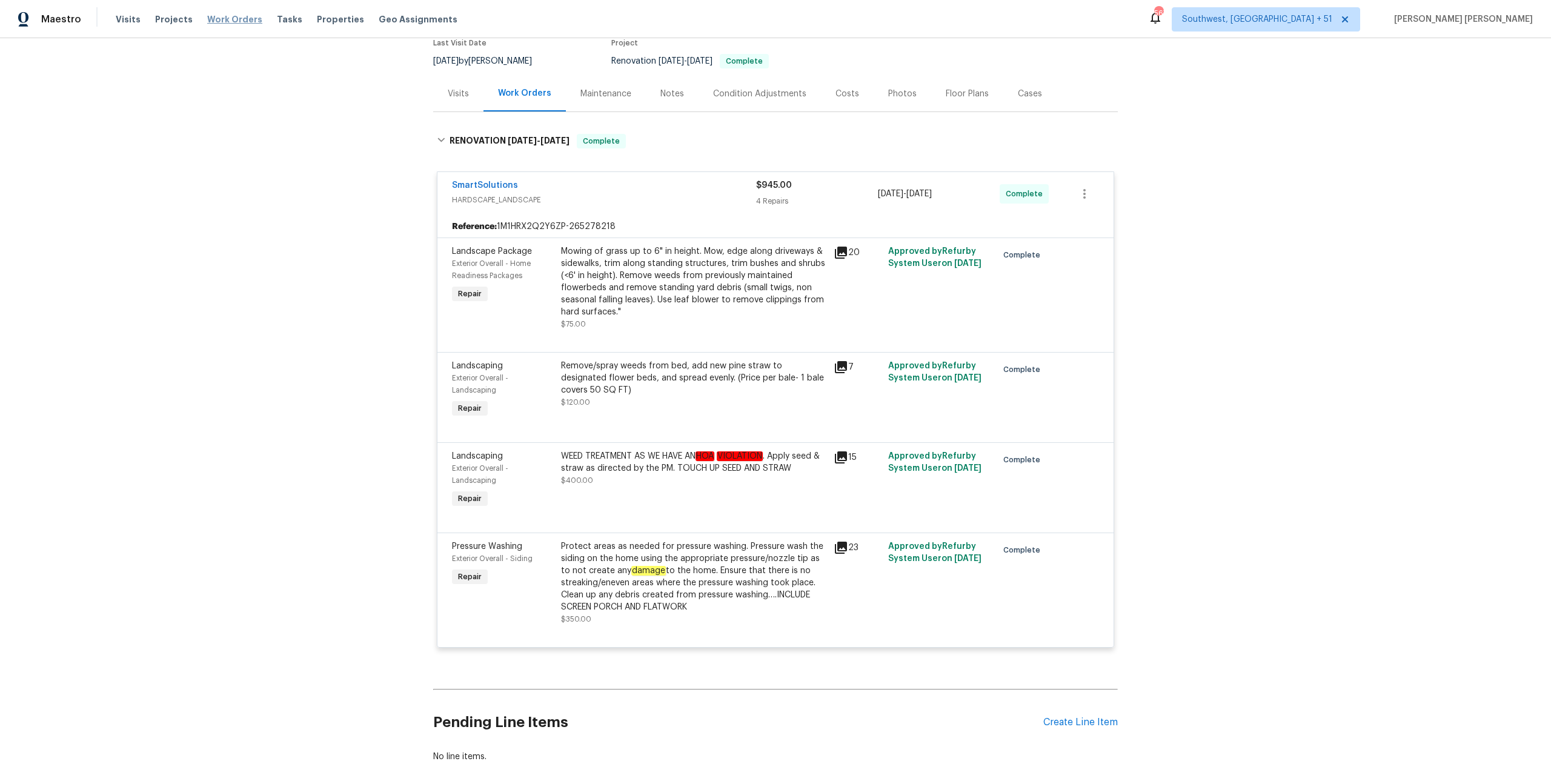
click at [212, 21] on span "Work Orders" at bounding box center [235, 19] width 55 height 12
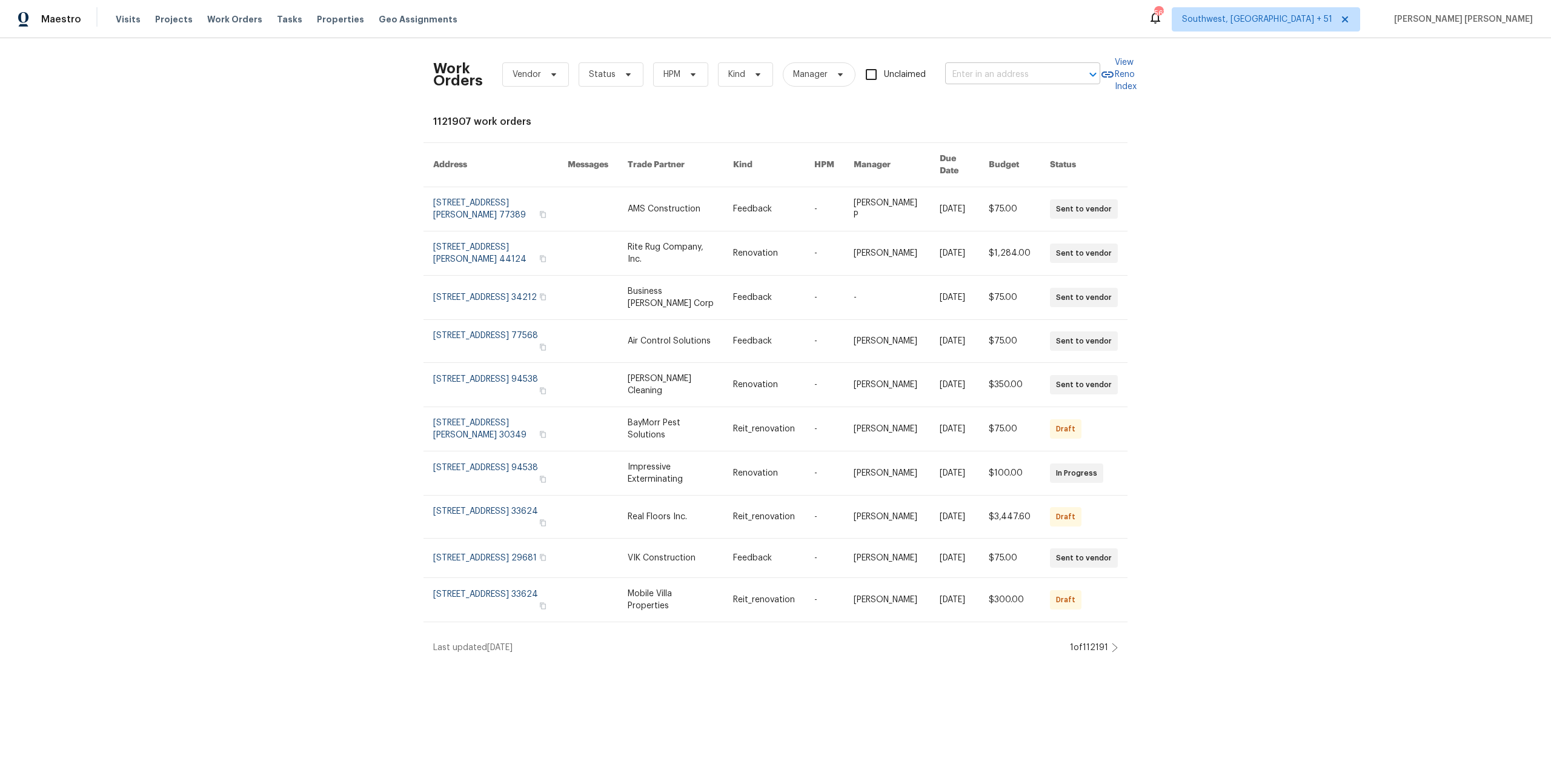
click at [1021, 80] on input "text" at bounding box center [1006, 74] width 121 height 19
paste input "[STREET_ADDRESS]"
type input "[STREET_ADDRESS]"
click at [1021, 112] on li "[STREET_ADDRESS]" at bounding box center [1023, 102] width 155 height 20
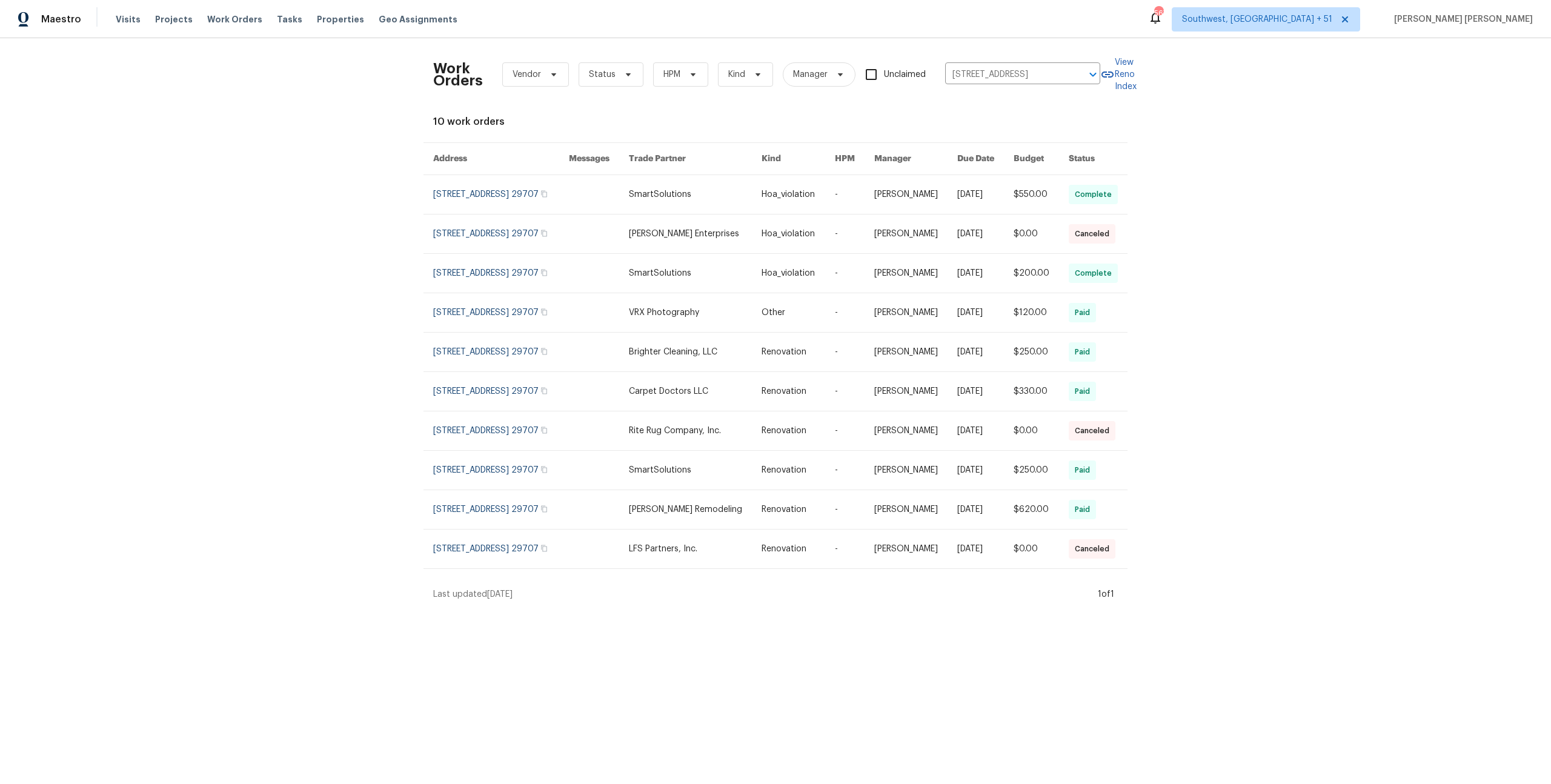
click at [968, 207] on link at bounding box center [985, 194] width 56 height 39
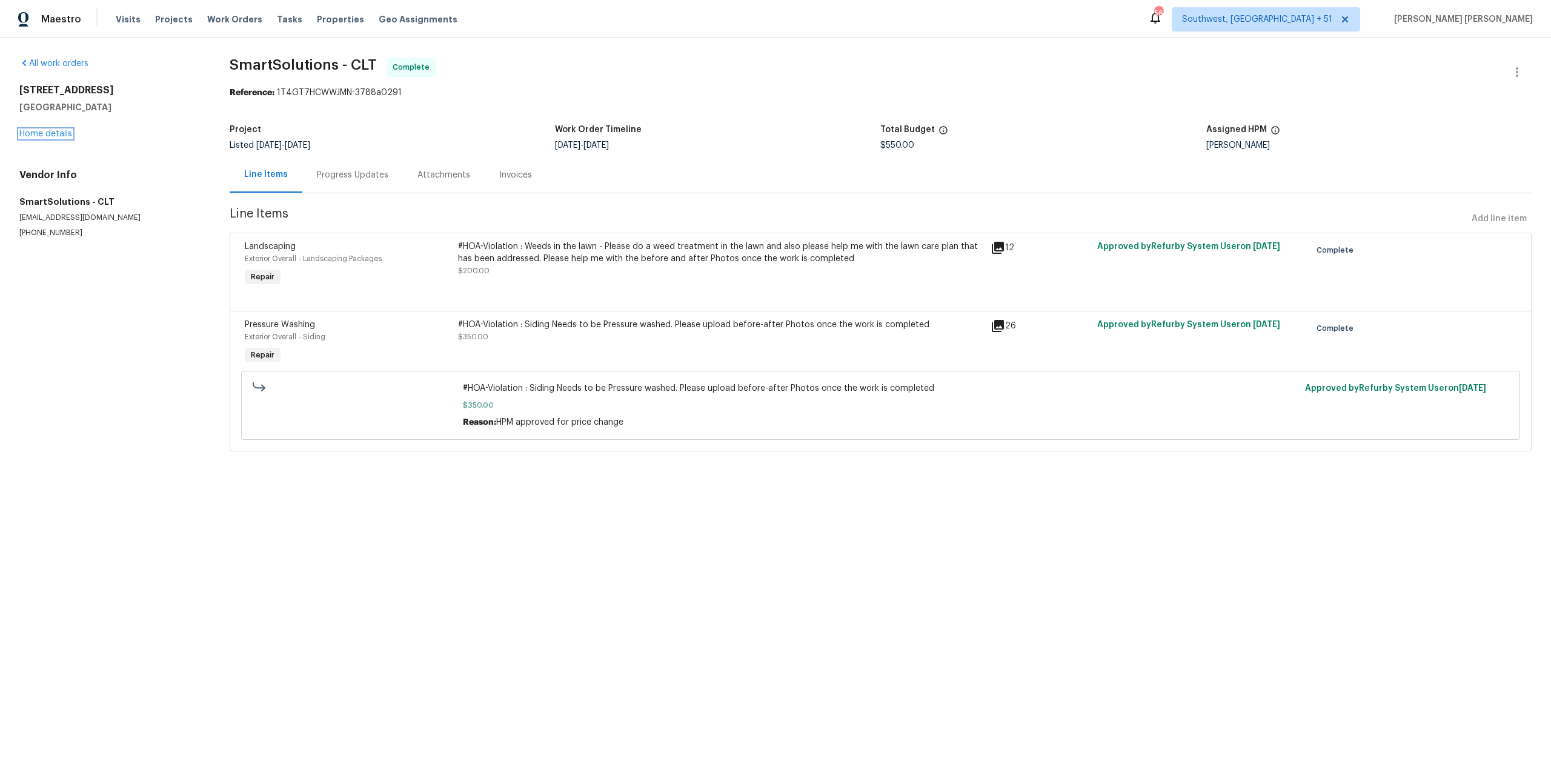
click at [56, 136] on link "Home details" at bounding box center [45, 134] width 53 height 8
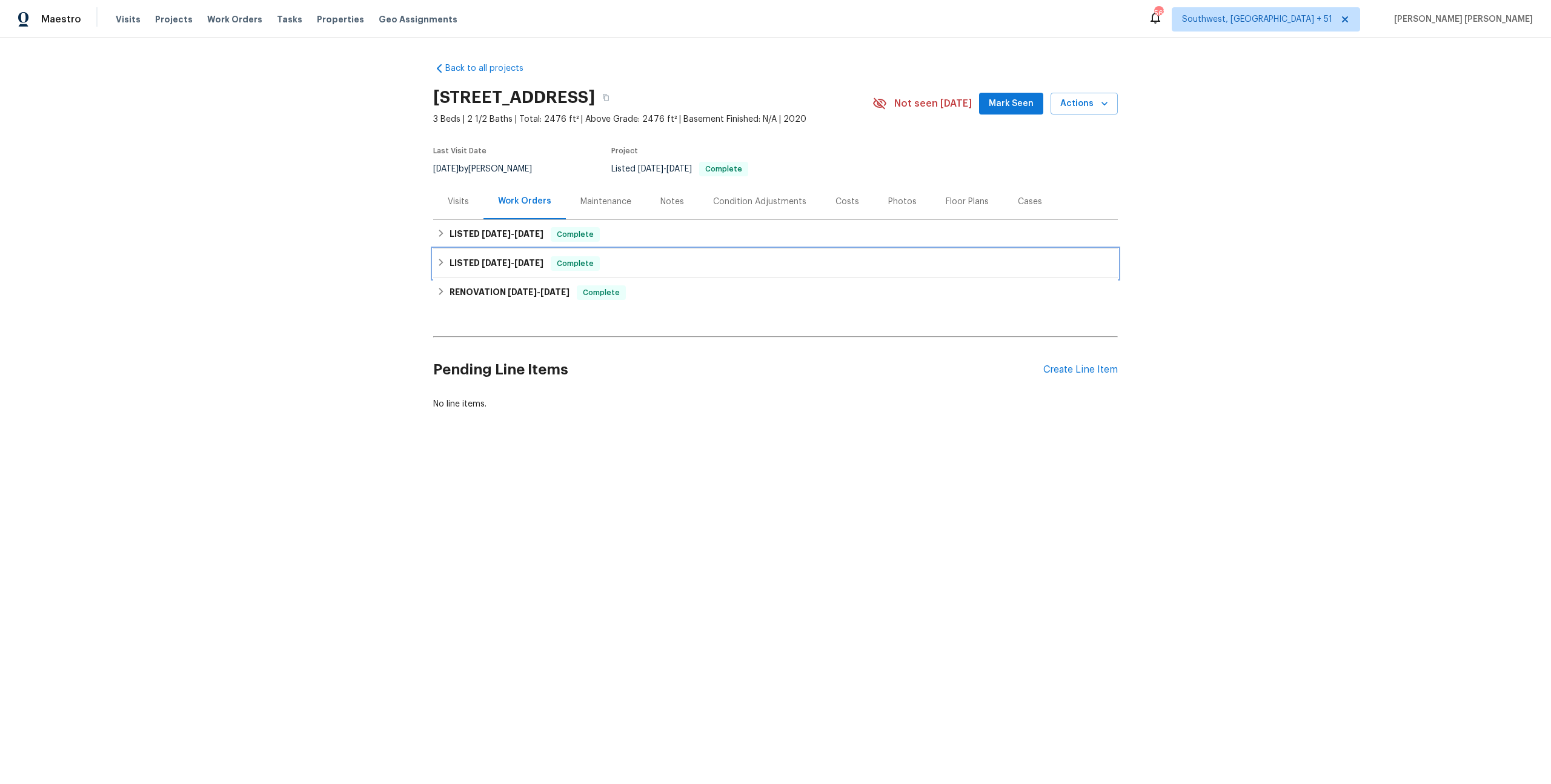
click at [628, 264] on div "LISTED [DATE] - [DATE] Complete" at bounding box center [776, 264] width 678 height 15
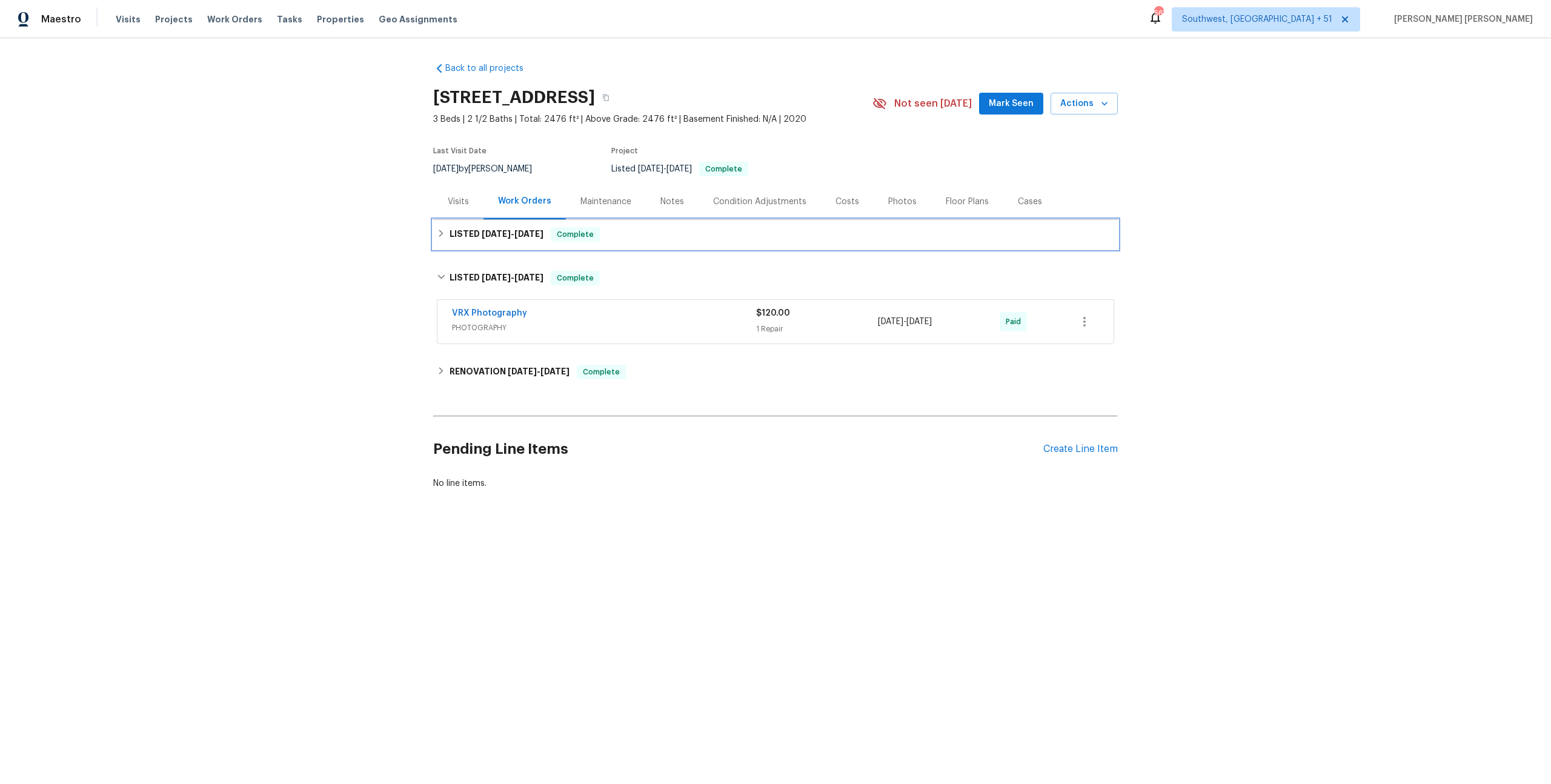
click at [651, 229] on div "LISTED [DATE] - [DATE] Complete" at bounding box center [776, 235] width 678 height 15
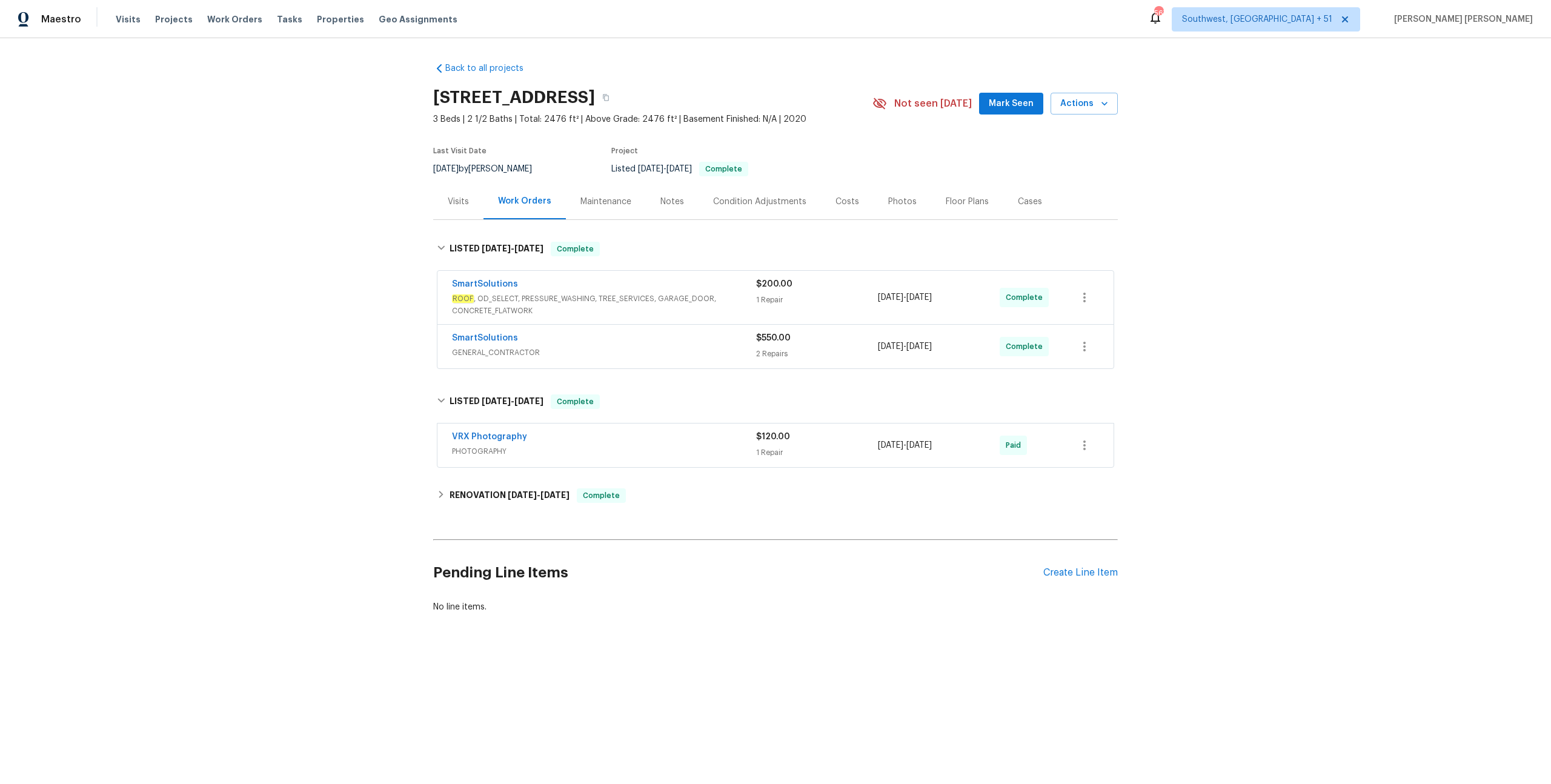
click at [698, 342] on div "SmartSolutions" at bounding box center [604, 340] width 304 height 15
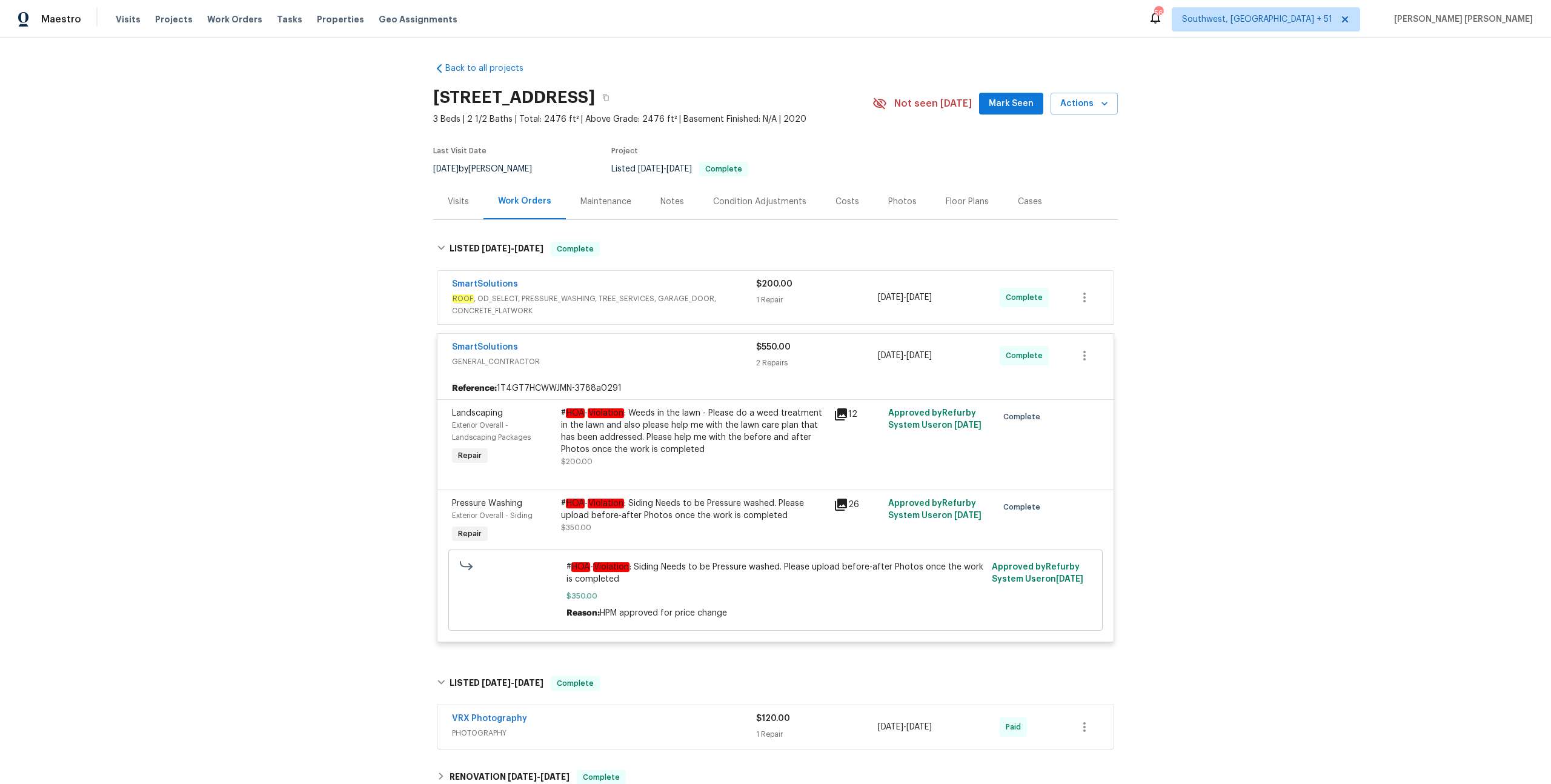
click at [730, 289] on div "SmartSolutions" at bounding box center [604, 285] width 304 height 15
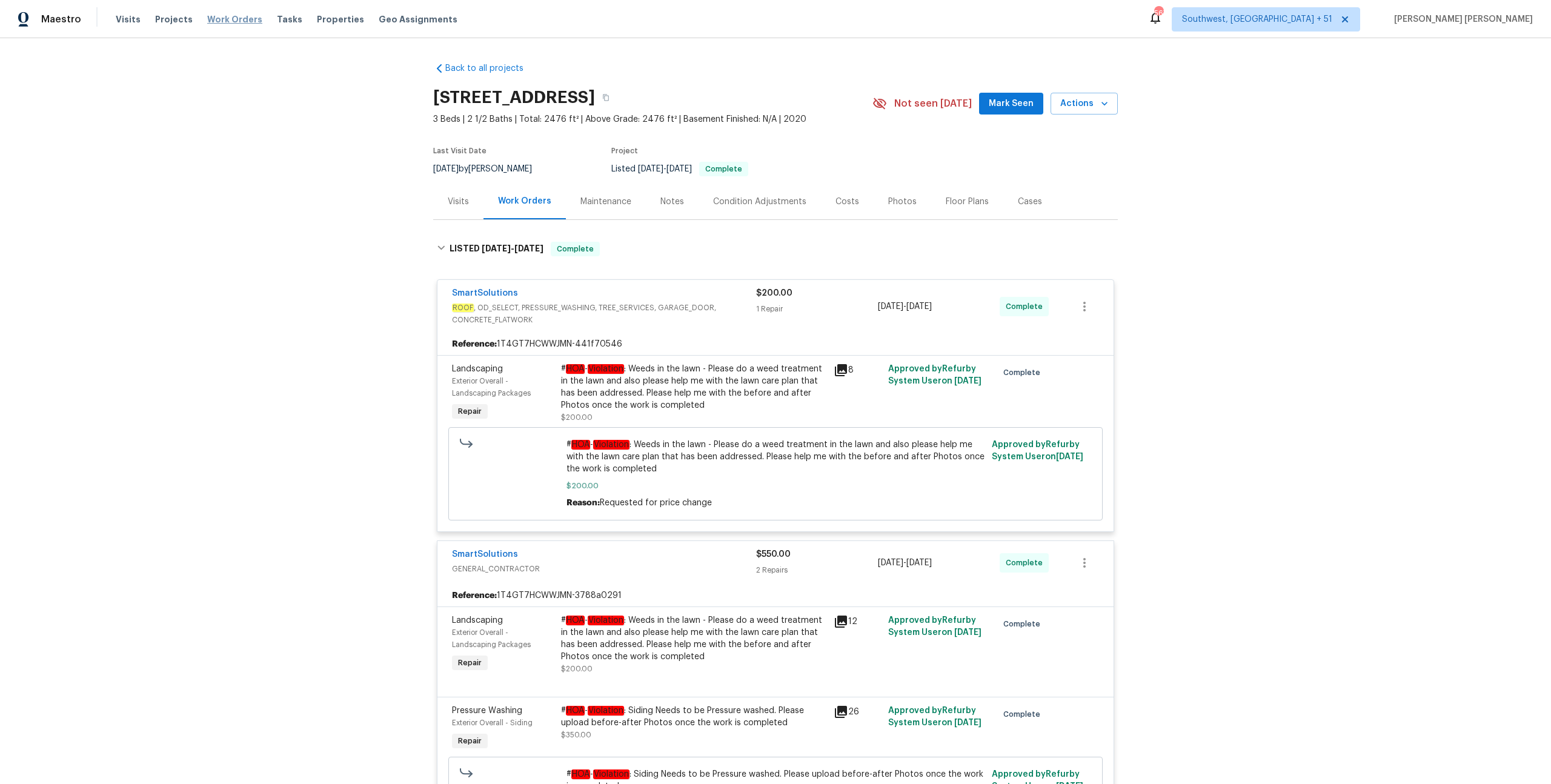
click at [235, 15] on span "Work Orders" at bounding box center [235, 19] width 55 height 12
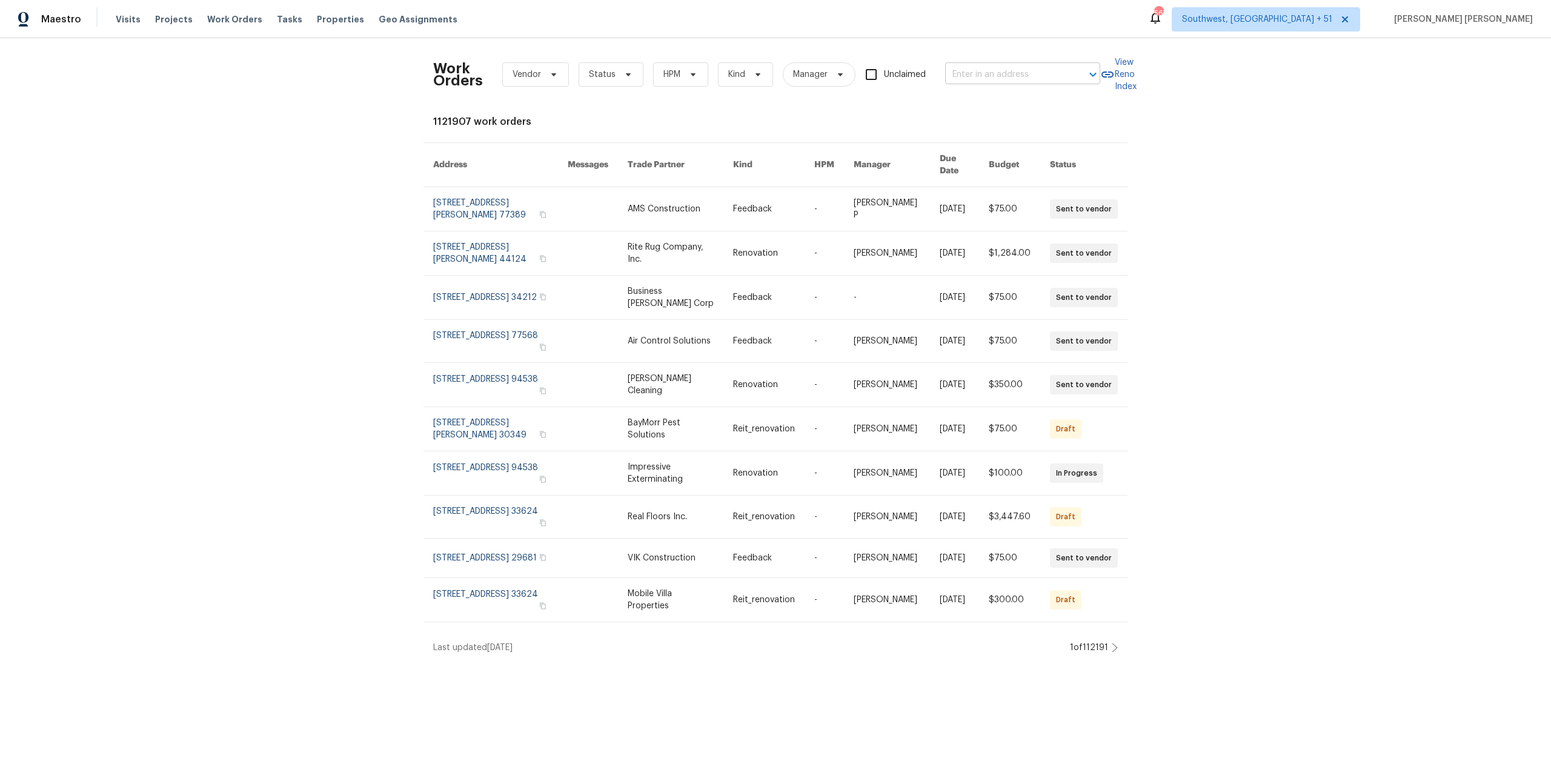
click at [986, 78] on input "text" at bounding box center [1006, 74] width 121 height 19
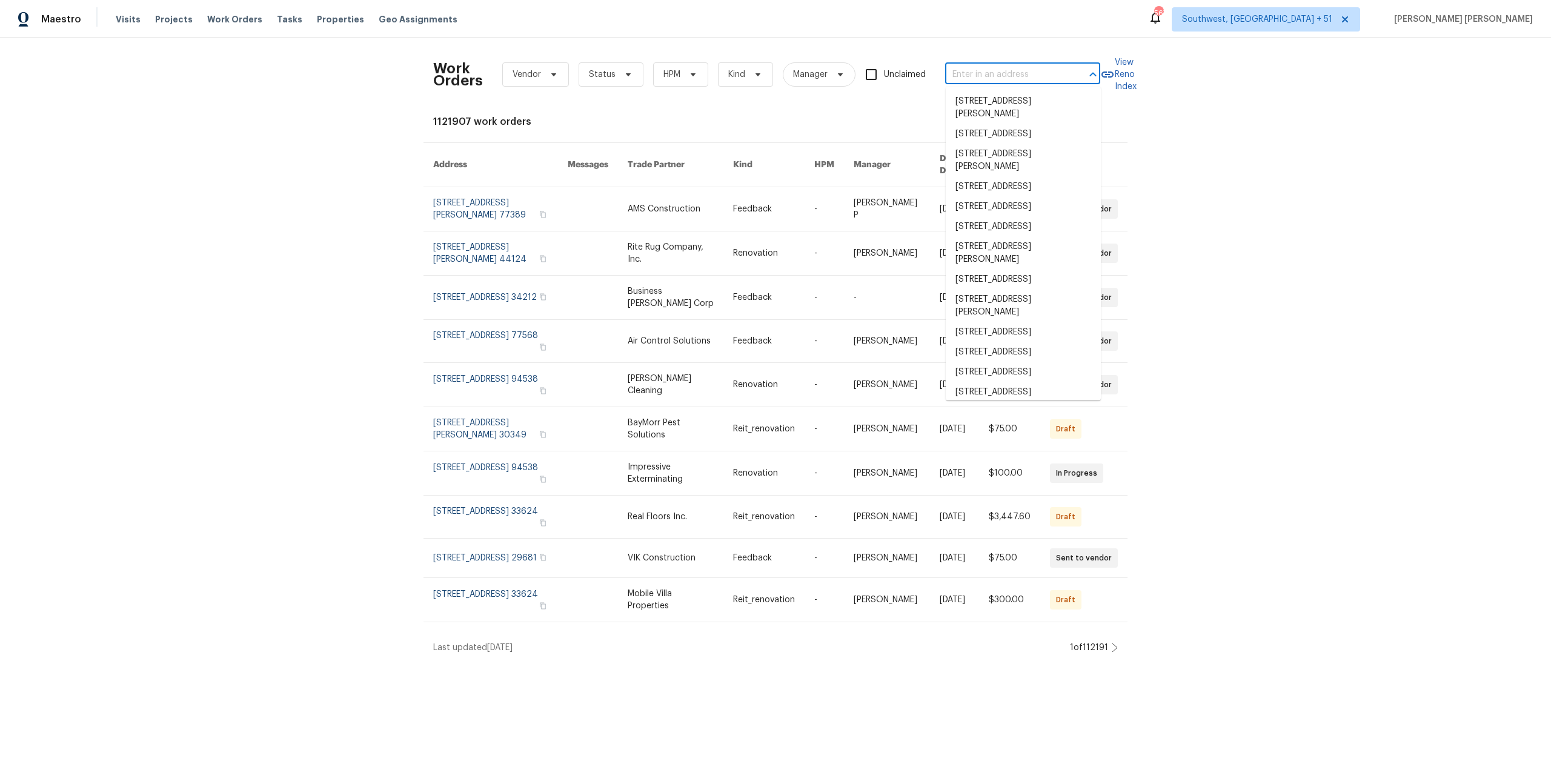
paste input "[STREET_ADDRESS]"
type input "[STREET_ADDRESS]"
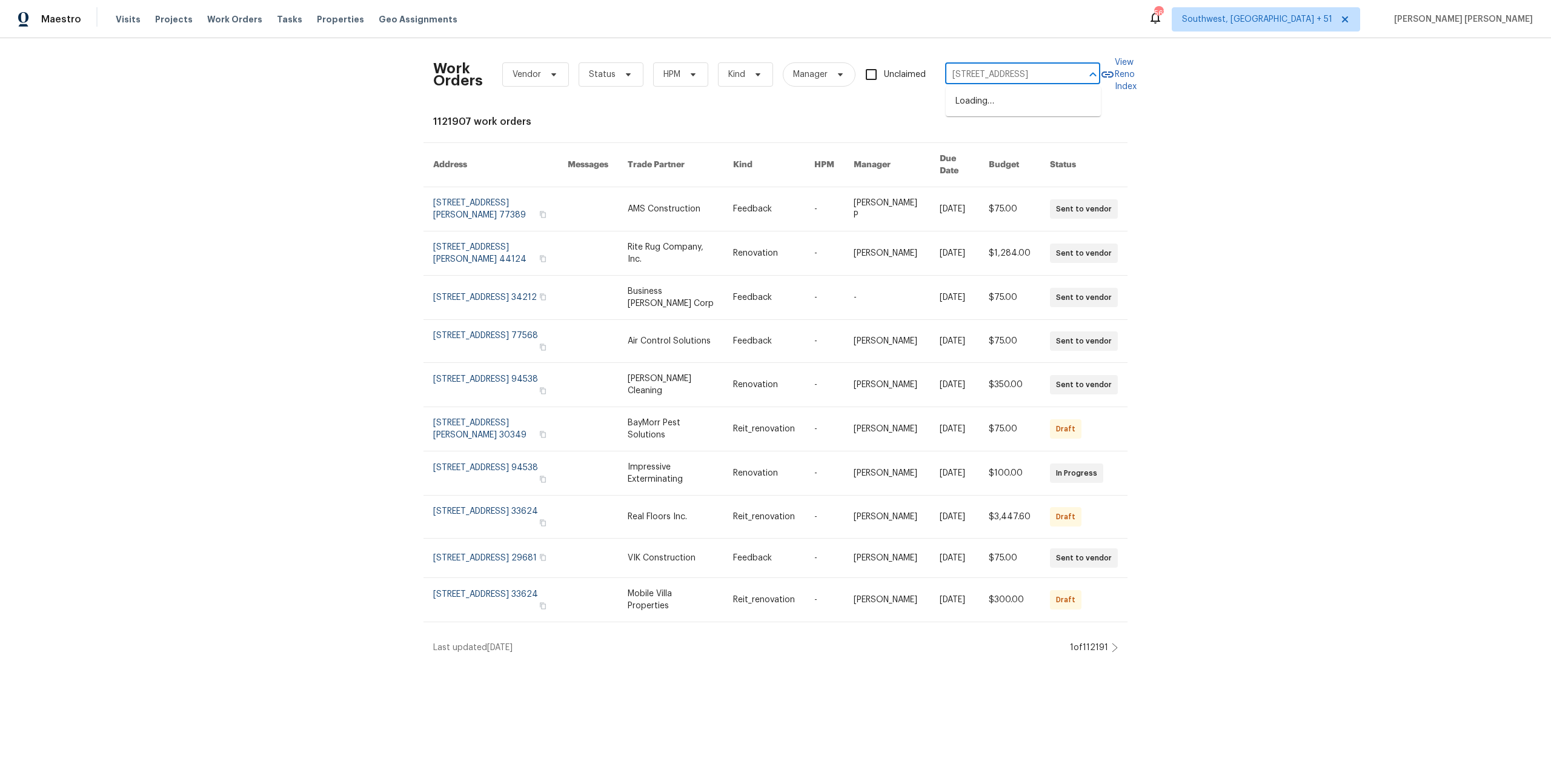
scroll to position [0, 13]
click at [980, 103] on li "[STREET_ADDRESS]" at bounding box center [1023, 102] width 155 height 20
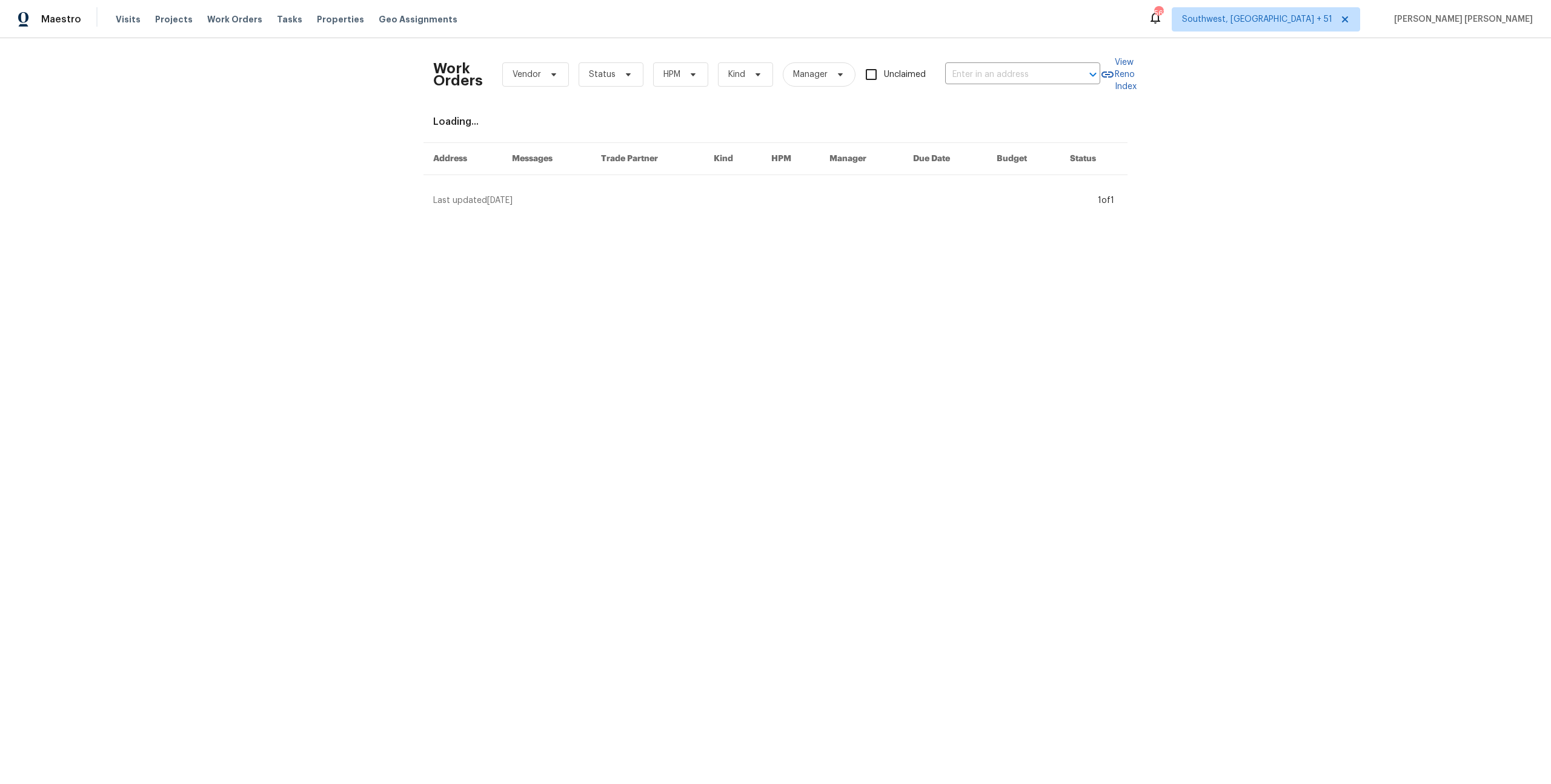
type input "[STREET_ADDRESS]"
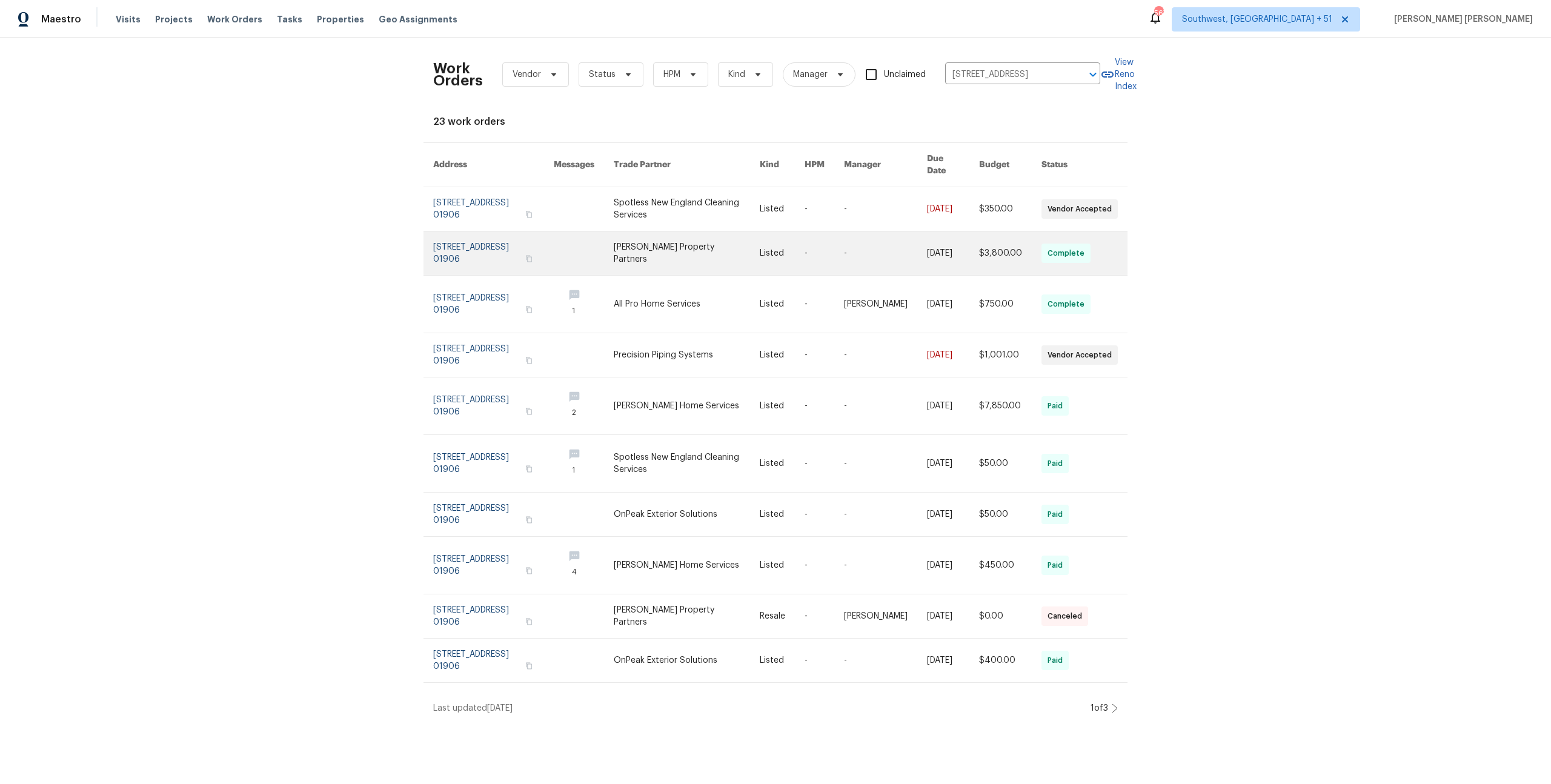
click at [967, 248] on link at bounding box center [953, 253] width 52 height 44
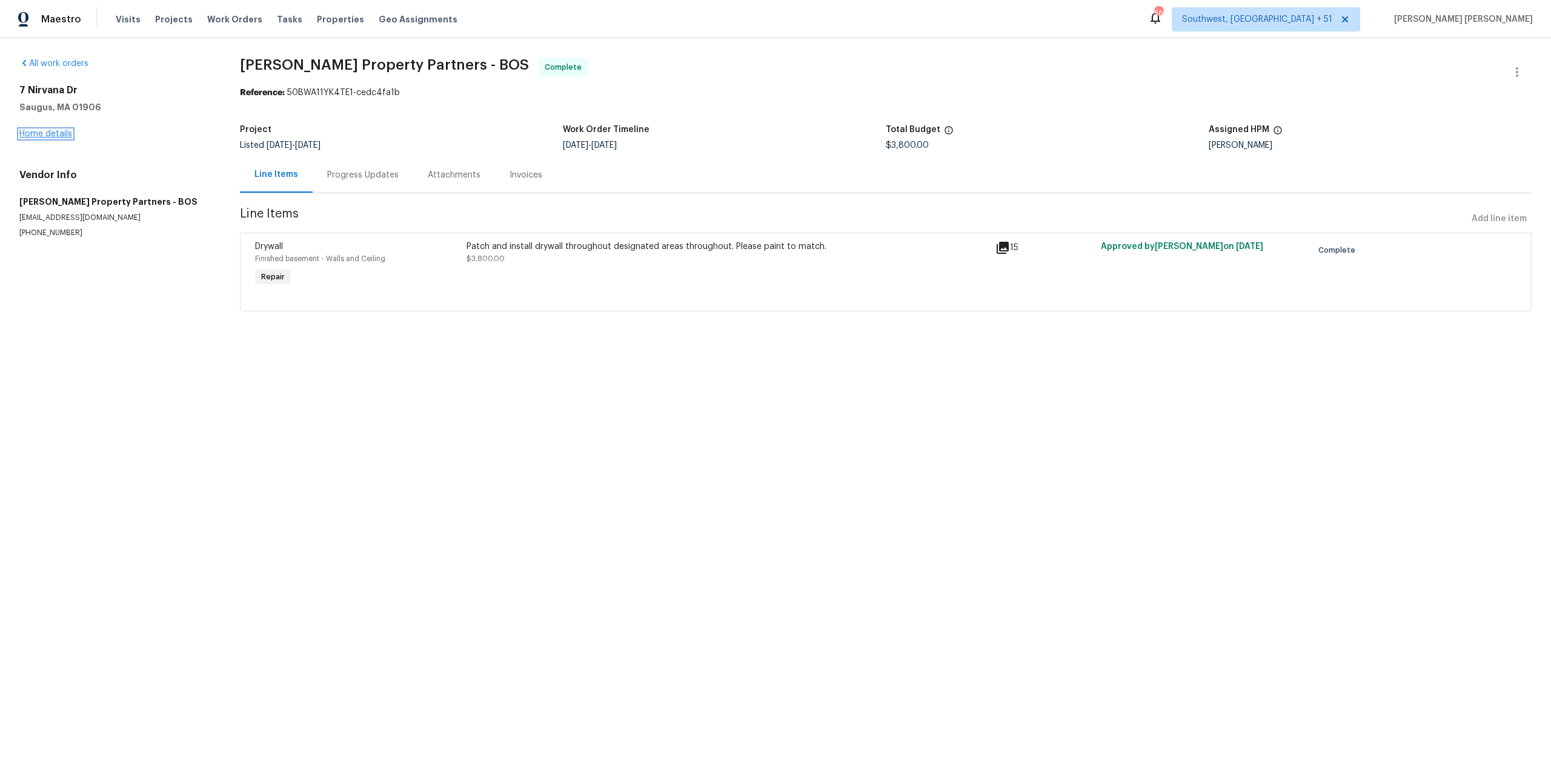
click at [60, 131] on link "Home details" at bounding box center [45, 134] width 53 height 8
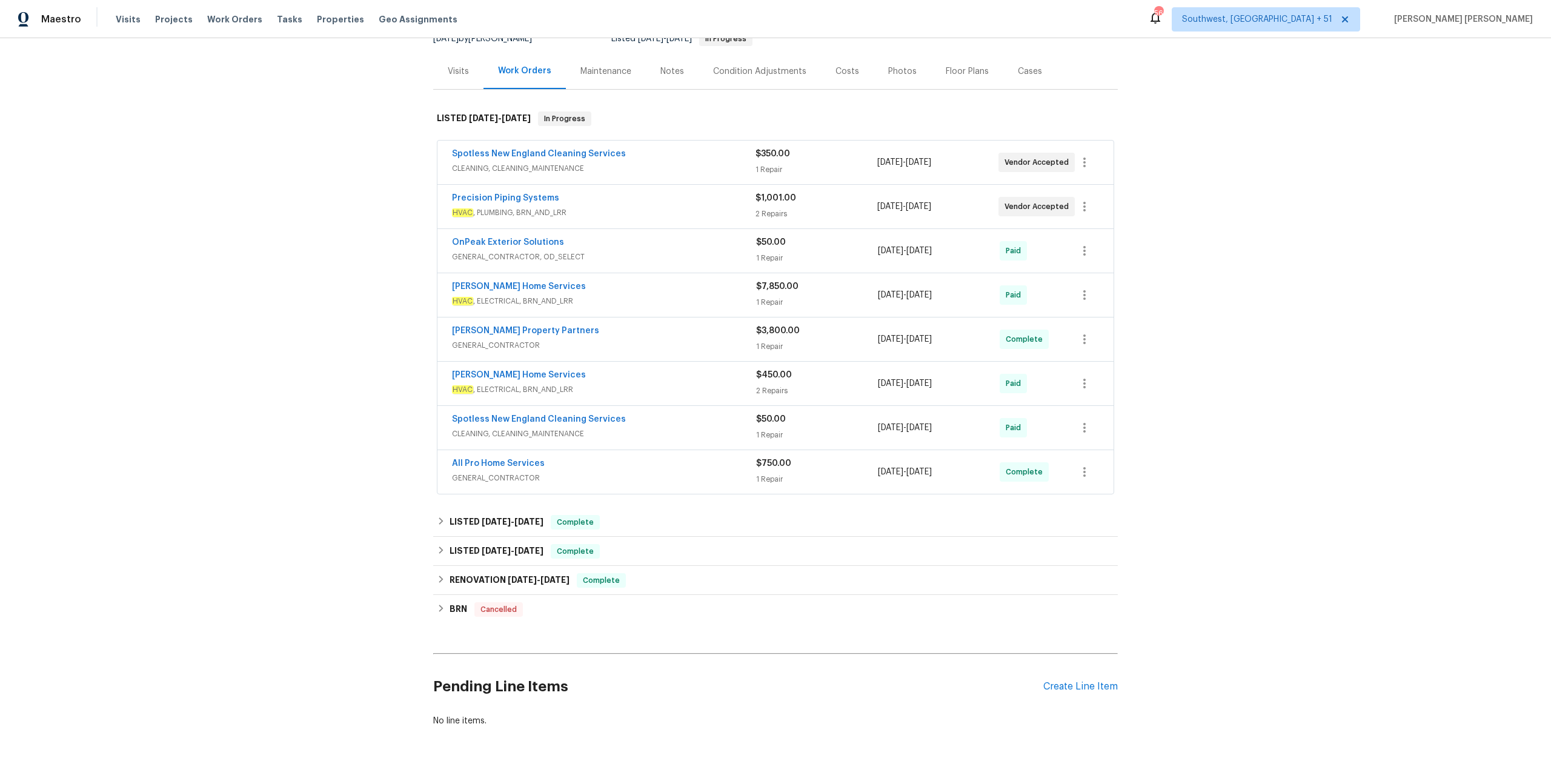
scroll to position [155, 0]
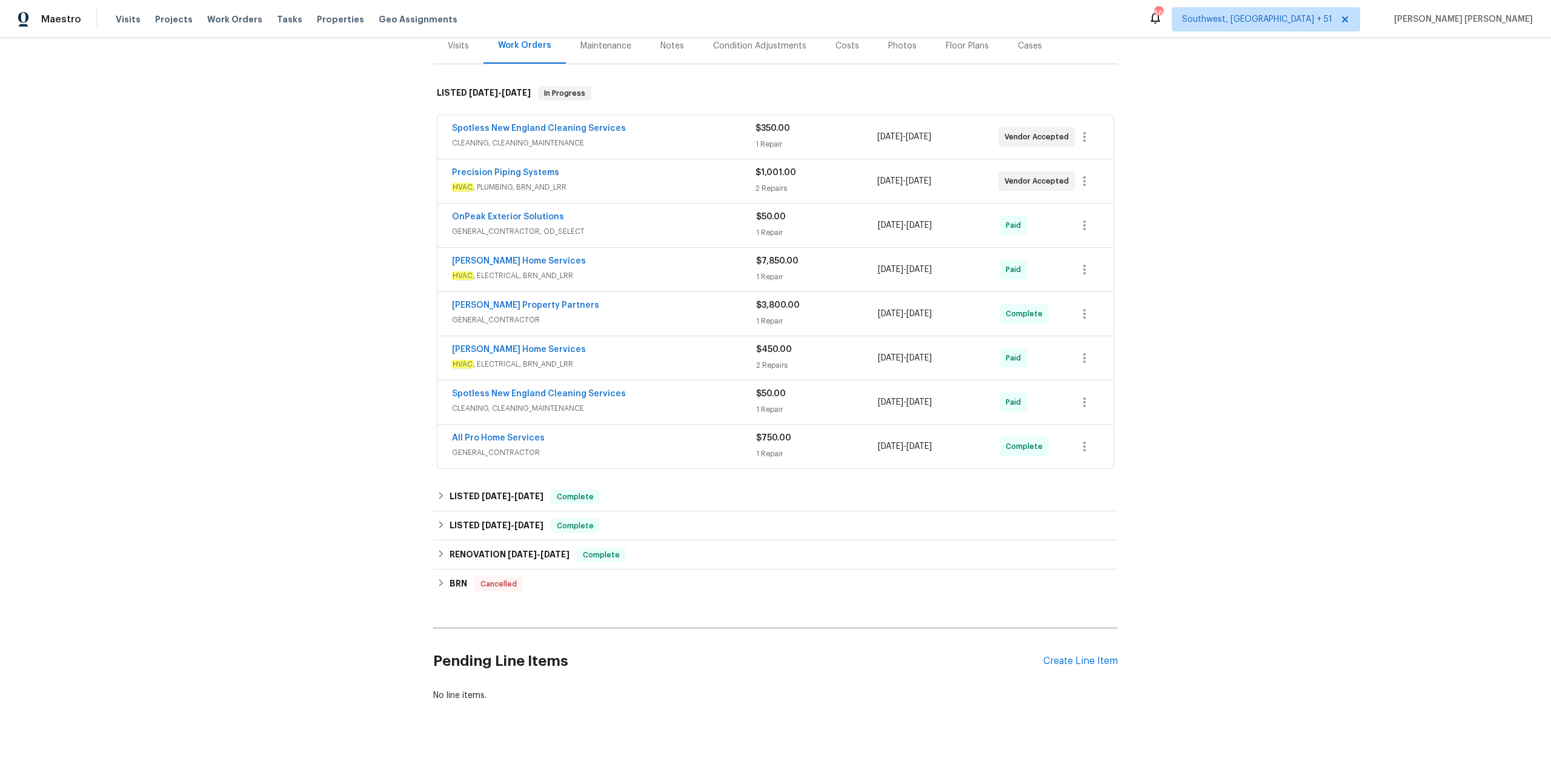
click at [683, 455] on span "GENERAL_CONTRACTOR" at bounding box center [604, 452] width 304 height 12
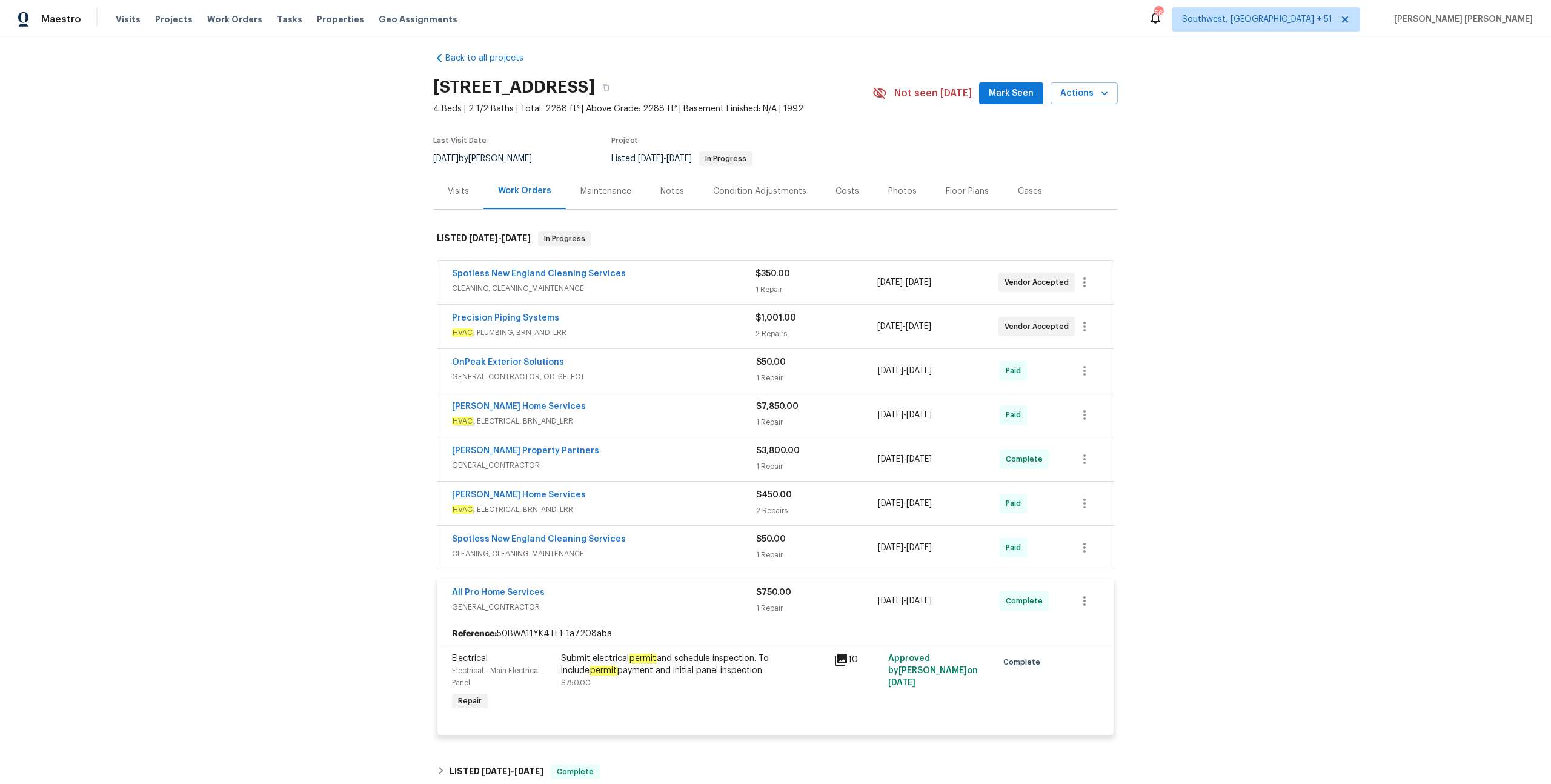
scroll to position [0, 0]
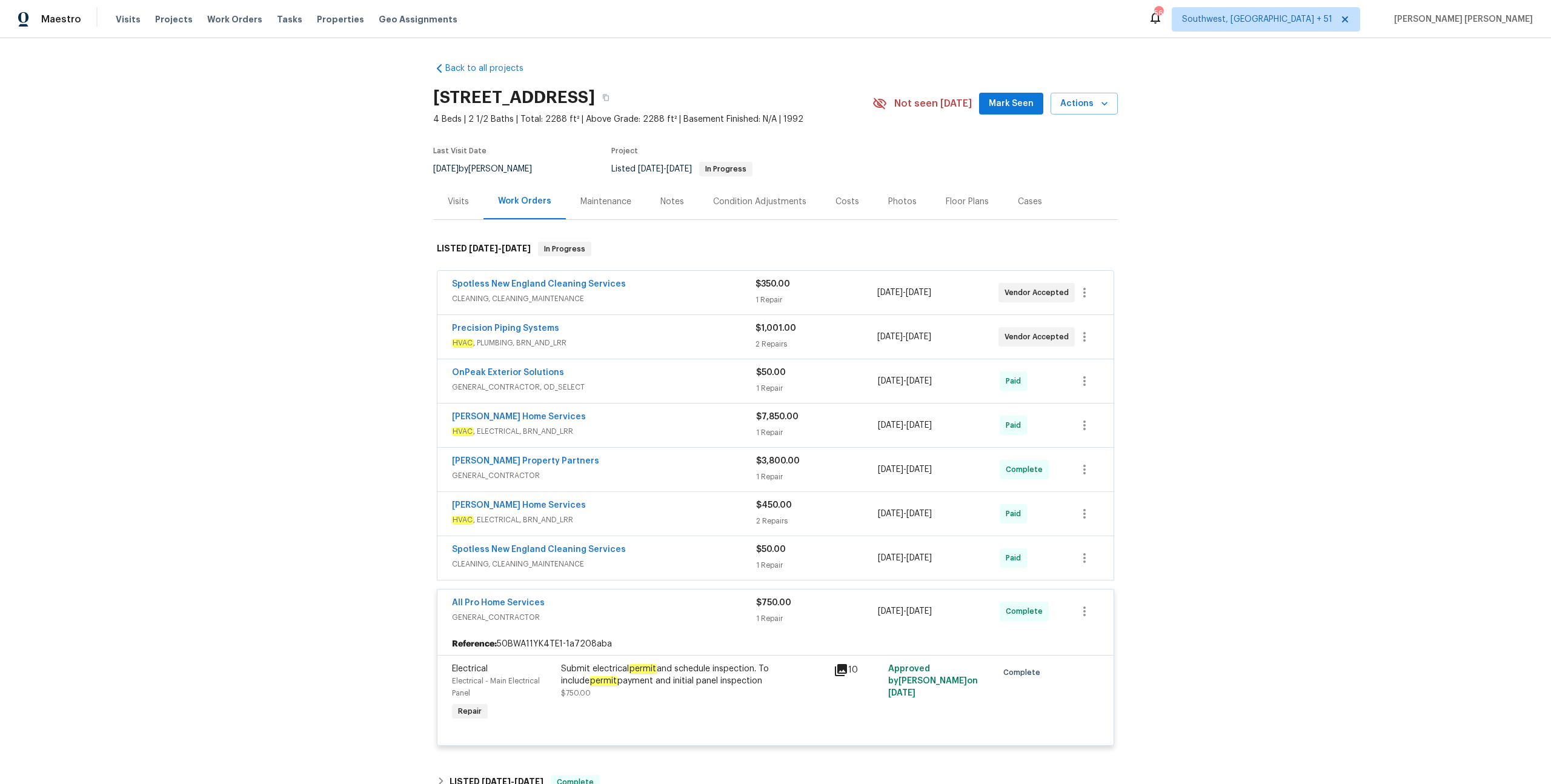
click at [696, 294] on span "CLEANING, CLEANING_MAINTENANCE" at bounding box center [603, 298] width 303 height 12
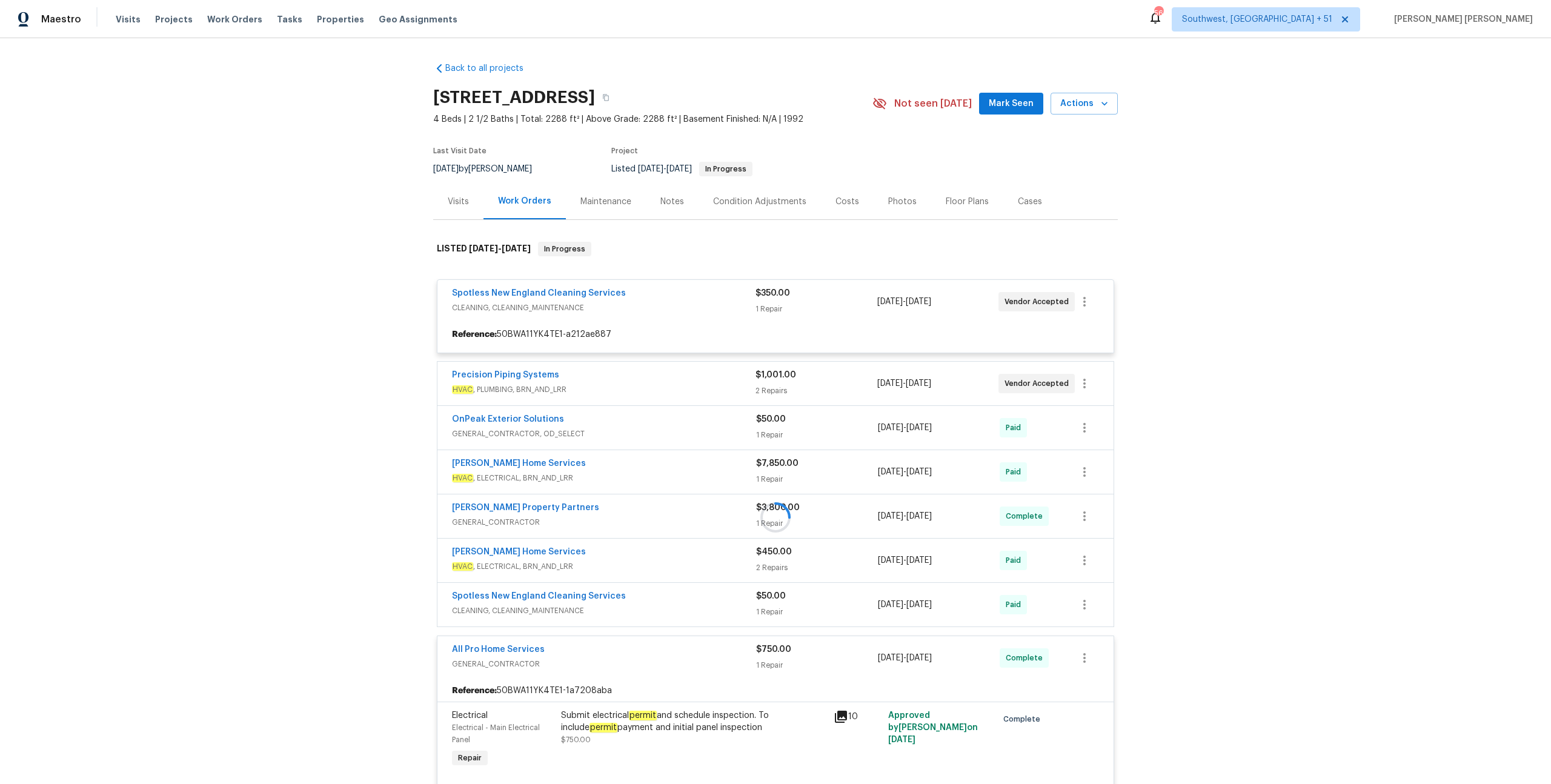
click at [696, 294] on div at bounding box center [775, 517] width 684 height 575
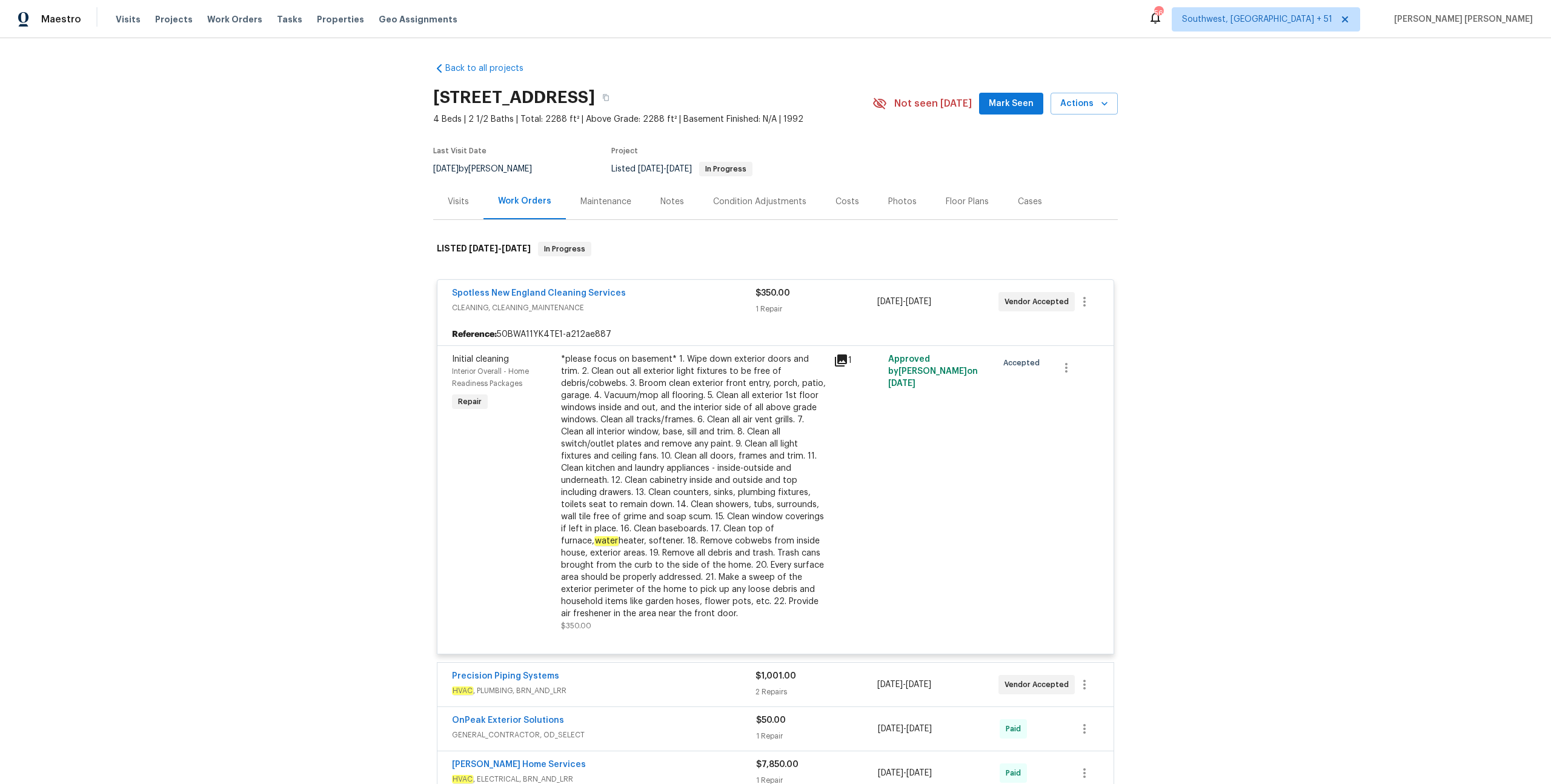
click at [696, 306] on span "CLEANING, CLEANING_MAINTENANCE" at bounding box center [603, 307] width 303 height 12
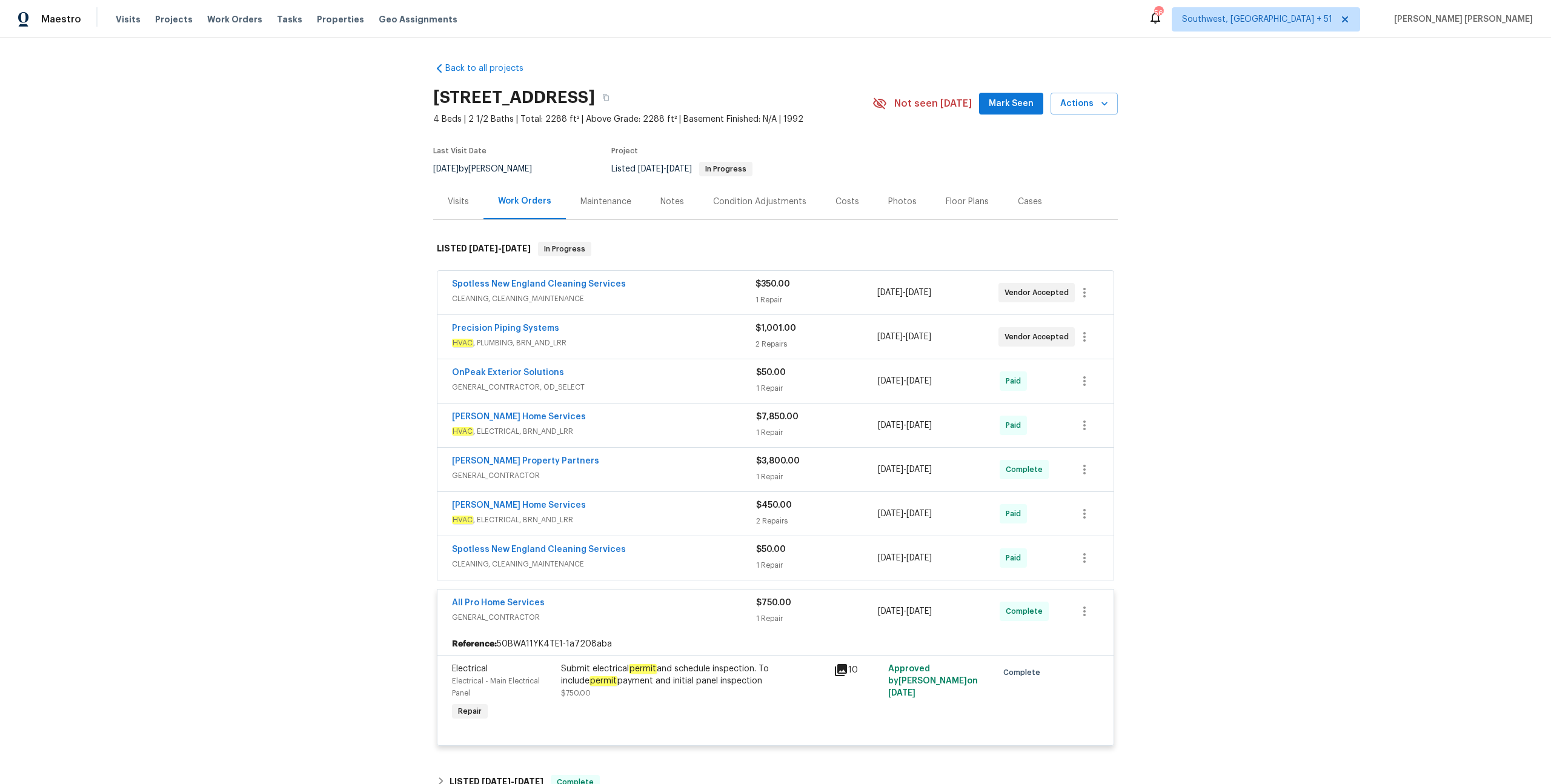
click at [707, 334] on div "Precision Piping Systems" at bounding box center [603, 330] width 303 height 15
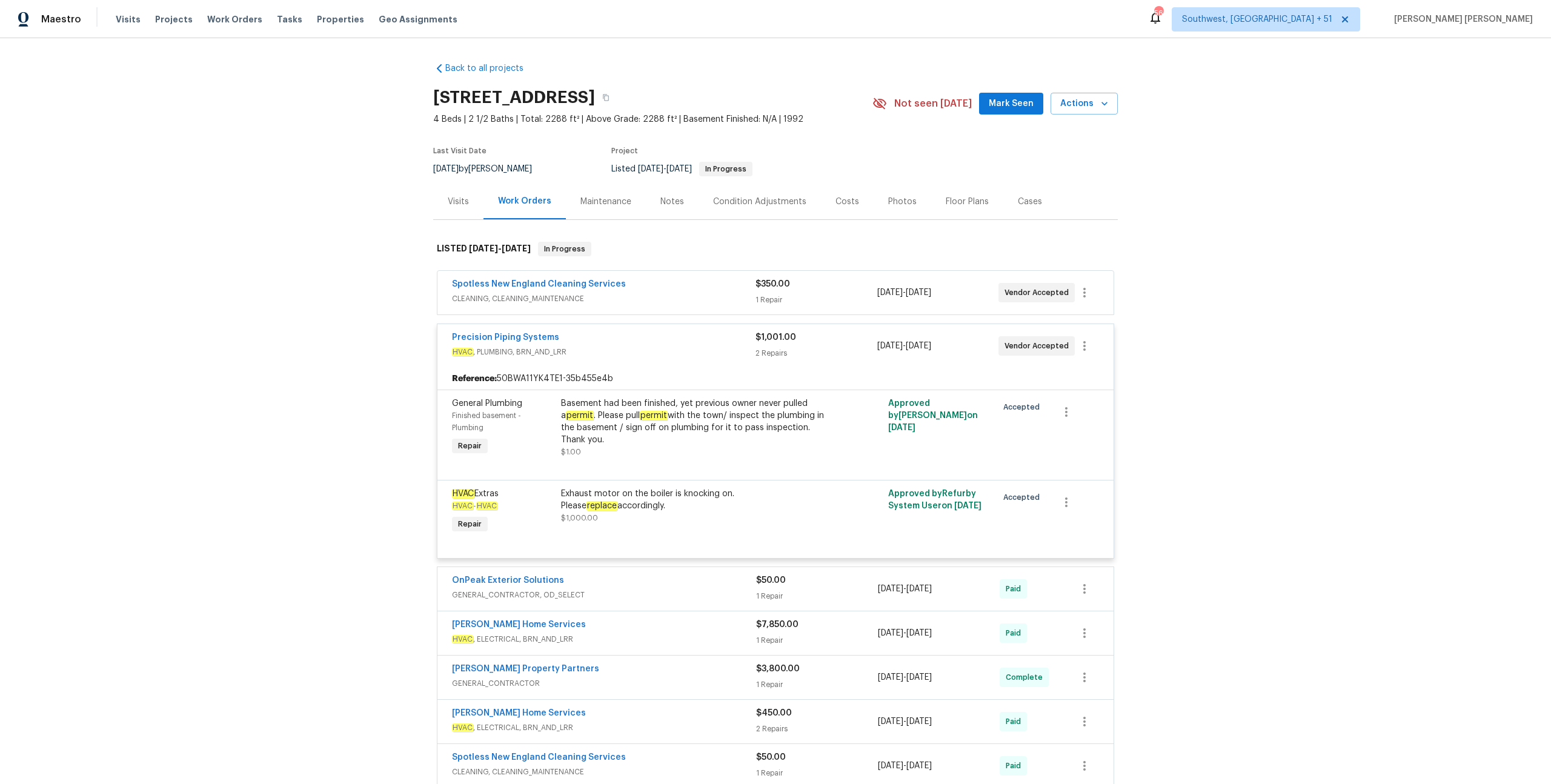
click at [707, 334] on div "Precision Piping Systems" at bounding box center [603, 339] width 303 height 15
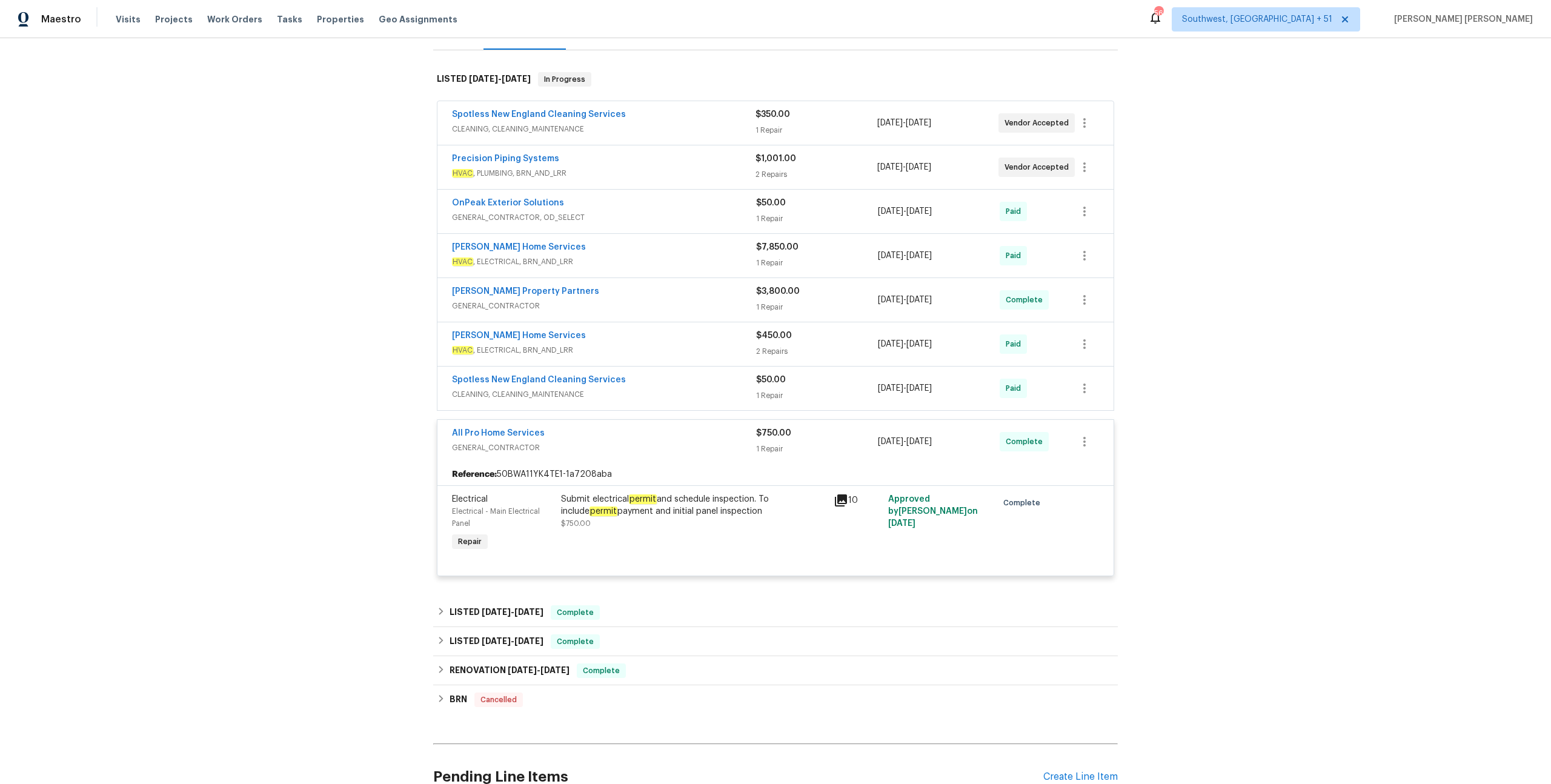
scroll to position [253, 0]
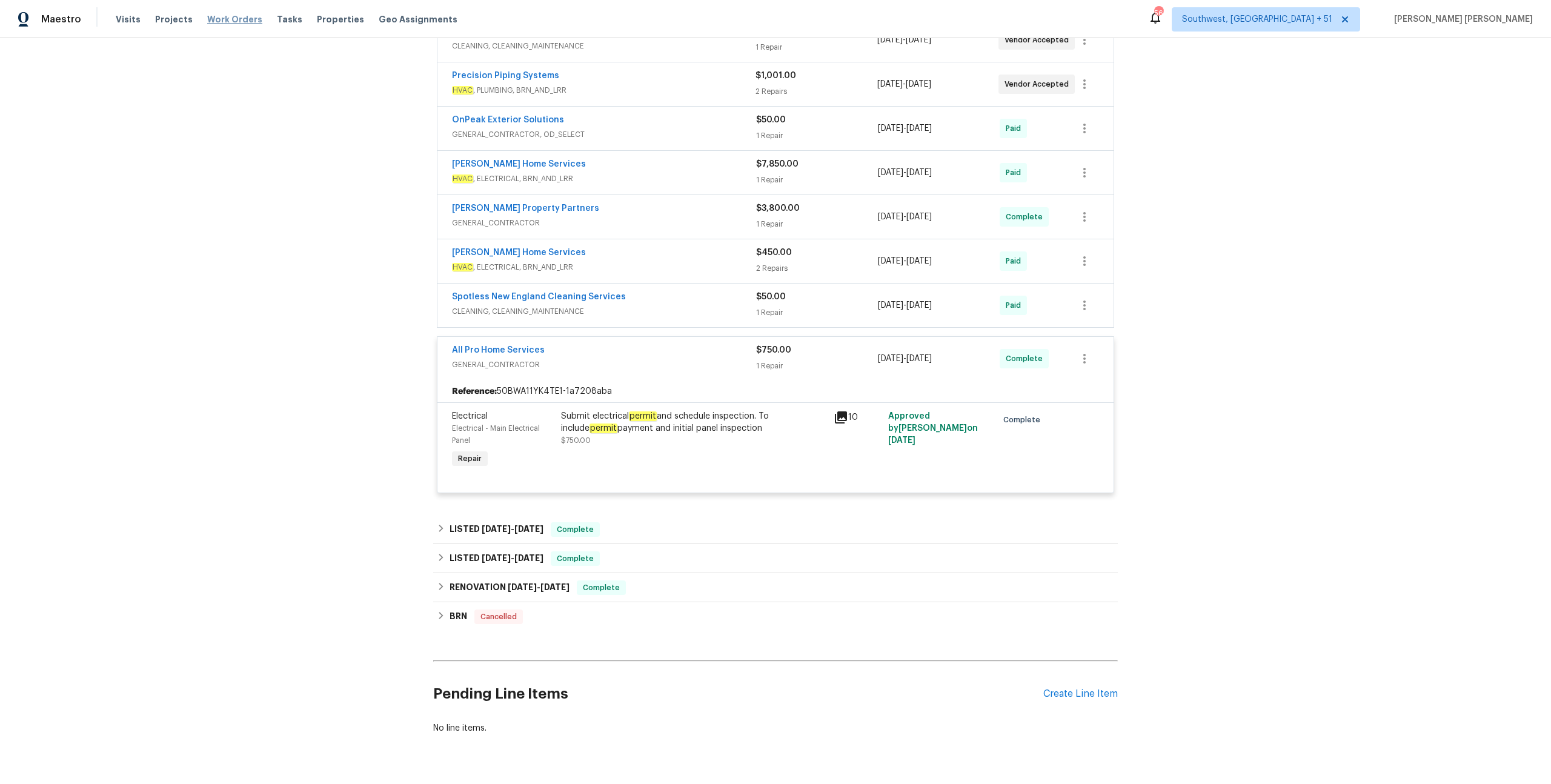
click at [240, 20] on span "Work Orders" at bounding box center [235, 19] width 55 height 12
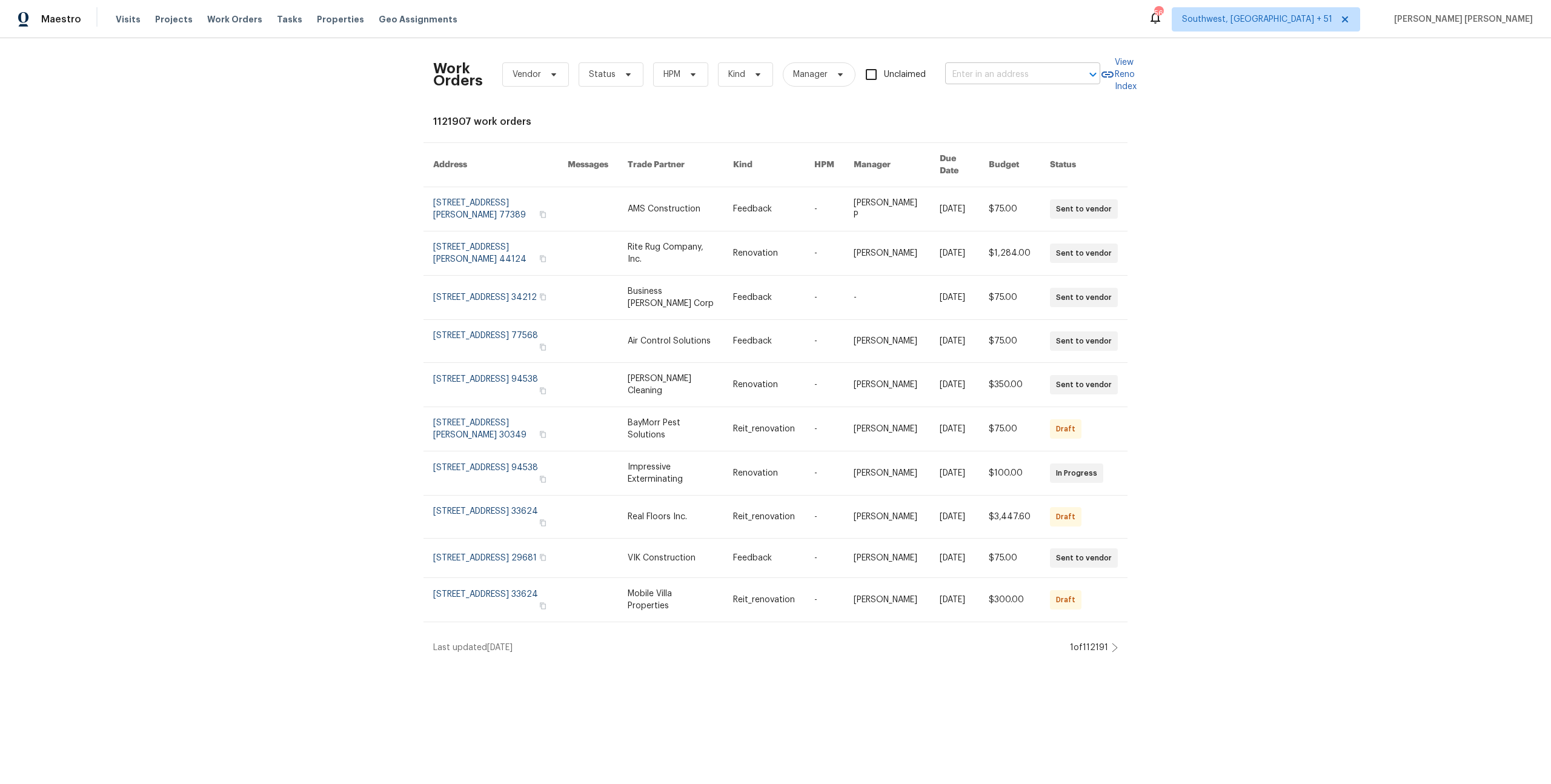
click at [994, 78] on input "text" at bounding box center [1006, 74] width 121 height 19
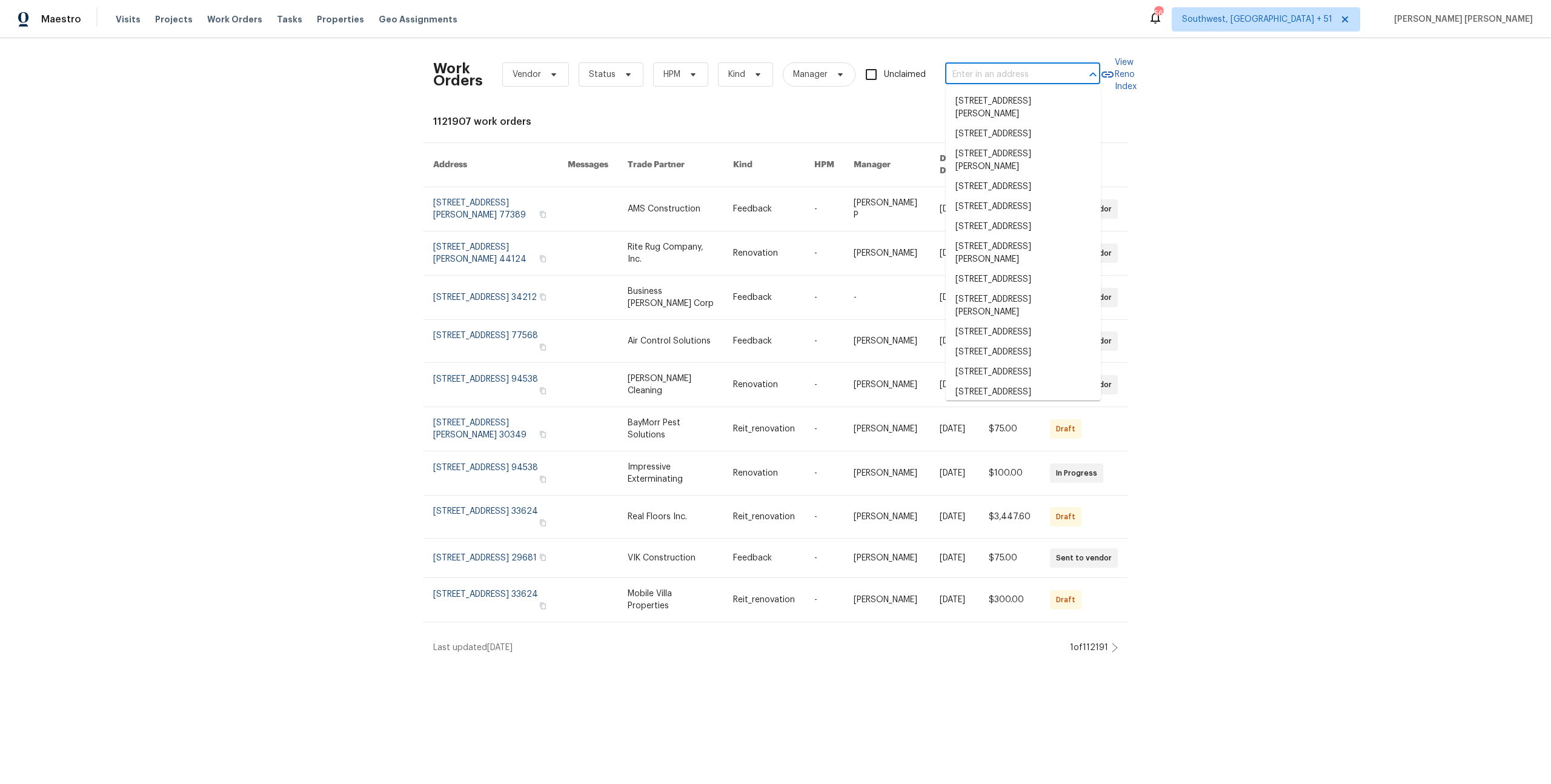
paste input "[STREET_ADDRESS]"
type input "[STREET_ADDRESS]"
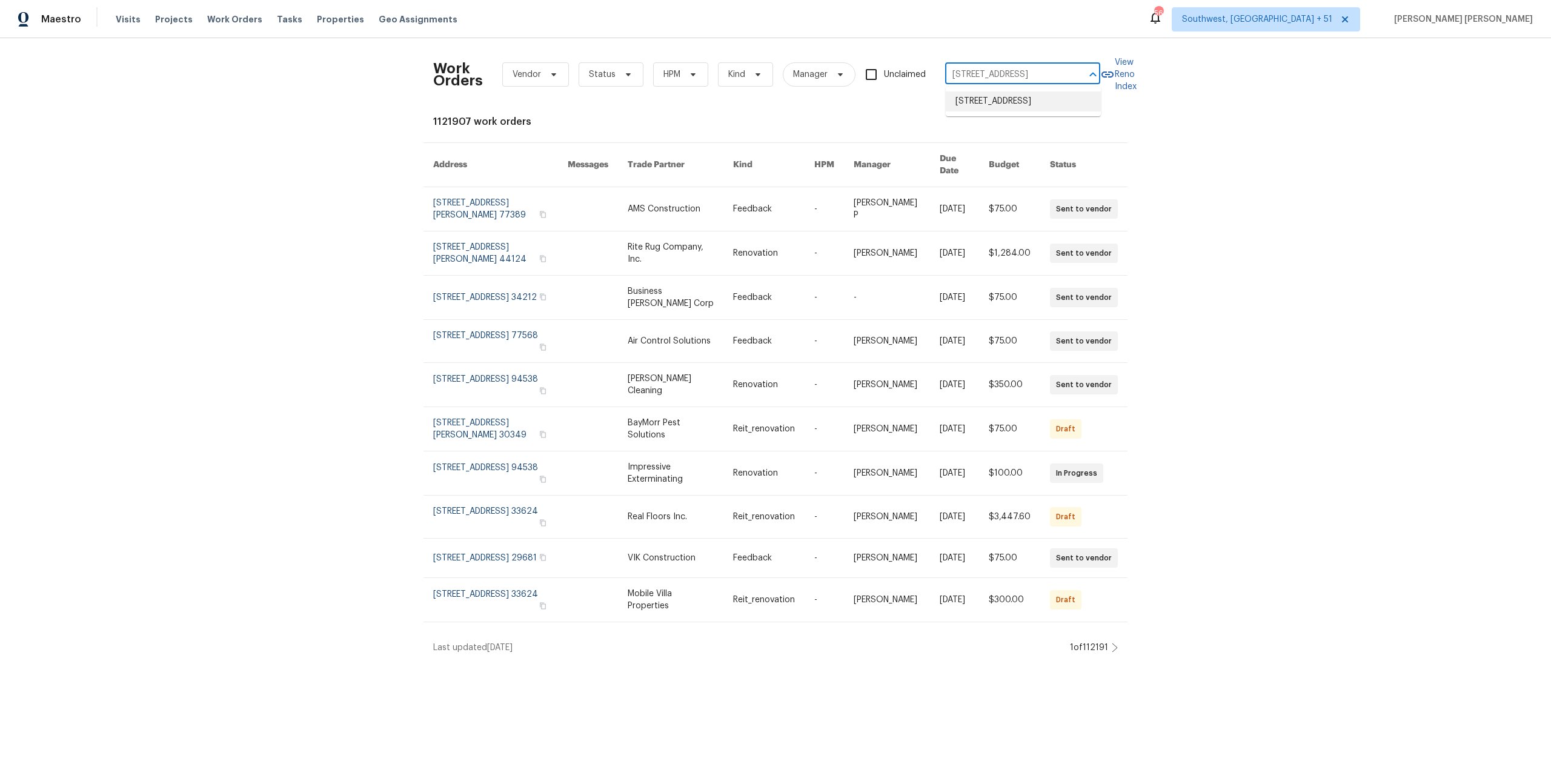
click at [1001, 100] on li "[STREET_ADDRESS]" at bounding box center [1023, 102] width 155 height 20
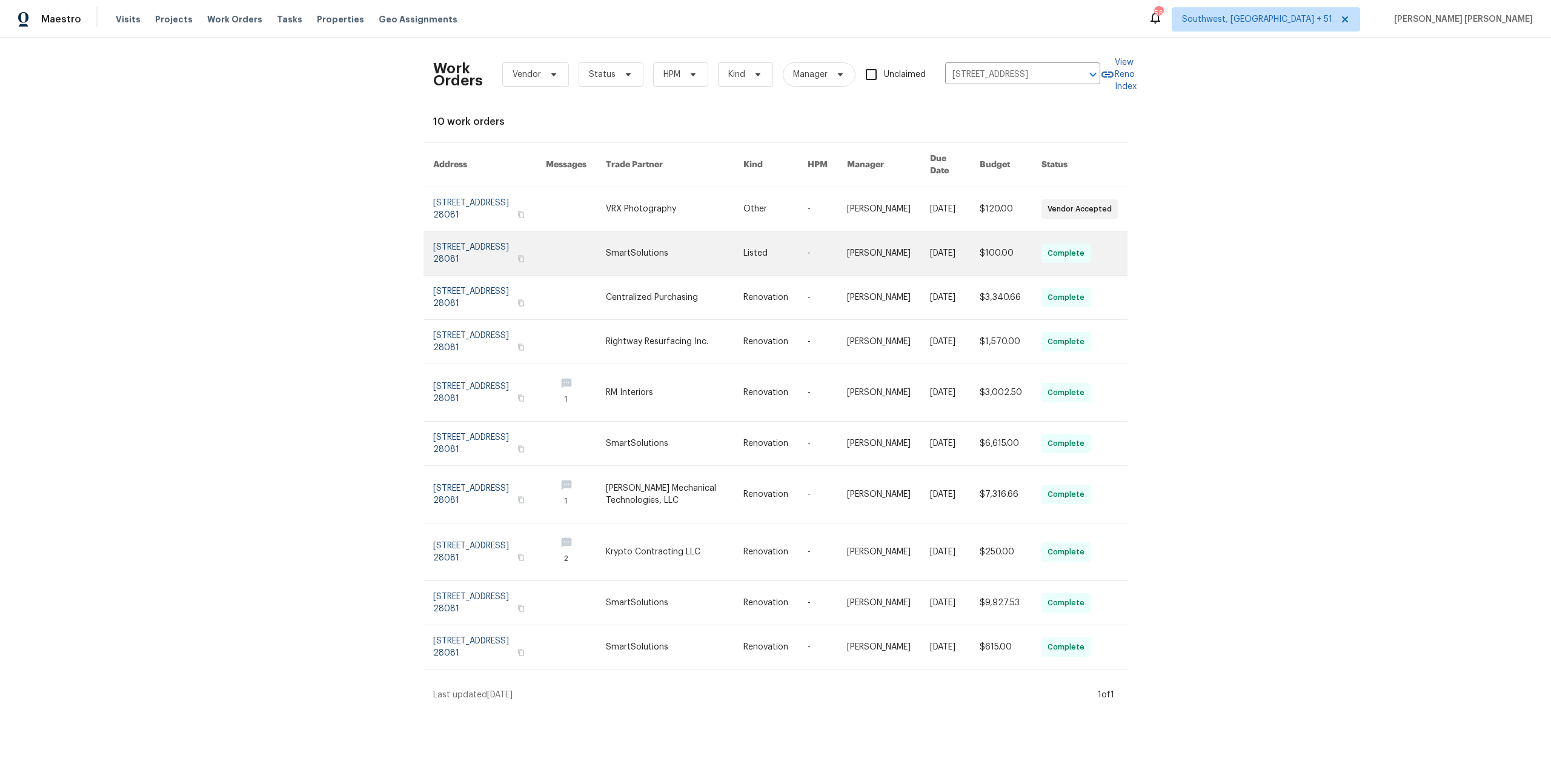
click at [945, 244] on link at bounding box center [954, 253] width 50 height 44
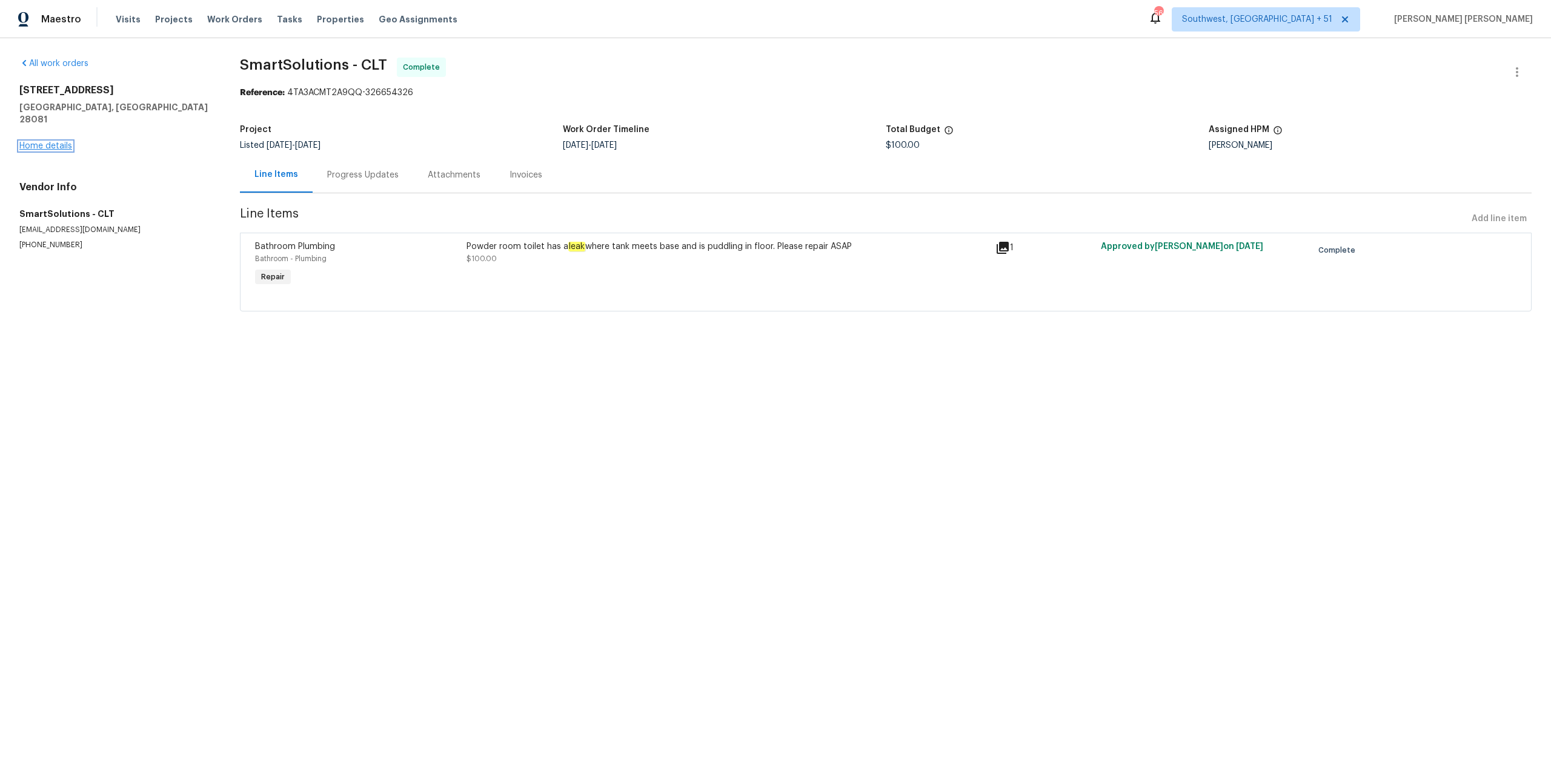
click at [43, 142] on link "Home details" at bounding box center [45, 146] width 53 height 8
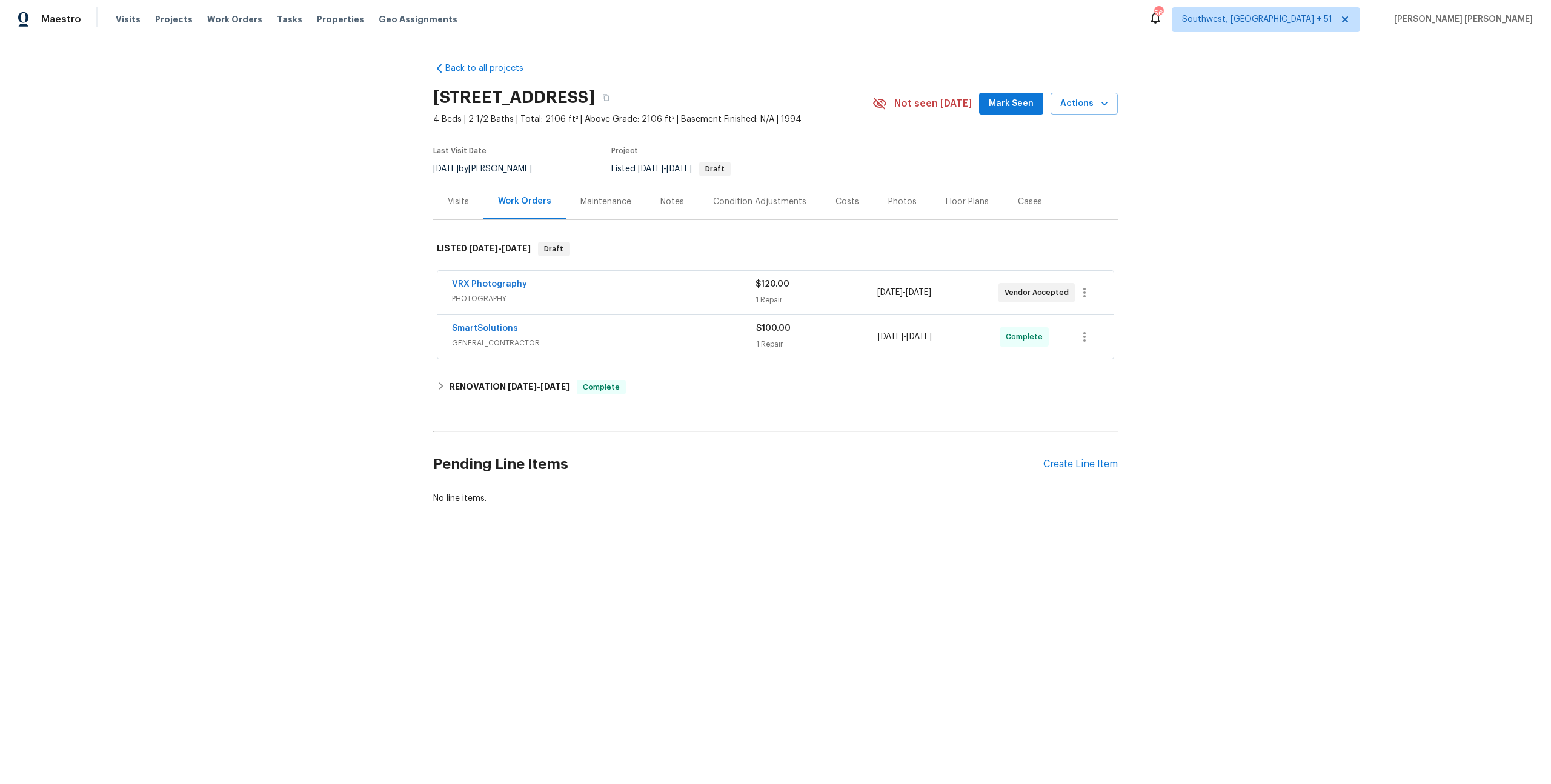
click at [646, 340] on span "GENERAL_CONTRACTOR" at bounding box center [604, 343] width 304 height 12
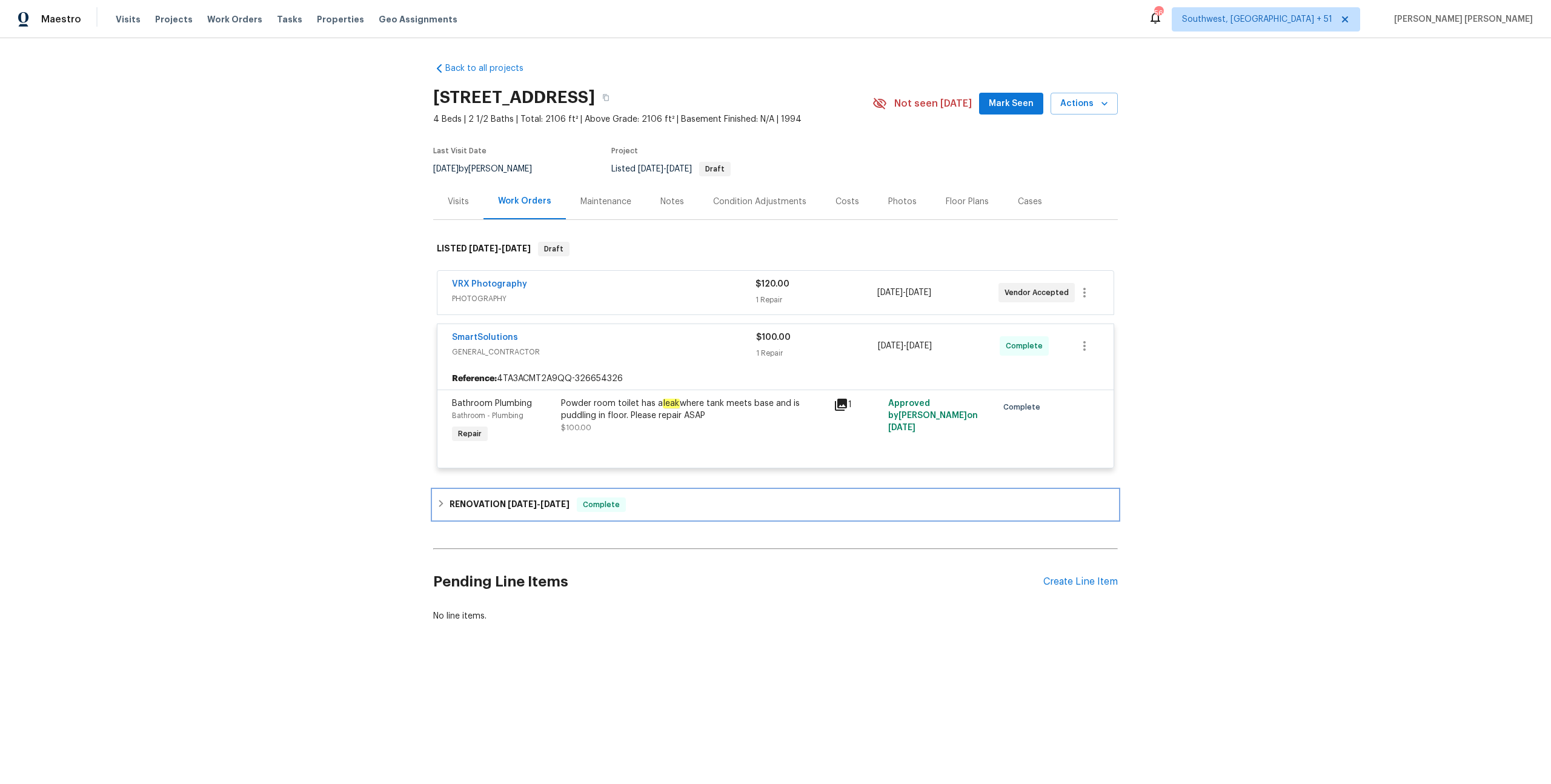
click at [608, 497] on div "Complete" at bounding box center [601, 505] width 49 height 15
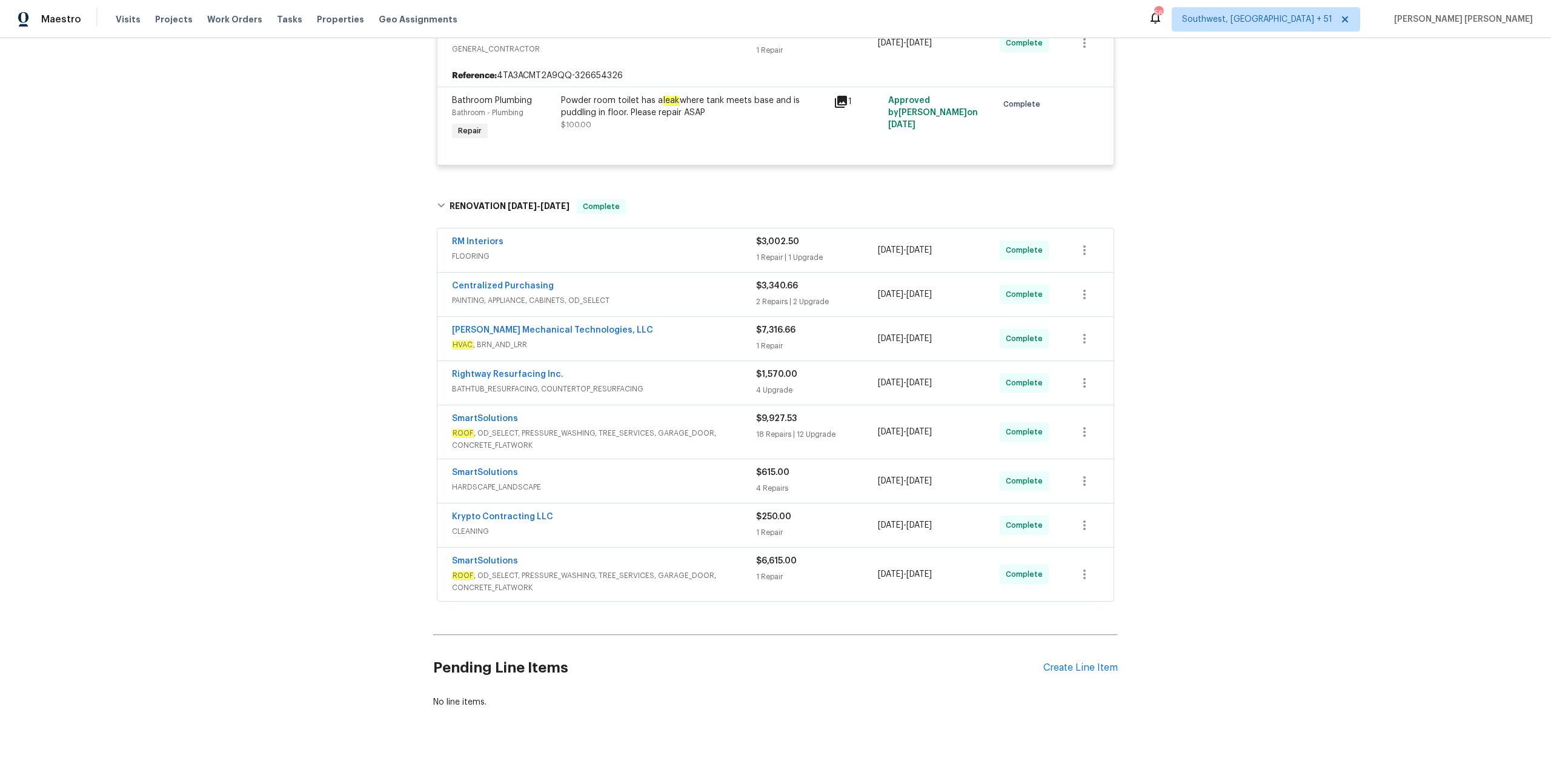
scroll to position [310, 0]
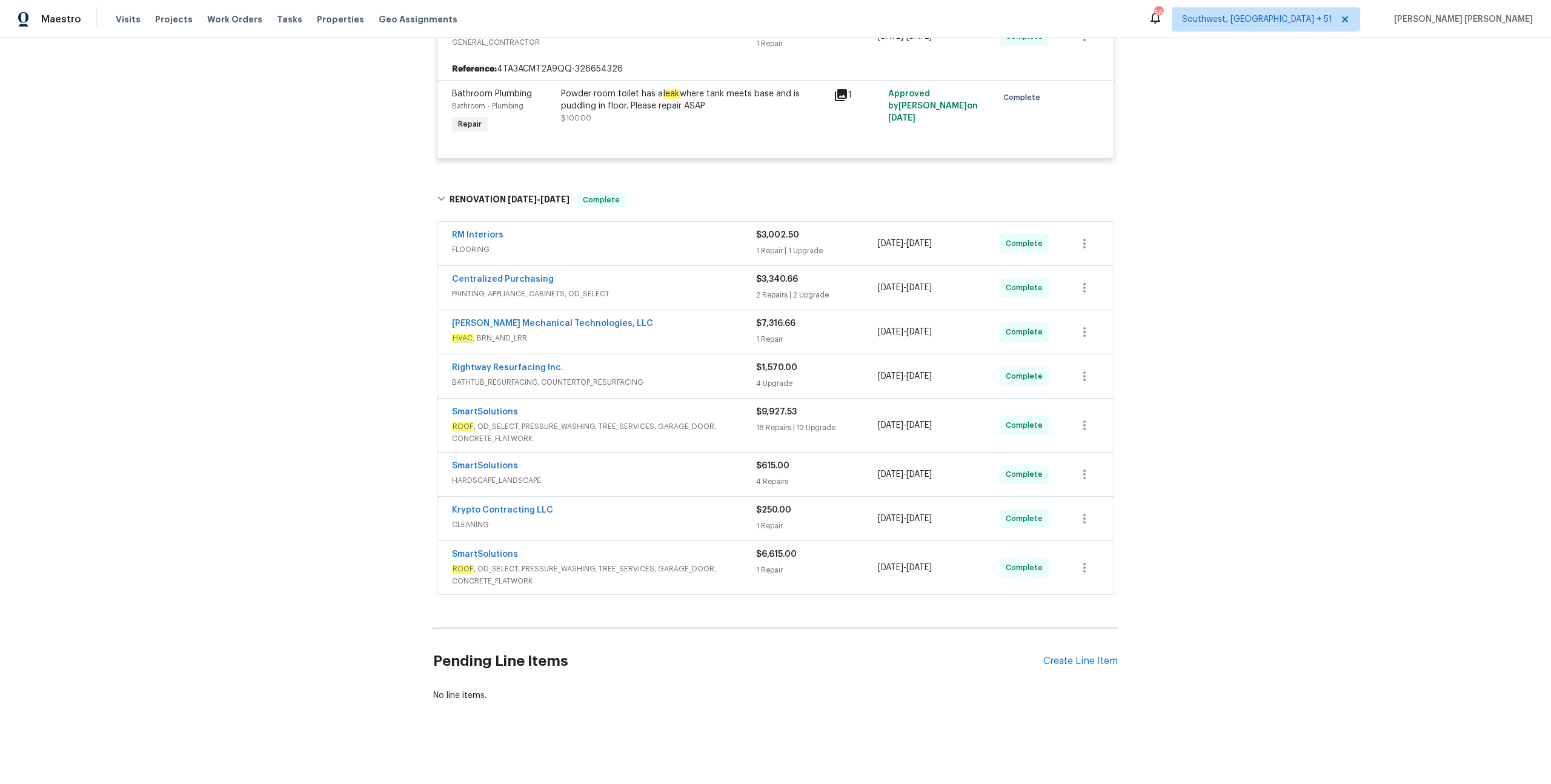
click at [734, 565] on span "ROOF , OD_SELECT, PRESSURE_WASHING, TREE_SERVICES, GARAGE_DOOR, CONCRETE_FLATWO…" at bounding box center [604, 574] width 304 height 24
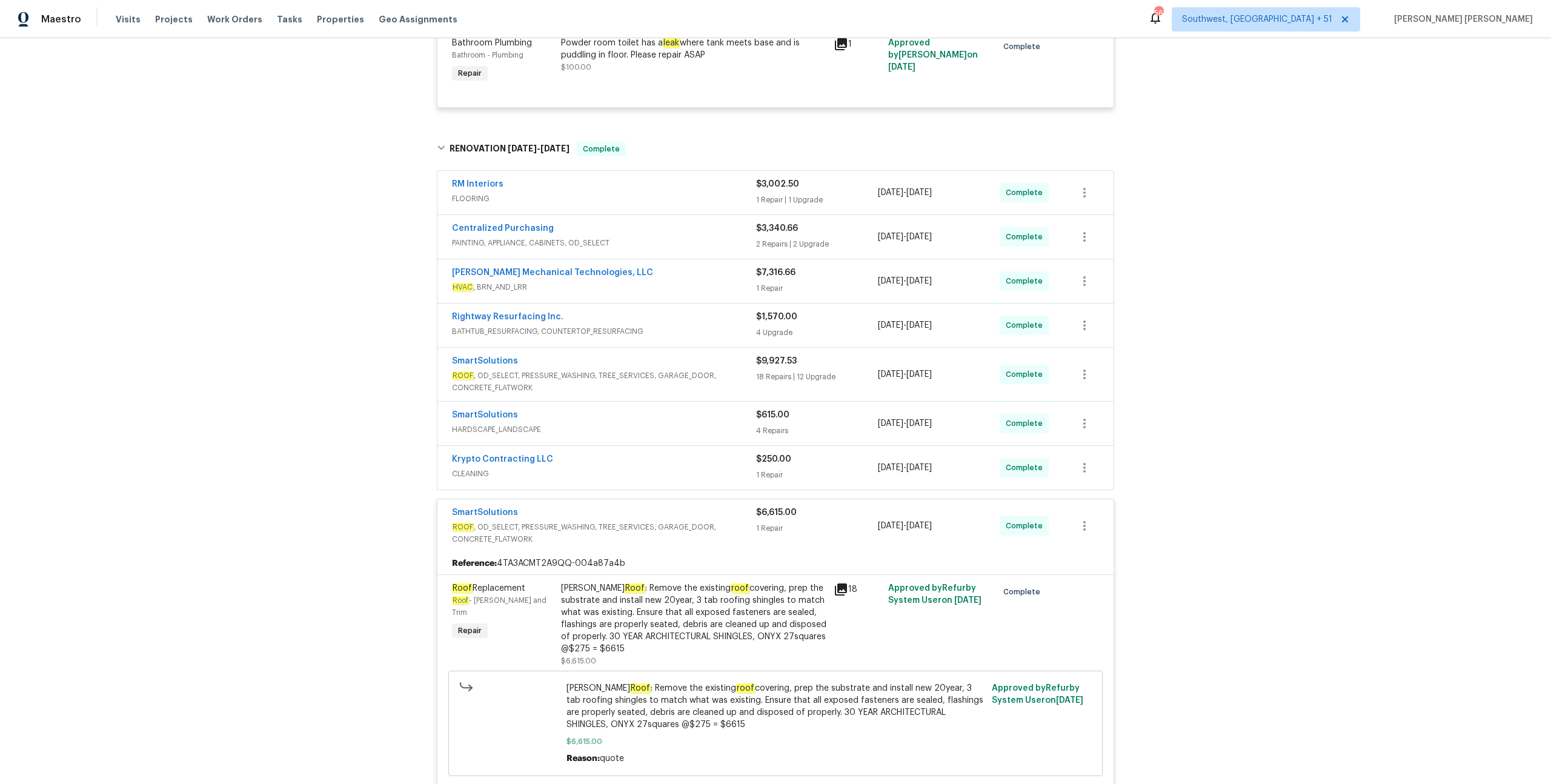
scroll to position [363, 0]
click at [730, 521] on span "ROOF , OD_SELECT, PRESSURE_WASHING, TREE_SERVICES, GARAGE_DOOR, CONCRETE_FLATWO…" at bounding box center [604, 530] width 304 height 24
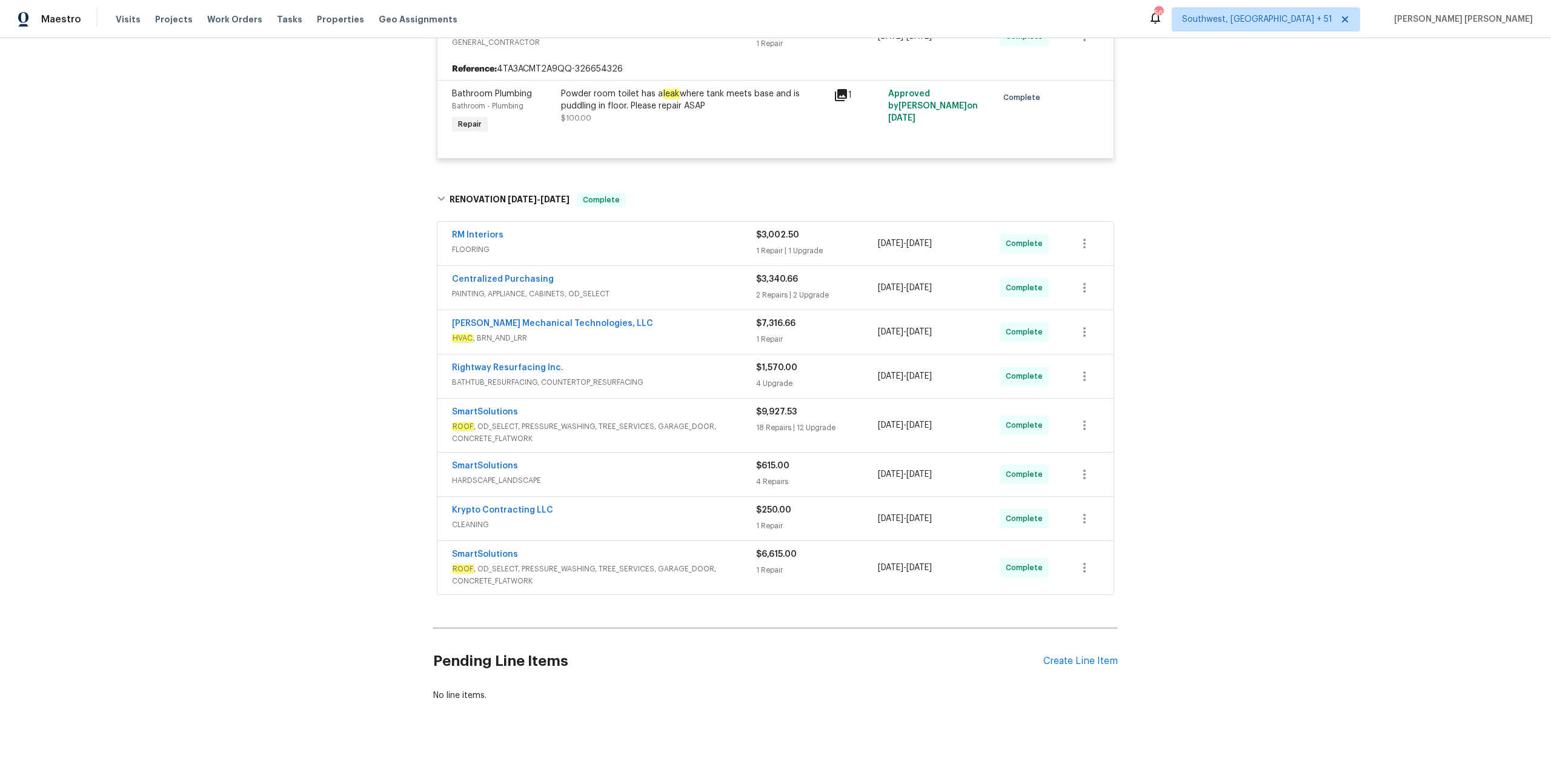
scroll to position [310, 0]
click at [730, 511] on div "Krypto Contracting LLC" at bounding box center [604, 511] width 304 height 15
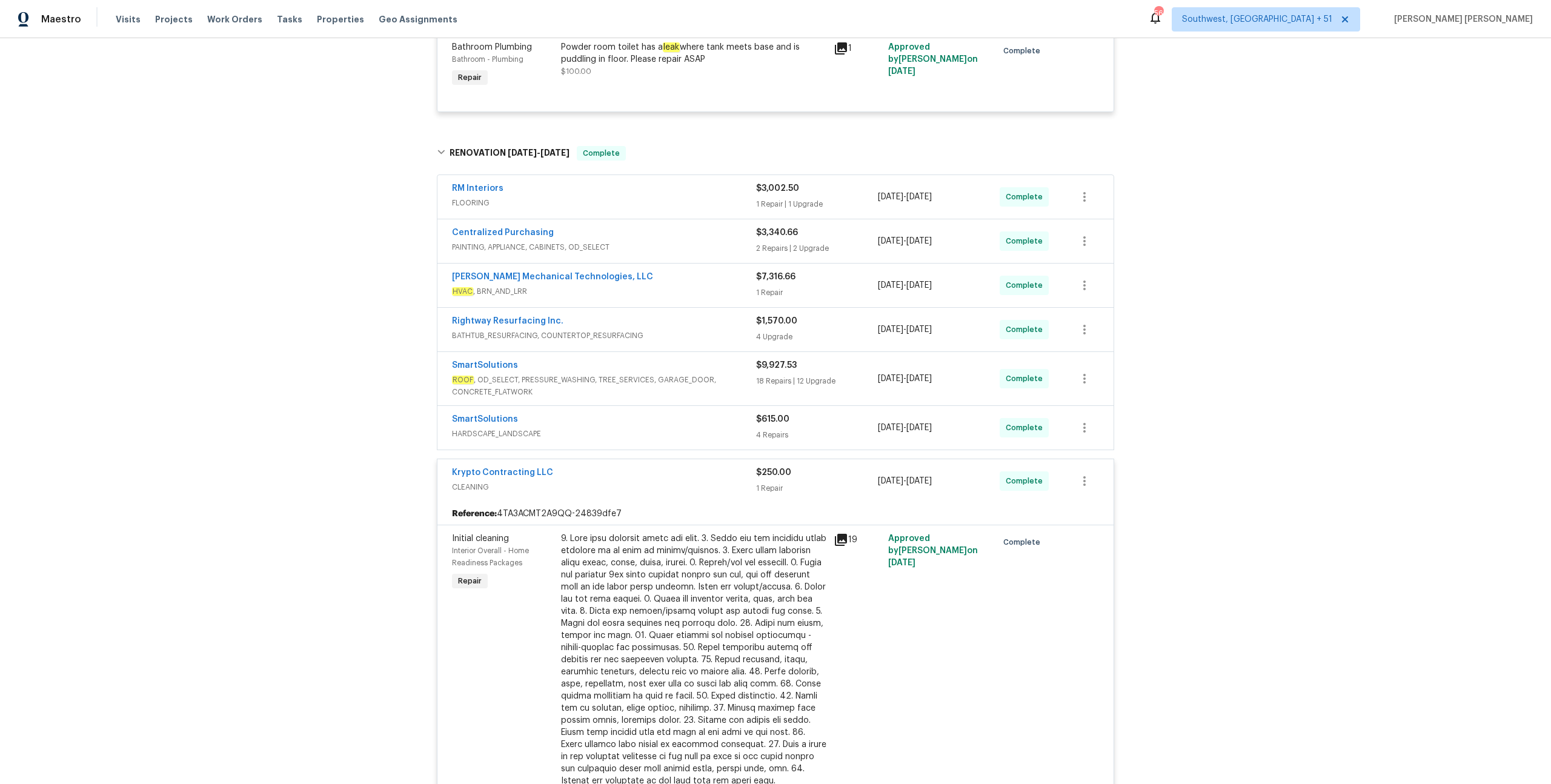
scroll to position [363, 0]
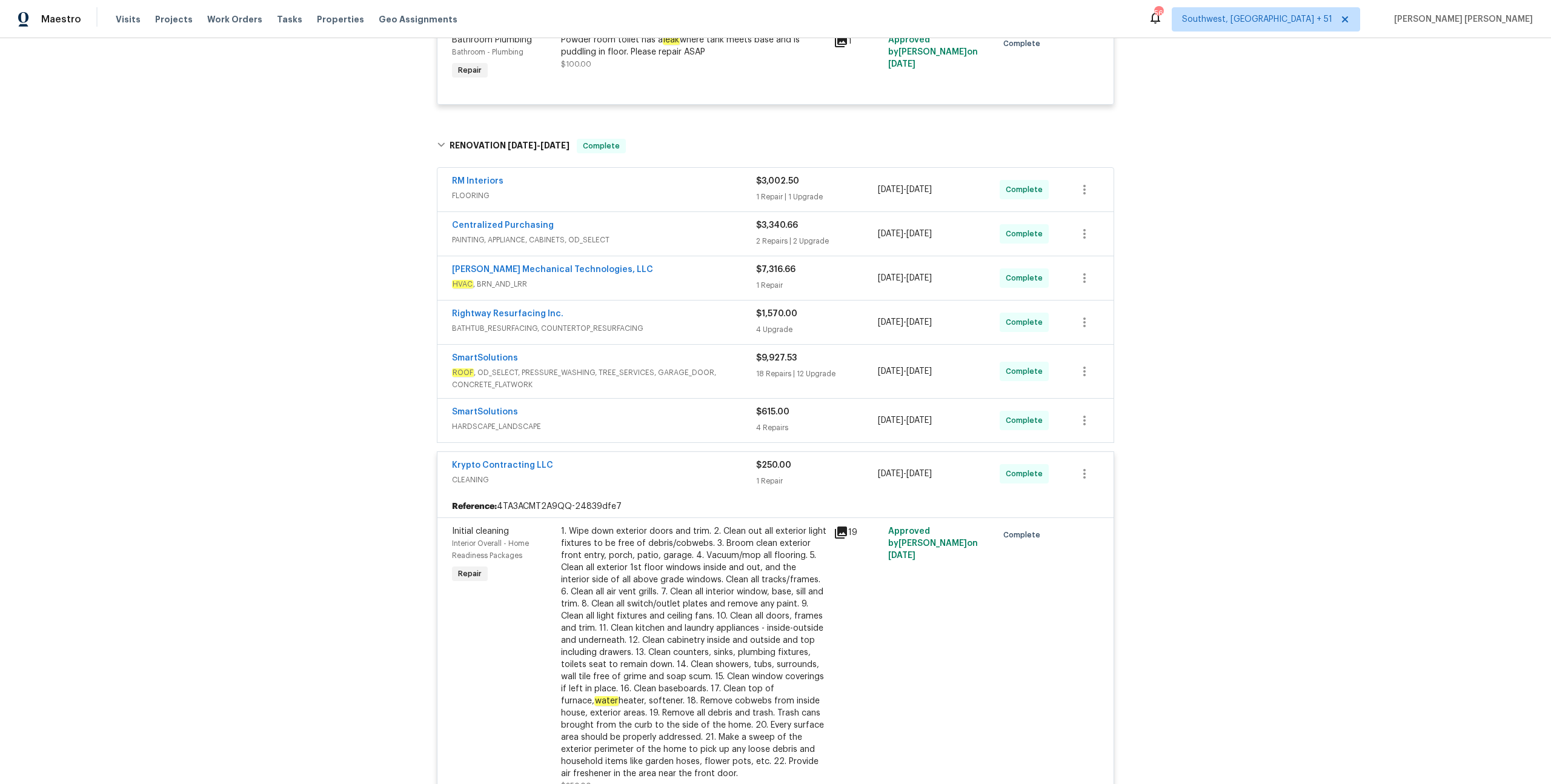
click at [739, 470] on div "Krypto Contracting LLC" at bounding box center [604, 467] width 304 height 15
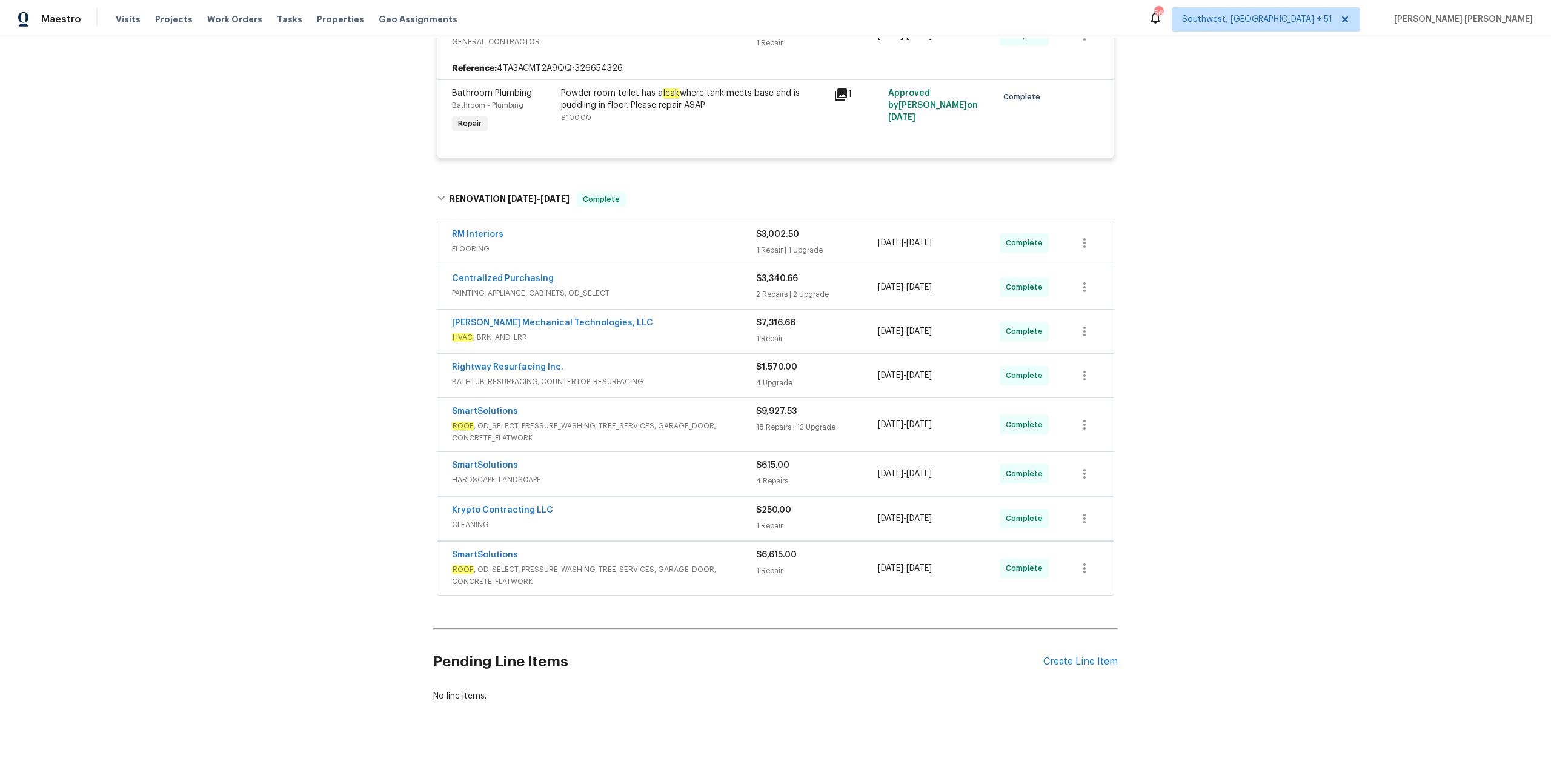
scroll to position [310, 0]
click at [731, 382] on span "BATHTUB_RESURFACING, COUNTERTOP_RESURFACING" at bounding box center [604, 382] width 304 height 12
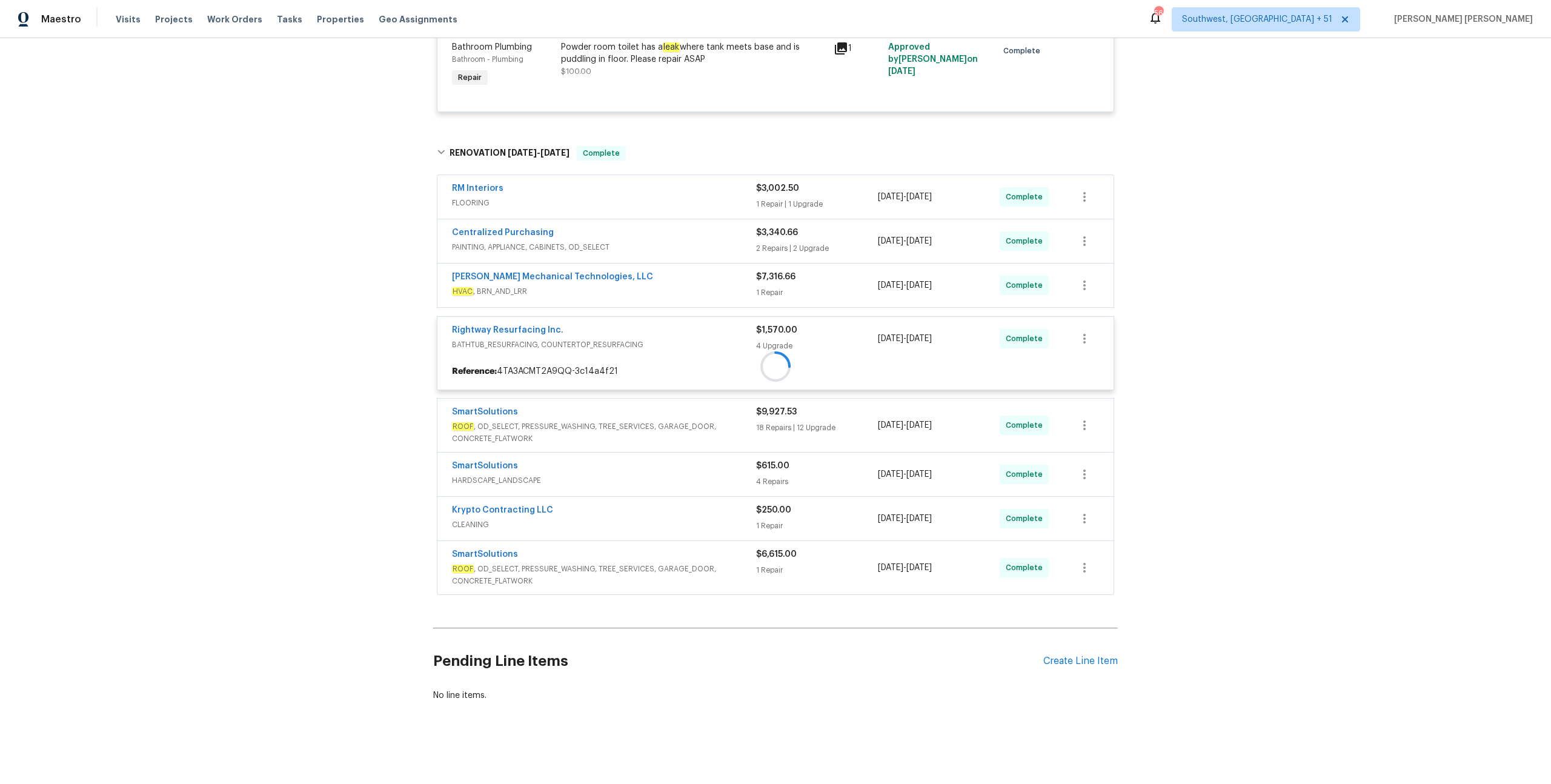
scroll to position [363, 0]
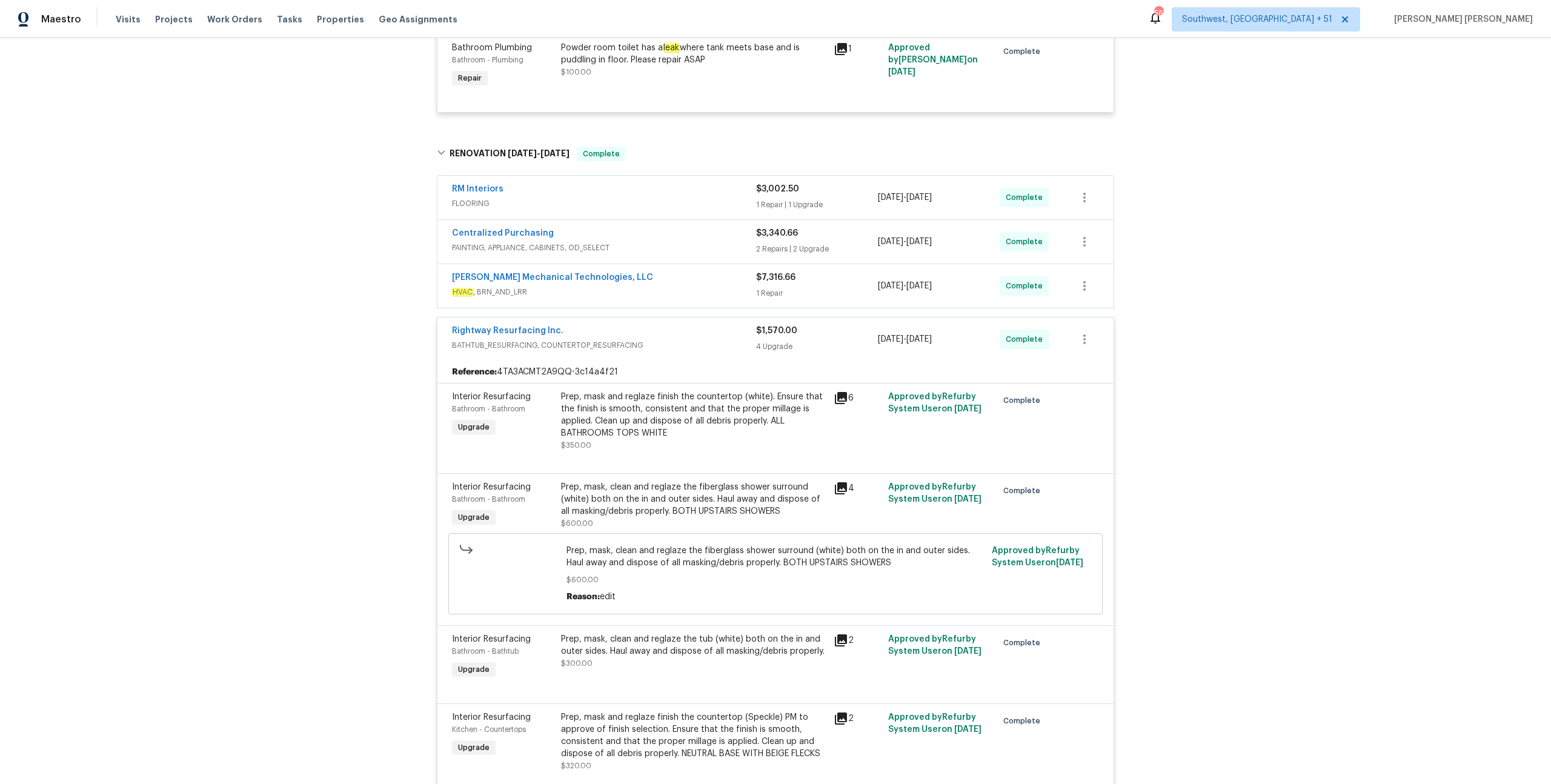
click at [738, 349] on span "BATHTUB_RESURFACING, COUNTERTOP_RESURFACING" at bounding box center [604, 345] width 304 height 12
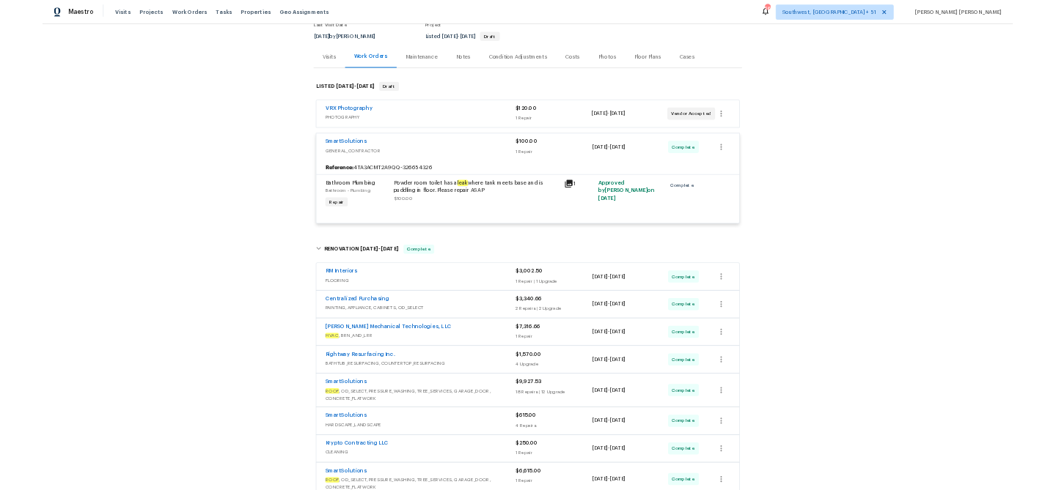
scroll to position [0, 0]
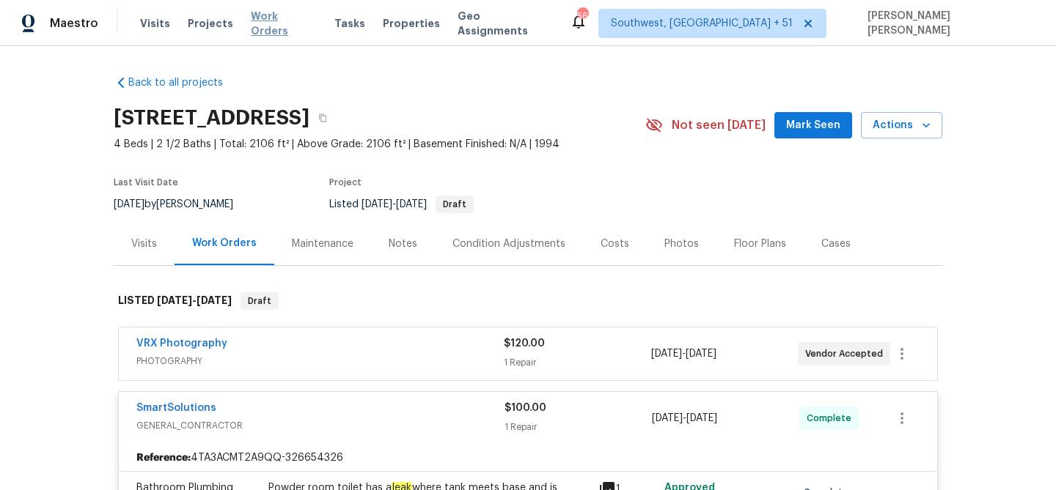
click at [282, 29] on span "Work Orders" at bounding box center [284, 23] width 66 height 29
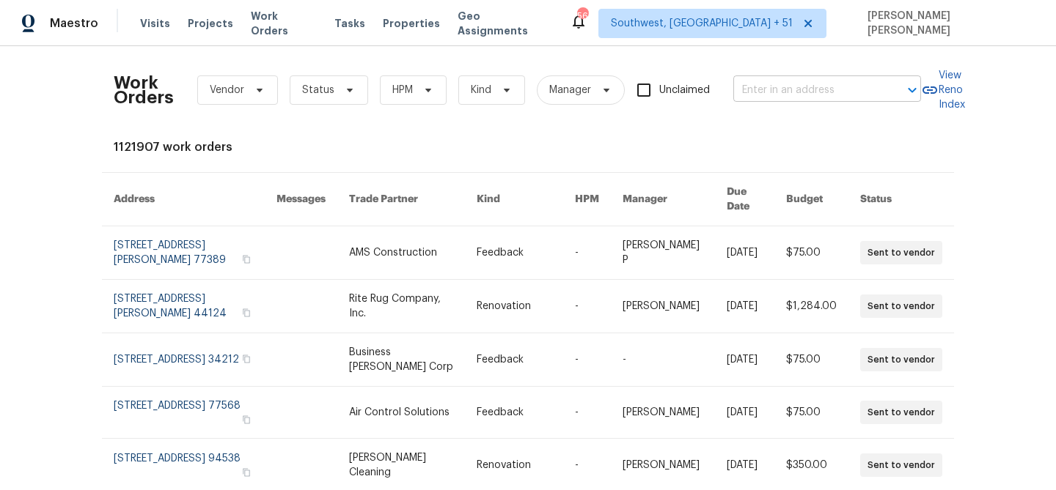
click at [854, 90] on input "text" at bounding box center [806, 90] width 147 height 23
paste input "[STREET_ADDRESS][US_STATE]"
type input "[STREET_ADDRESS][US_STATE]"
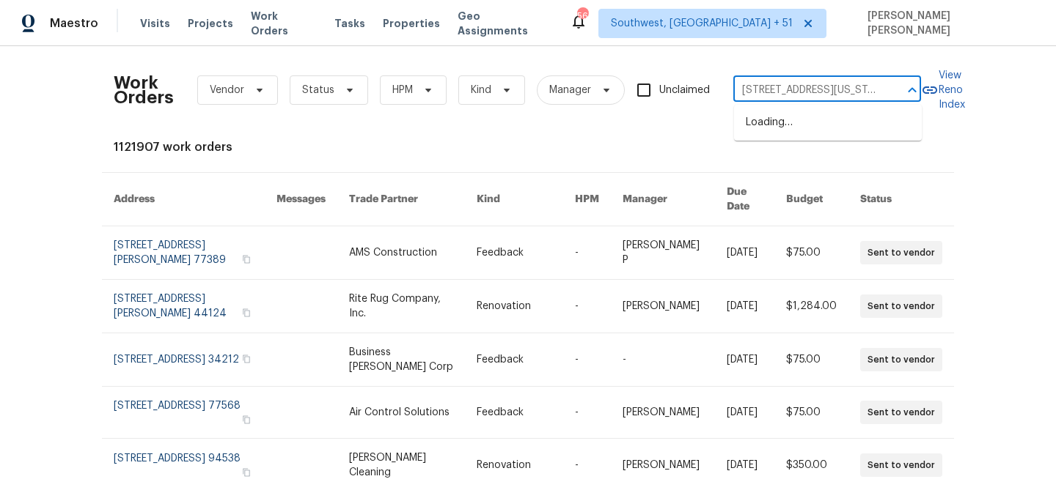
scroll to position [0, 50]
click at [831, 131] on li "[STREET_ADDRESS][US_STATE]" at bounding box center [828, 123] width 188 height 24
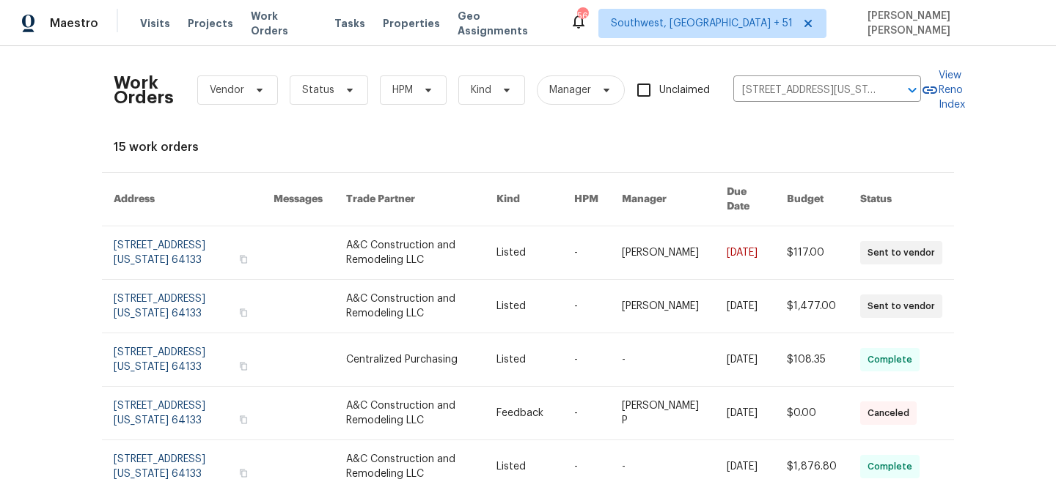
click at [778, 258] on link at bounding box center [756, 253] width 60 height 53
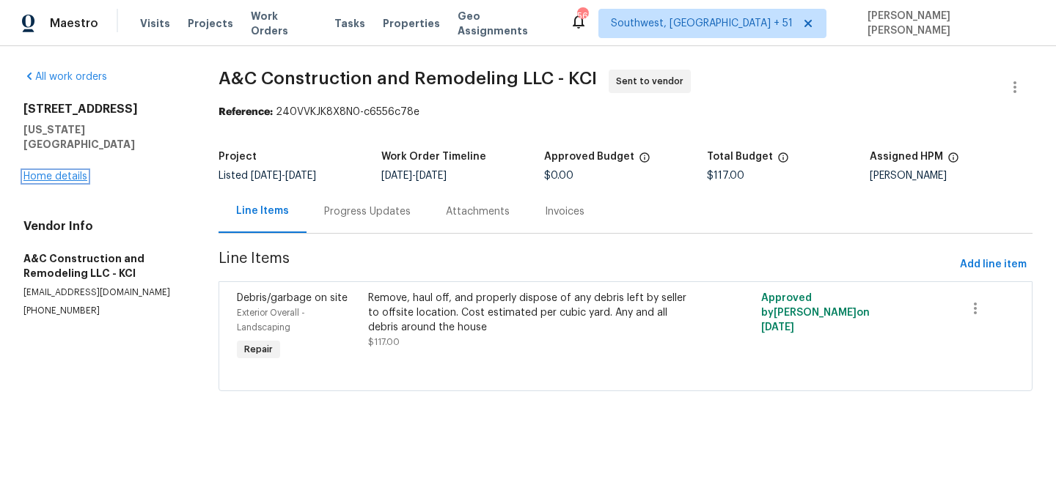
click at [73, 172] on link "Home details" at bounding box center [55, 177] width 64 height 10
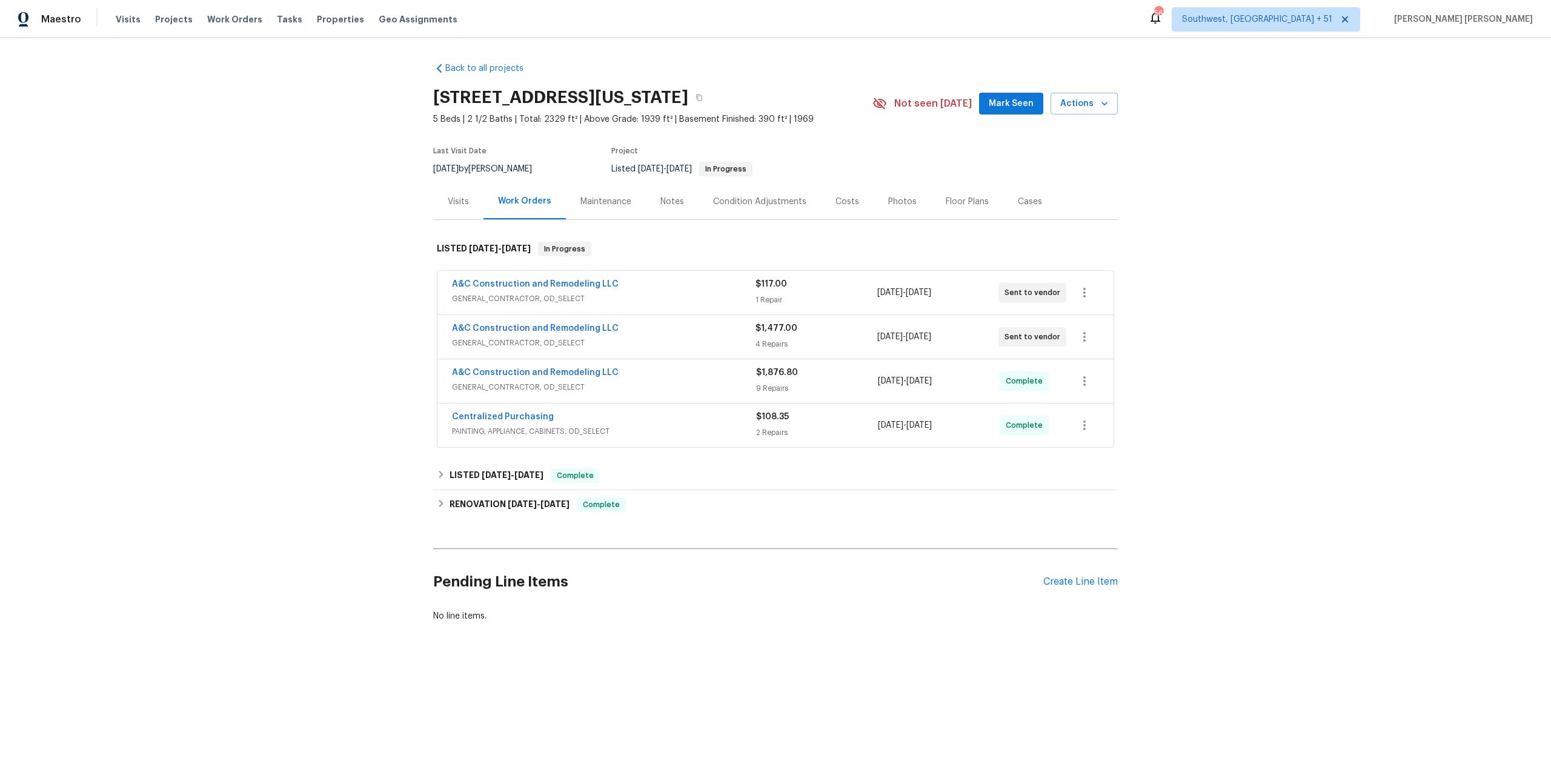
click at [1168, 414] on div "Back to all projects [STREET_ADDRESS][US_STATE] 5 Beds | 2 1/2 Baths | Total: 2…" at bounding box center [775, 371] width 1551 height 666
click at [857, 423] on div "$108.35 2 Repairs" at bounding box center [816, 425] width 121 height 29
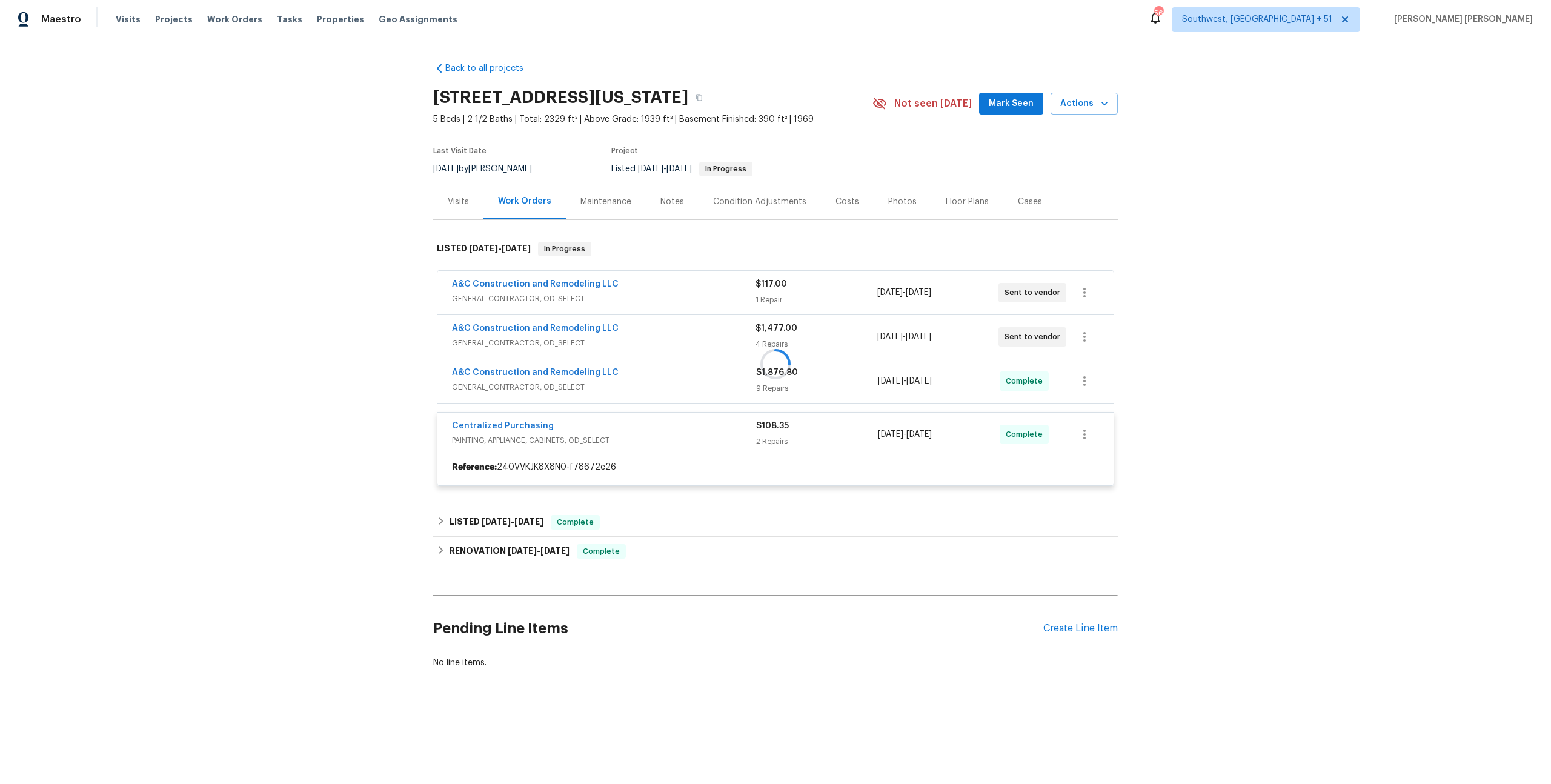
click at [860, 380] on div at bounding box center [775, 363] width 684 height 268
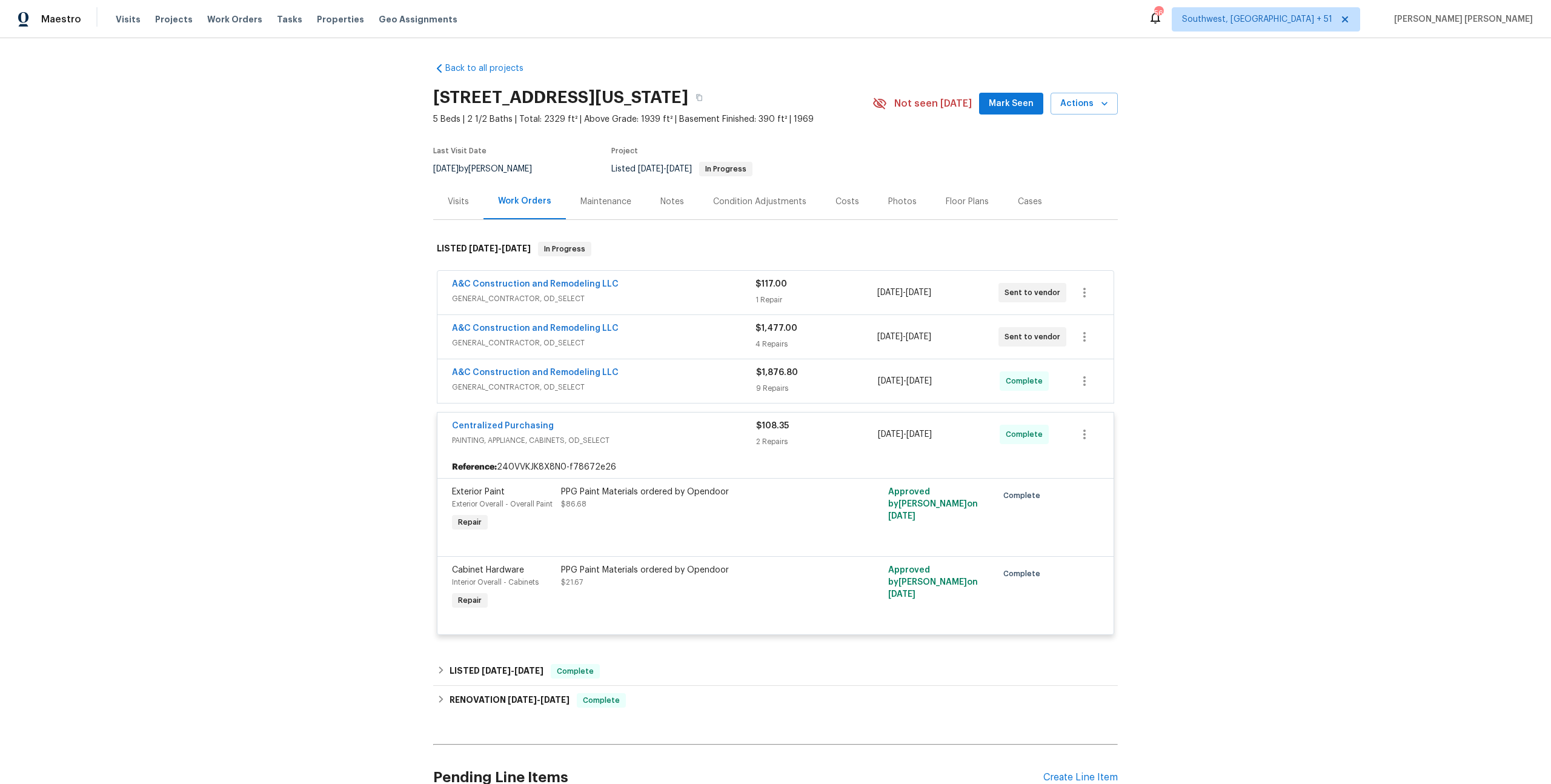
click at [860, 380] on div "$1,876.80 9 Repairs" at bounding box center [816, 381] width 121 height 29
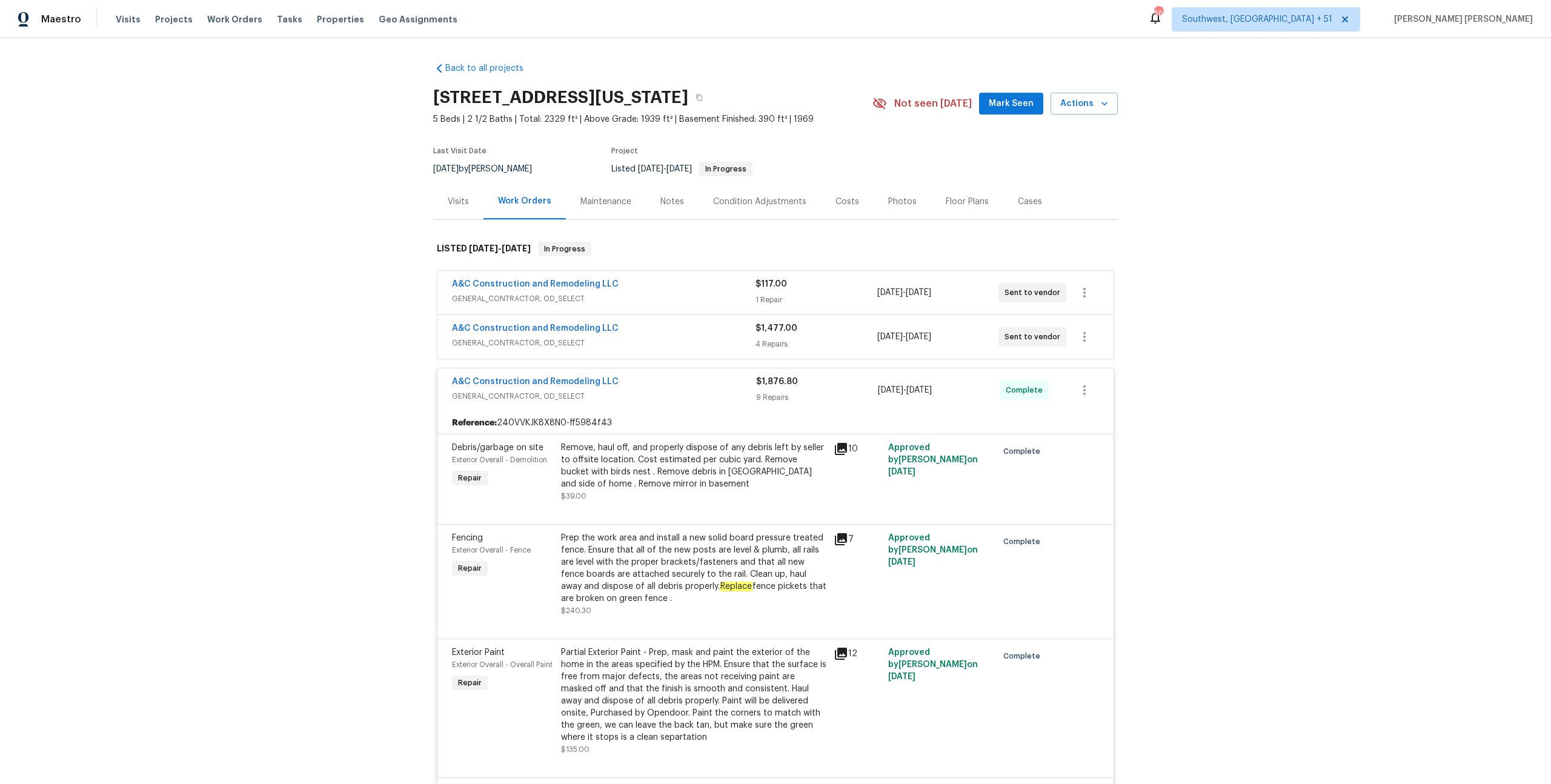
click at [872, 341] on div "4 Repairs" at bounding box center [816, 344] width 121 height 12
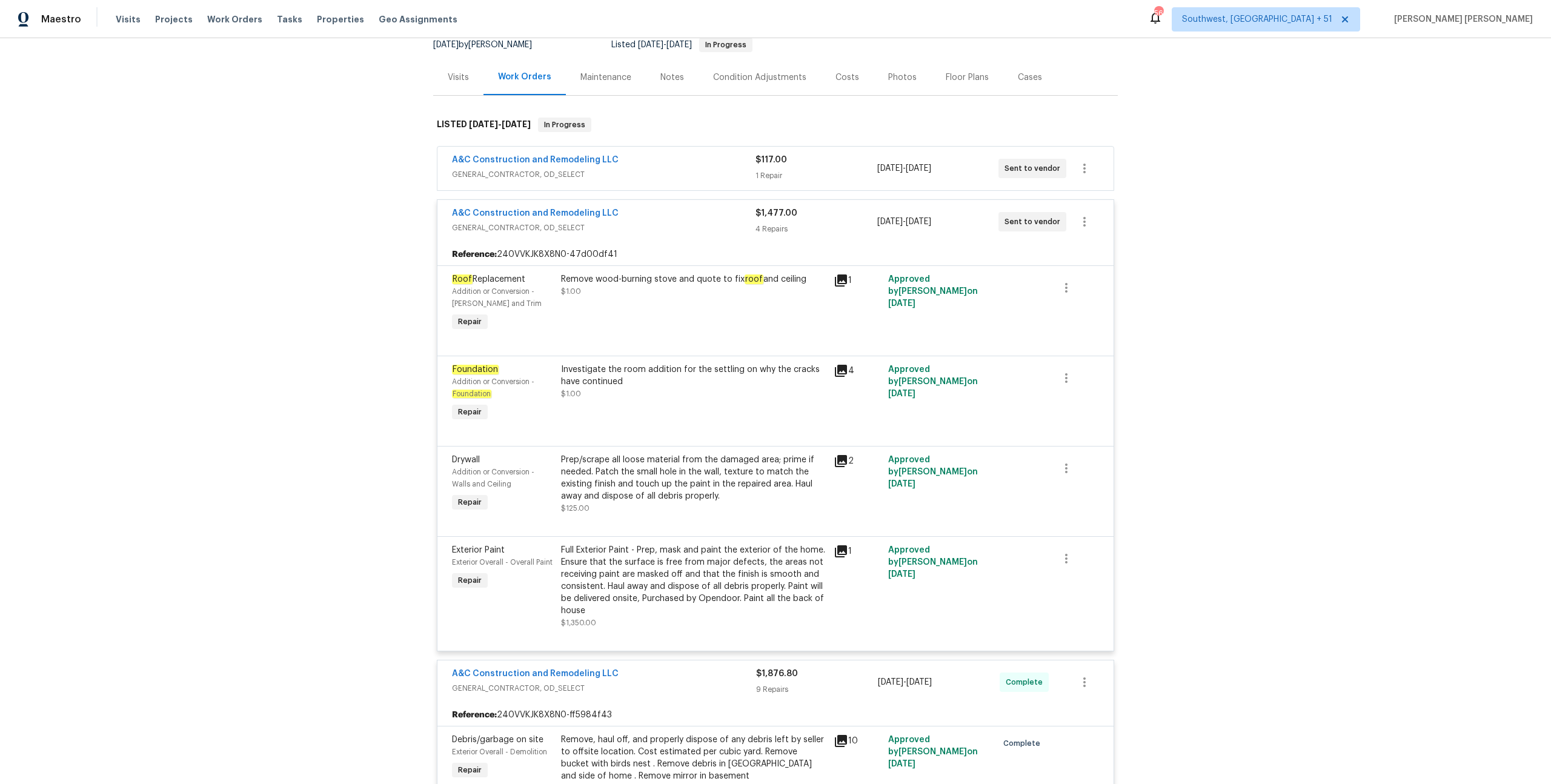
scroll to position [161, 0]
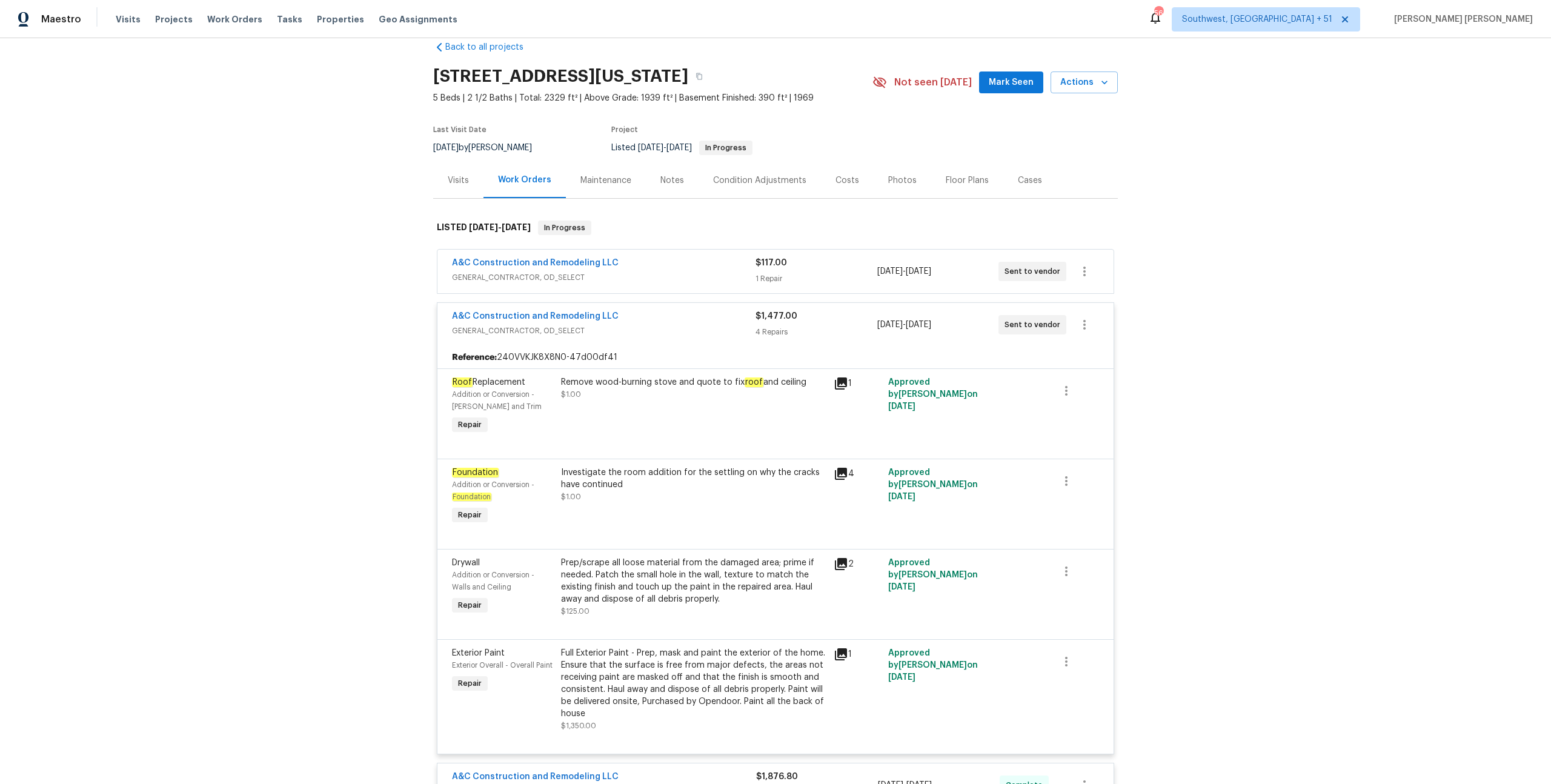
click at [851, 335] on div "4 Repairs" at bounding box center [816, 331] width 121 height 12
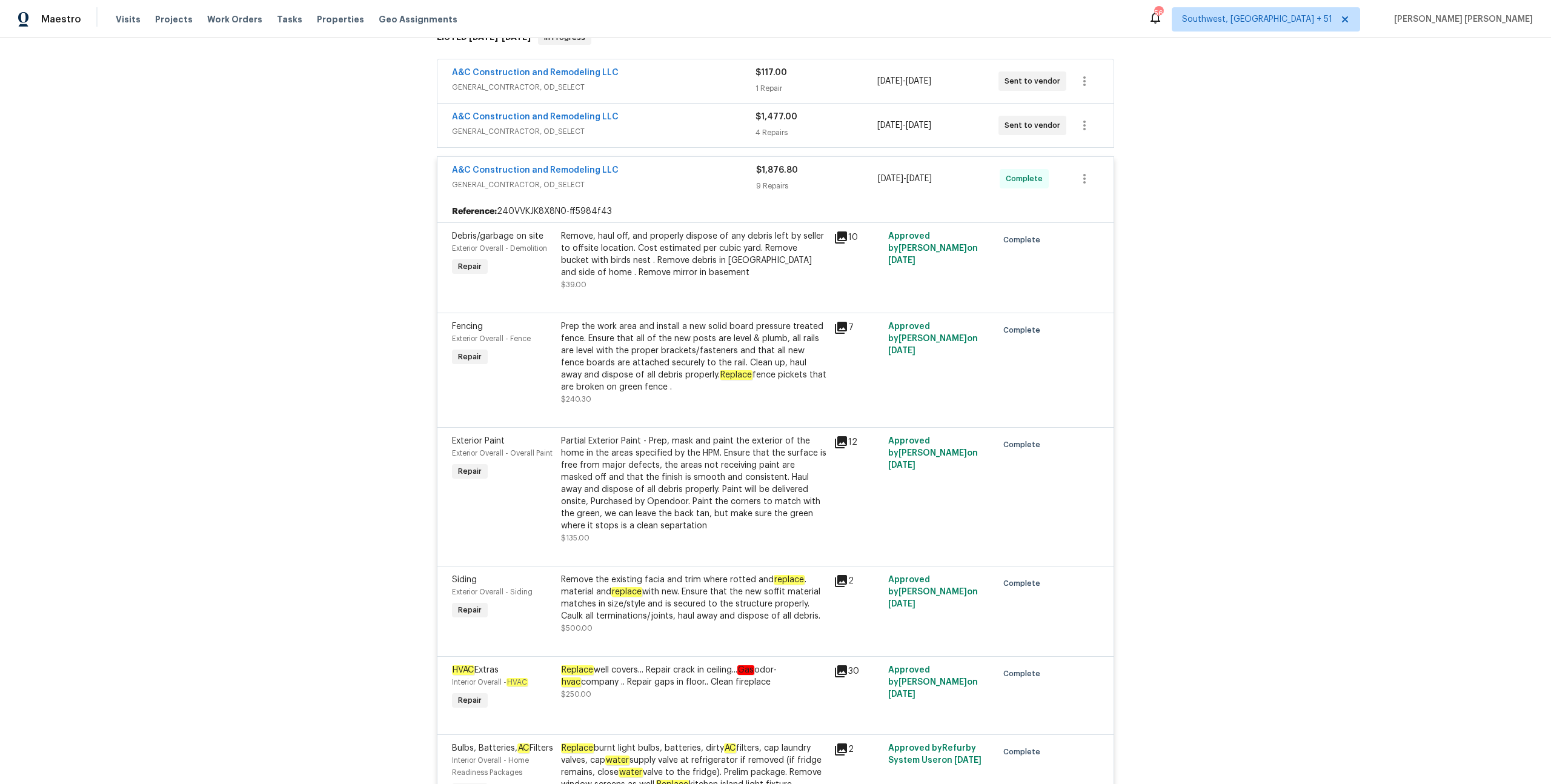
scroll to position [0, 0]
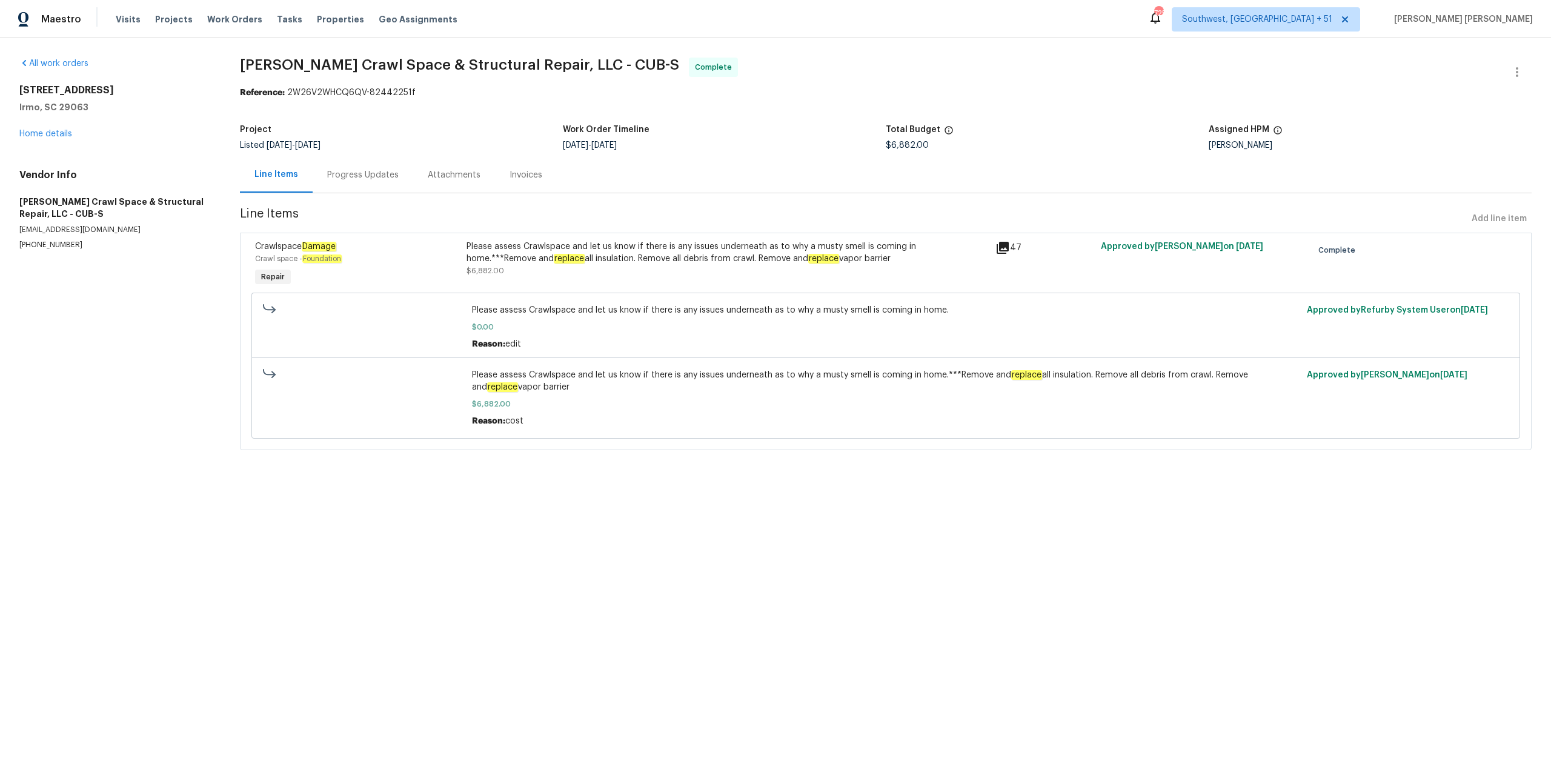
click at [373, 176] on div "Progress Updates" at bounding box center [363, 175] width 72 height 12
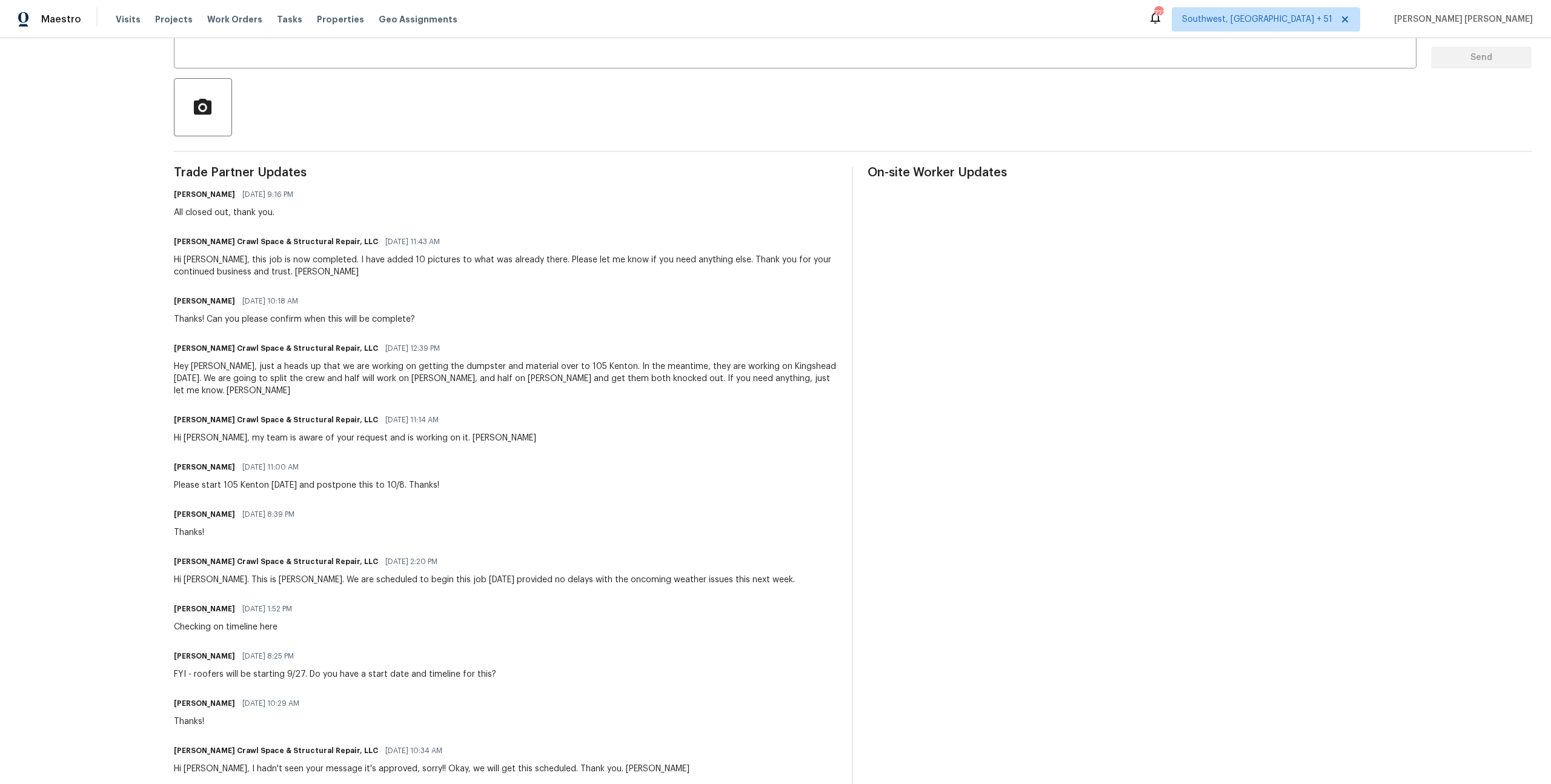
scroll to position [229, 0]
